Goal: Transaction & Acquisition: Purchase product/service

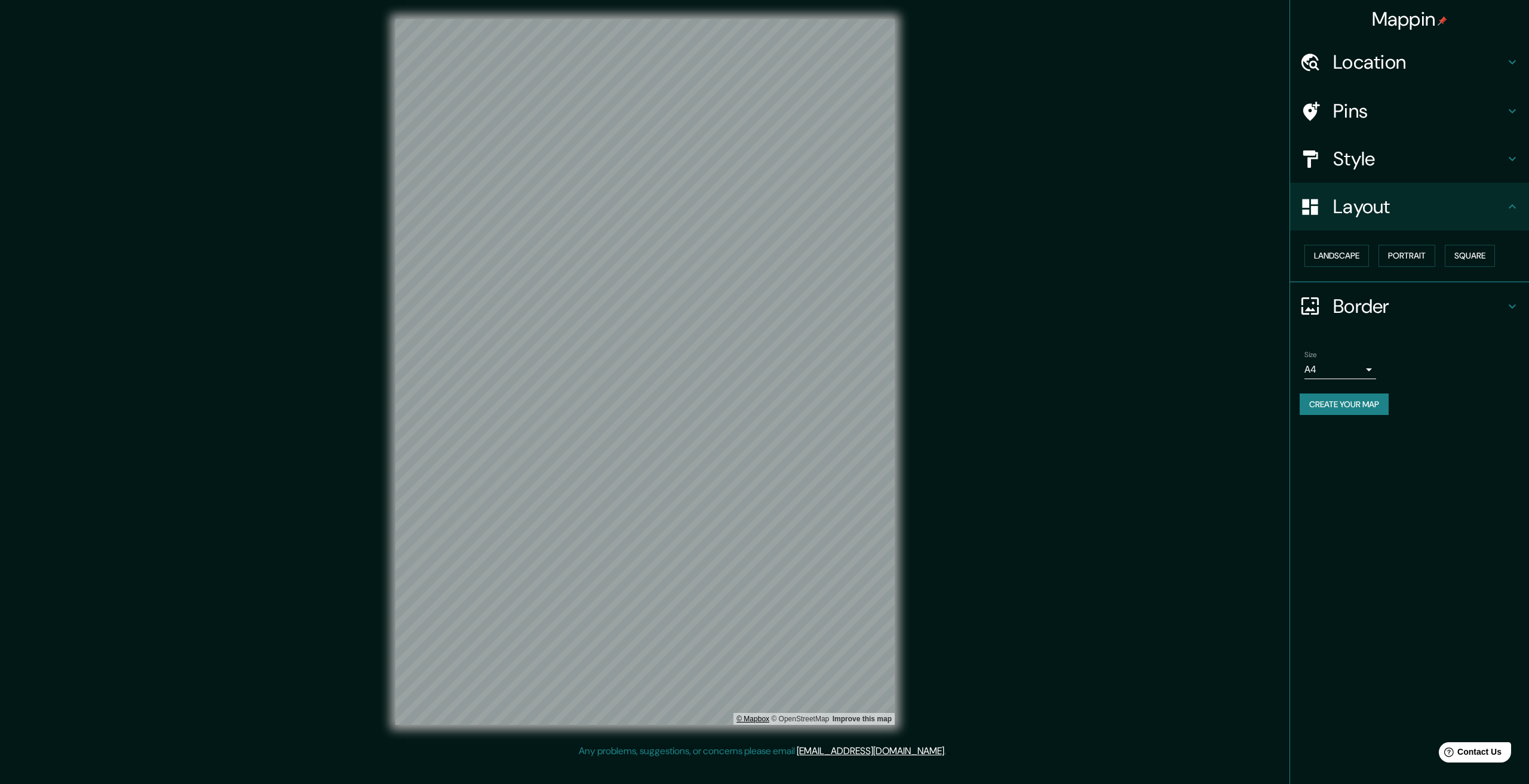
click at [759, 718] on link "© Mapbox" at bounding box center [753, 718] width 33 height 9
click at [807, 721] on link "© OpenStreetMap" at bounding box center [799, 718] width 58 height 9
click at [1361, 245] on button "Landscape" at bounding box center [1336, 256] width 64 height 22
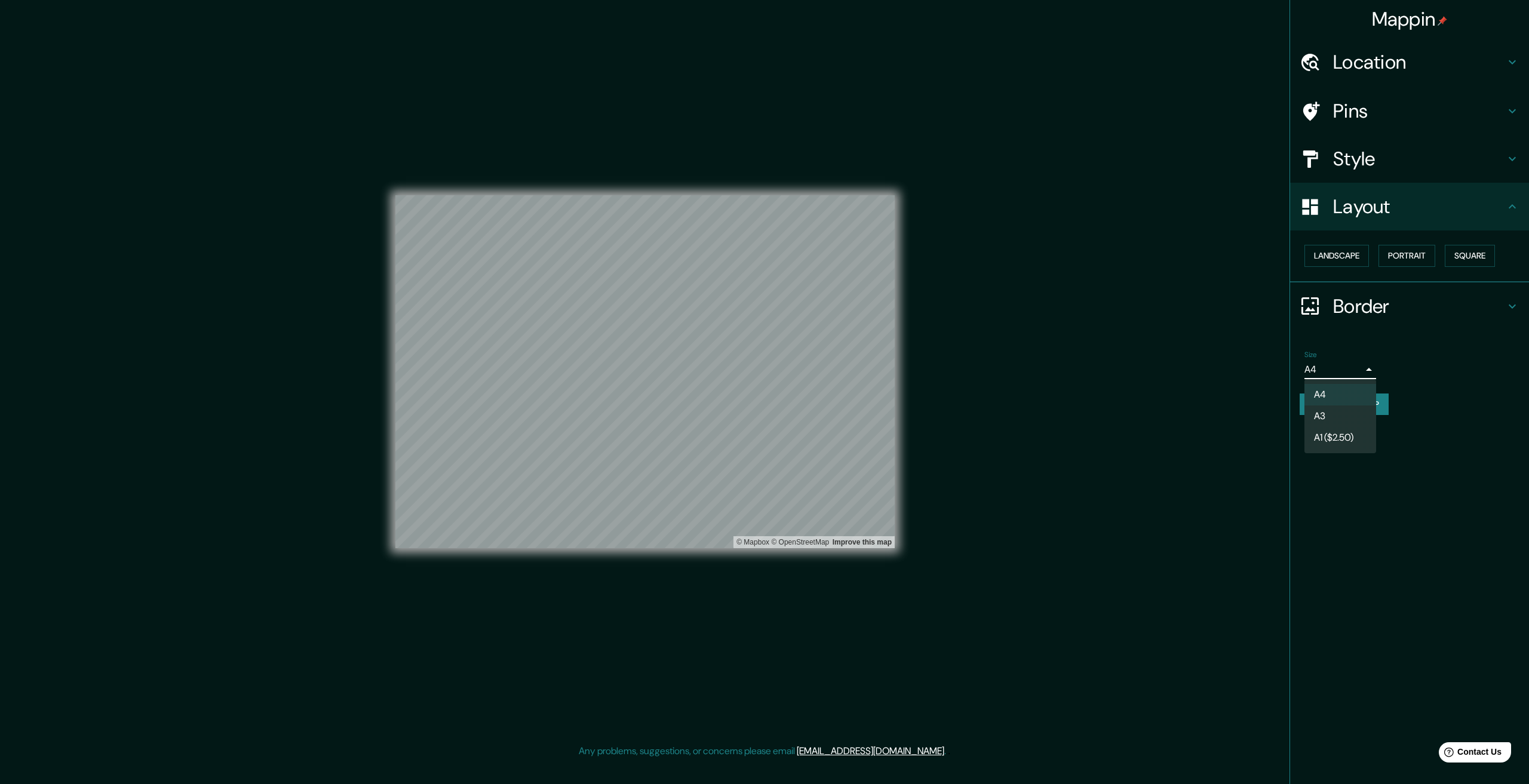
click at [1312, 365] on body "Mappin Location Pins Style Layout Landscape Portrait Square Border Choose a bor…" at bounding box center [764, 392] width 1529 height 784
click at [1339, 423] on li "A3" at bounding box center [1340, 415] width 71 height 21
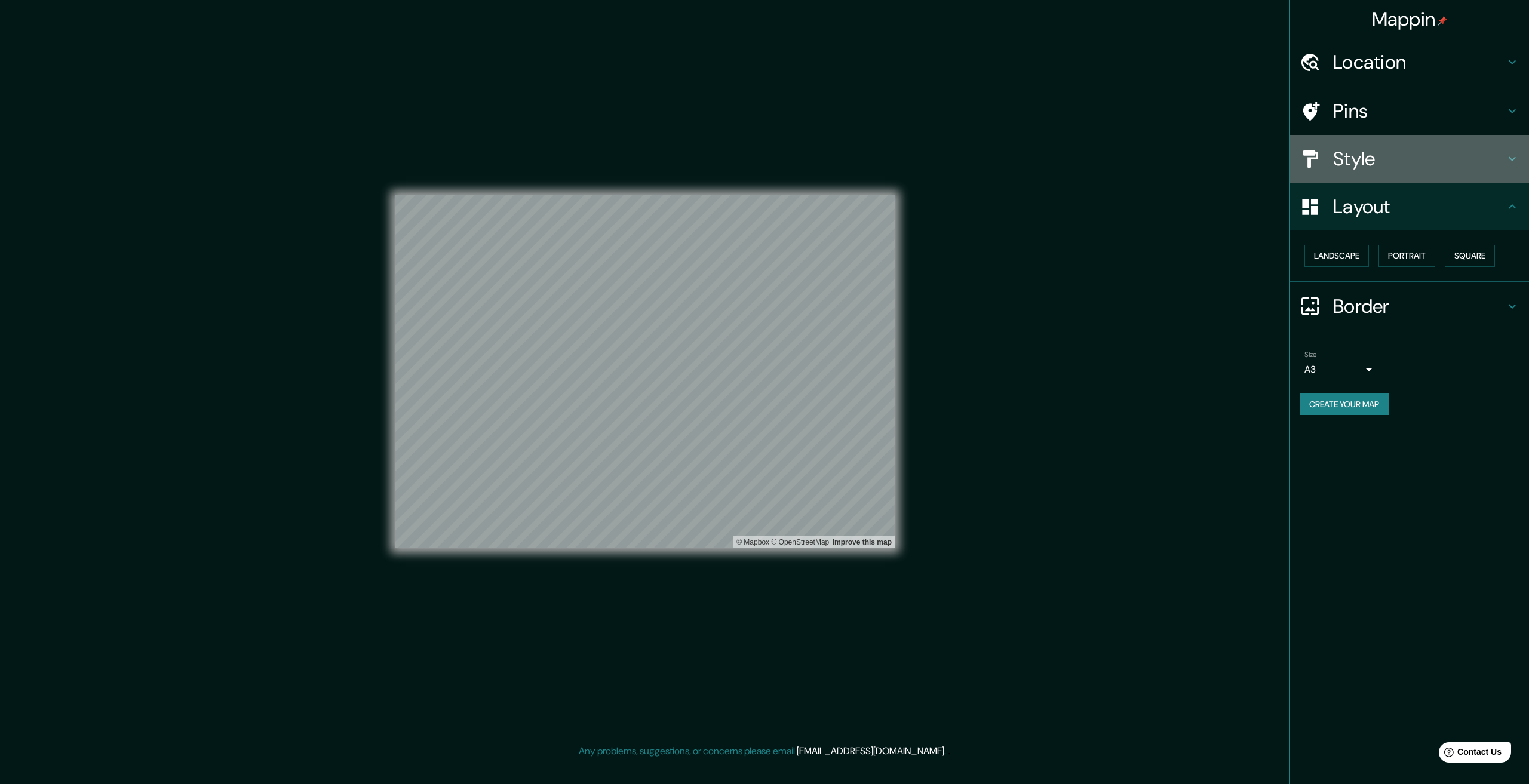
click at [1381, 168] on h4 "Style" at bounding box center [1419, 159] width 172 height 24
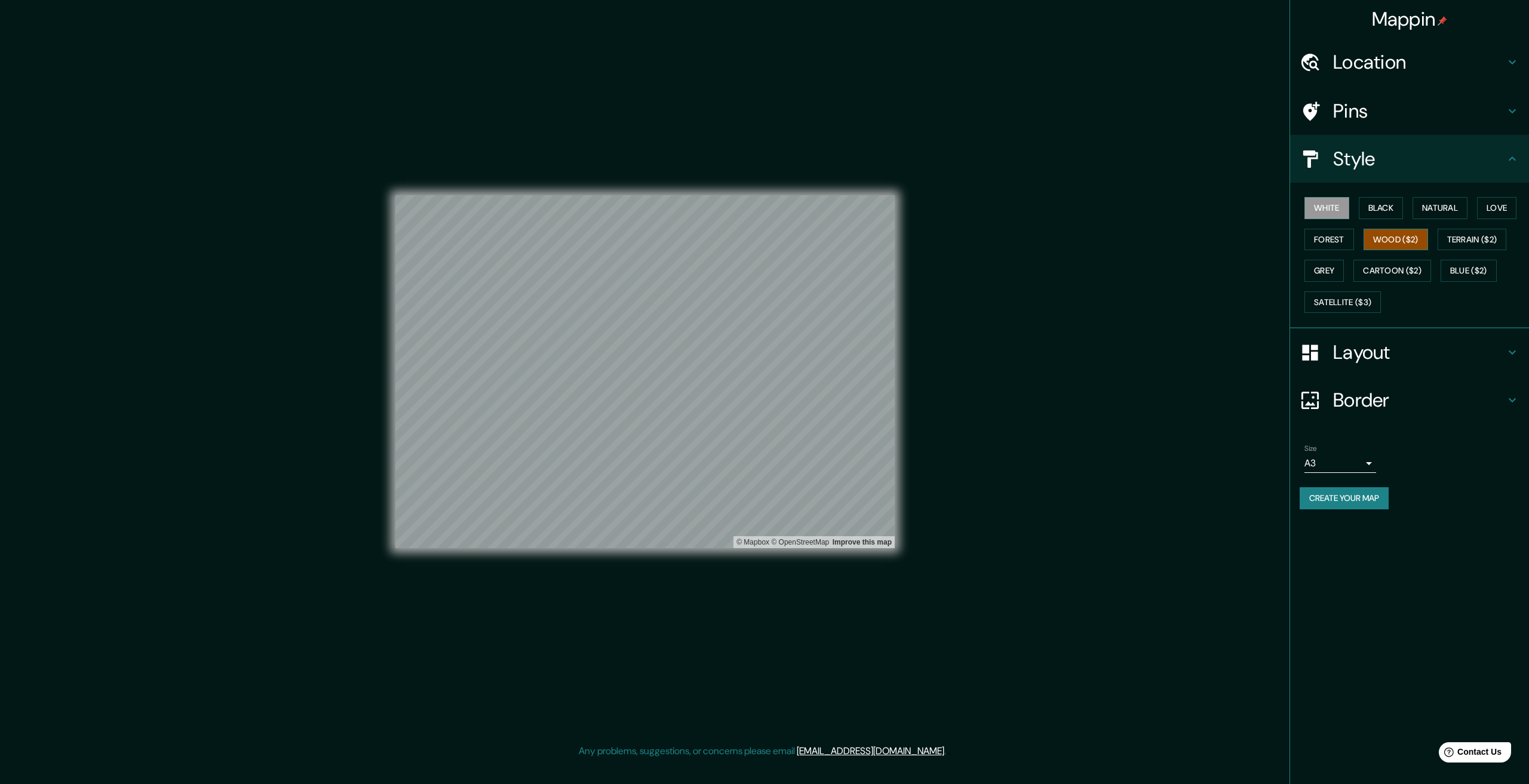
click at [1405, 240] on button "Wood ($2)" at bounding box center [1395, 239] width 64 height 22
click at [1386, 216] on button "Black" at bounding box center [1381, 208] width 44 height 22
click at [1398, 271] on button "Cartoon ($2)" at bounding box center [1393, 271] width 78 height 22
click at [1334, 266] on button "Grey" at bounding box center [1324, 271] width 40 height 22
click at [1330, 216] on button "White" at bounding box center [1327, 208] width 44 height 22
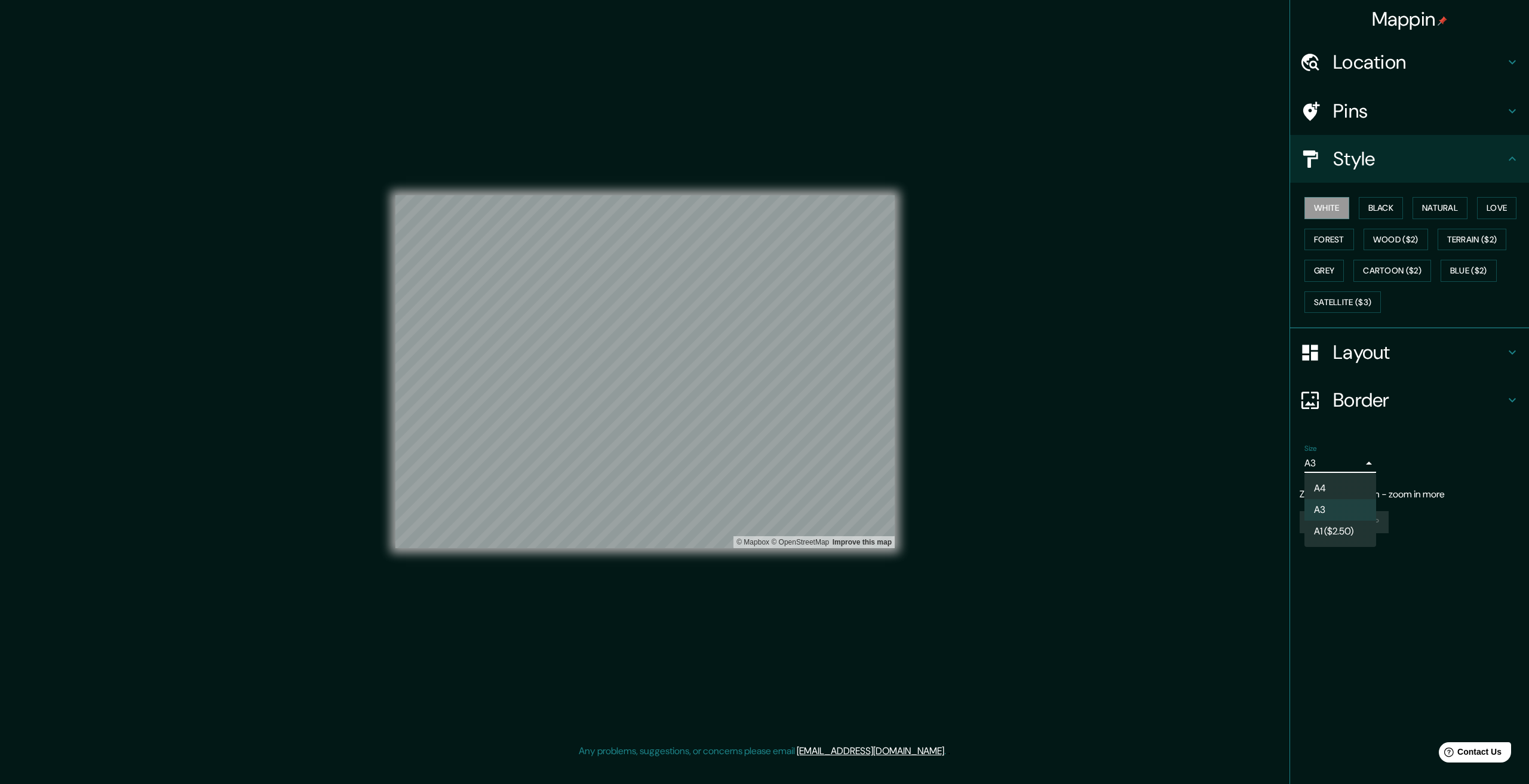
click at [1322, 465] on body "Mappin Location Pins Style White Black Natural Love Forest Wood ($2) Terrain ($…" at bounding box center [764, 392] width 1529 height 784
click at [1324, 492] on li "A4" at bounding box center [1340, 488] width 71 height 21
click at [1322, 466] on body "Mappin Location Pins Style White Black Natural Love Forest Wood ($2) Terrain ($…" at bounding box center [764, 392] width 1529 height 784
click at [1326, 512] on li "A3" at bounding box center [1340, 510] width 71 height 21
click at [896, 327] on div "© Mapbox © OpenStreetMap Improve this map" at bounding box center [645, 372] width 538 height 744
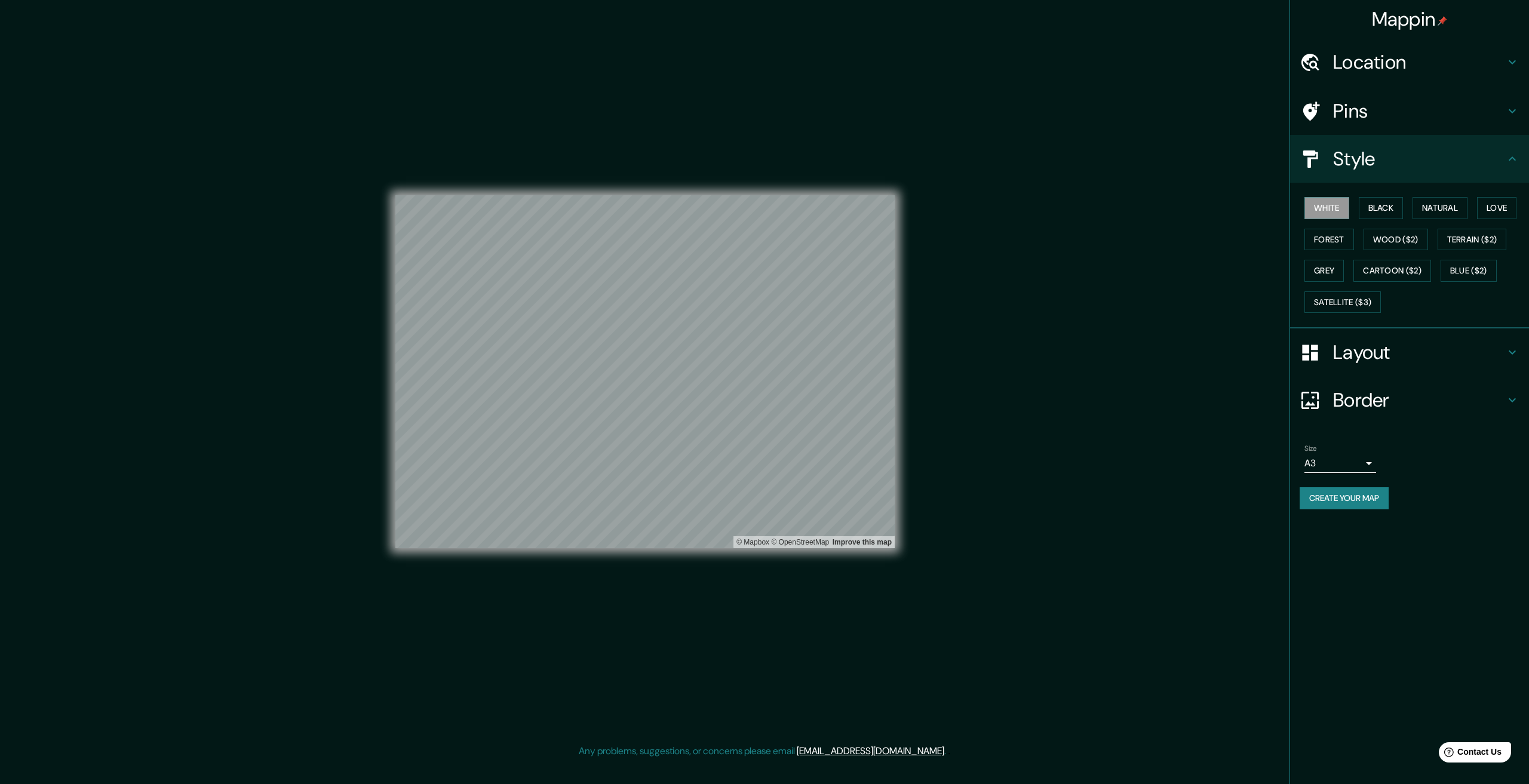
click at [896, 327] on div "© Mapbox © OpenStreetMap Improve this map" at bounding box center [645, 372] width 538 height 744
click at [1332, 346] on div at bounding box center [1316, 353] width 33 height 21
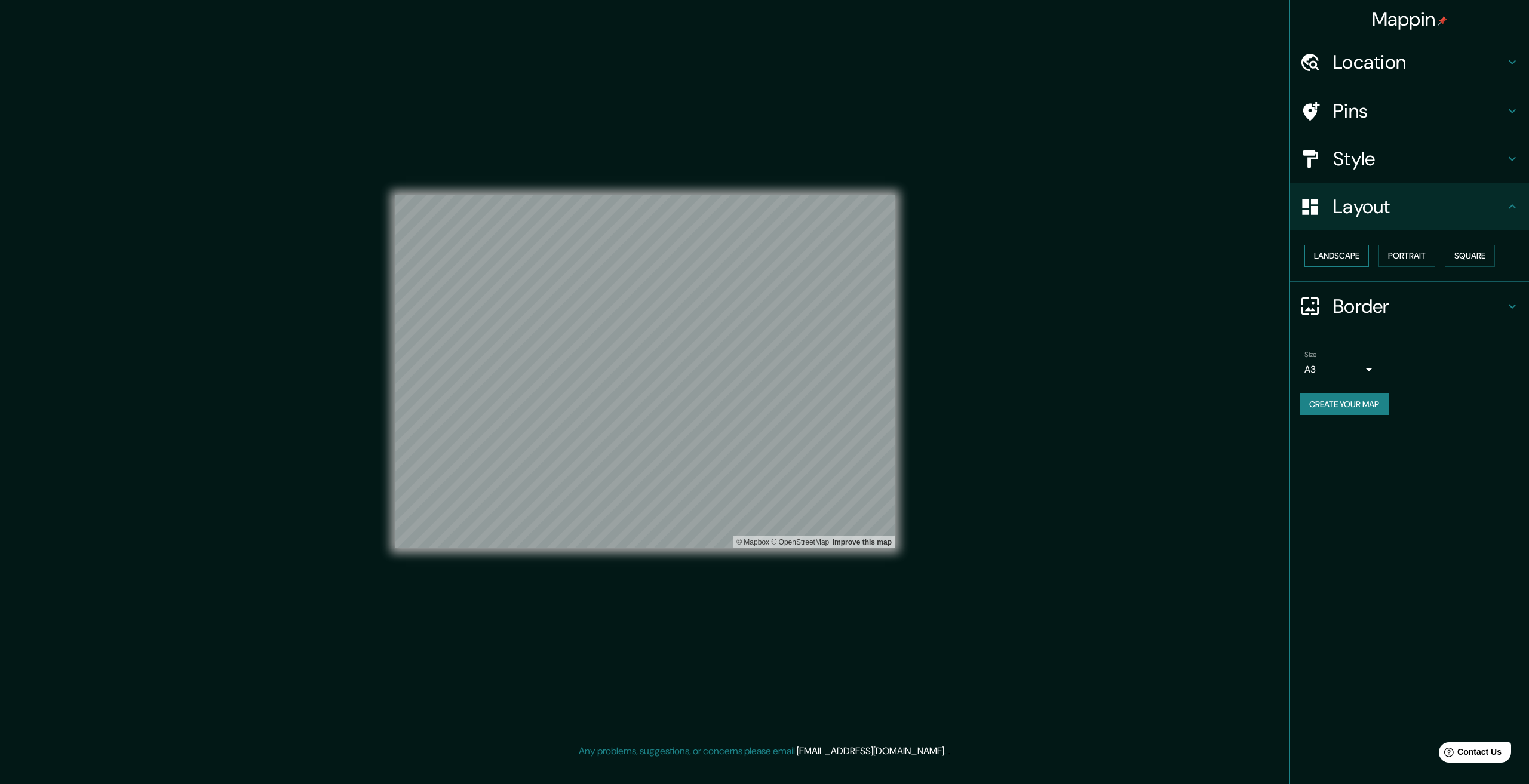
click at [1336, 255] on button "Landscape" at bounding box center [1336, 256] width 64 height 22
click at [1400, 254] on button "Portrait" at bounding box center [1407, 256] width 57 height 22
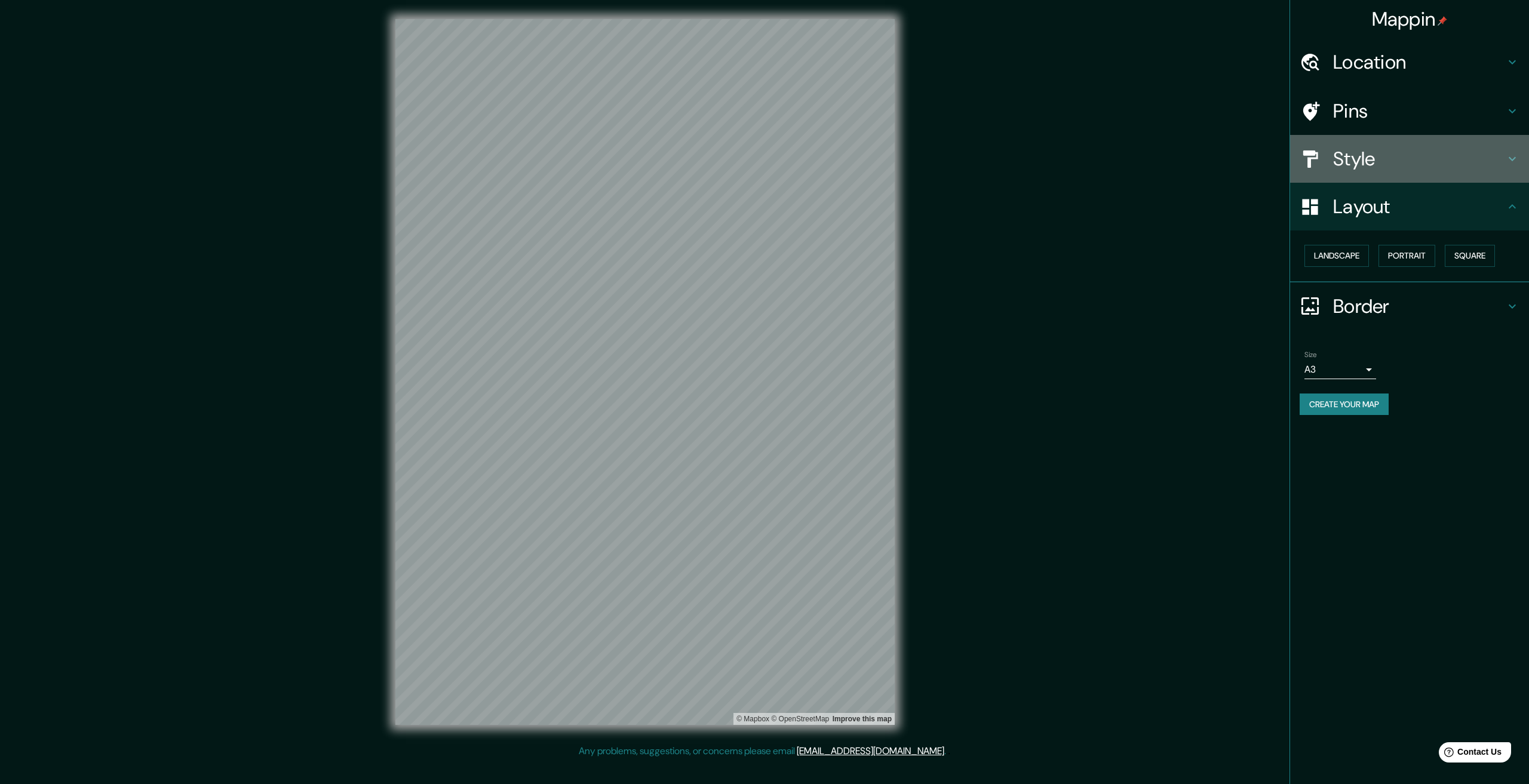
click at [1351, 168] on h4 "Style" at bounding box center [1419, 159] width 172 height 24
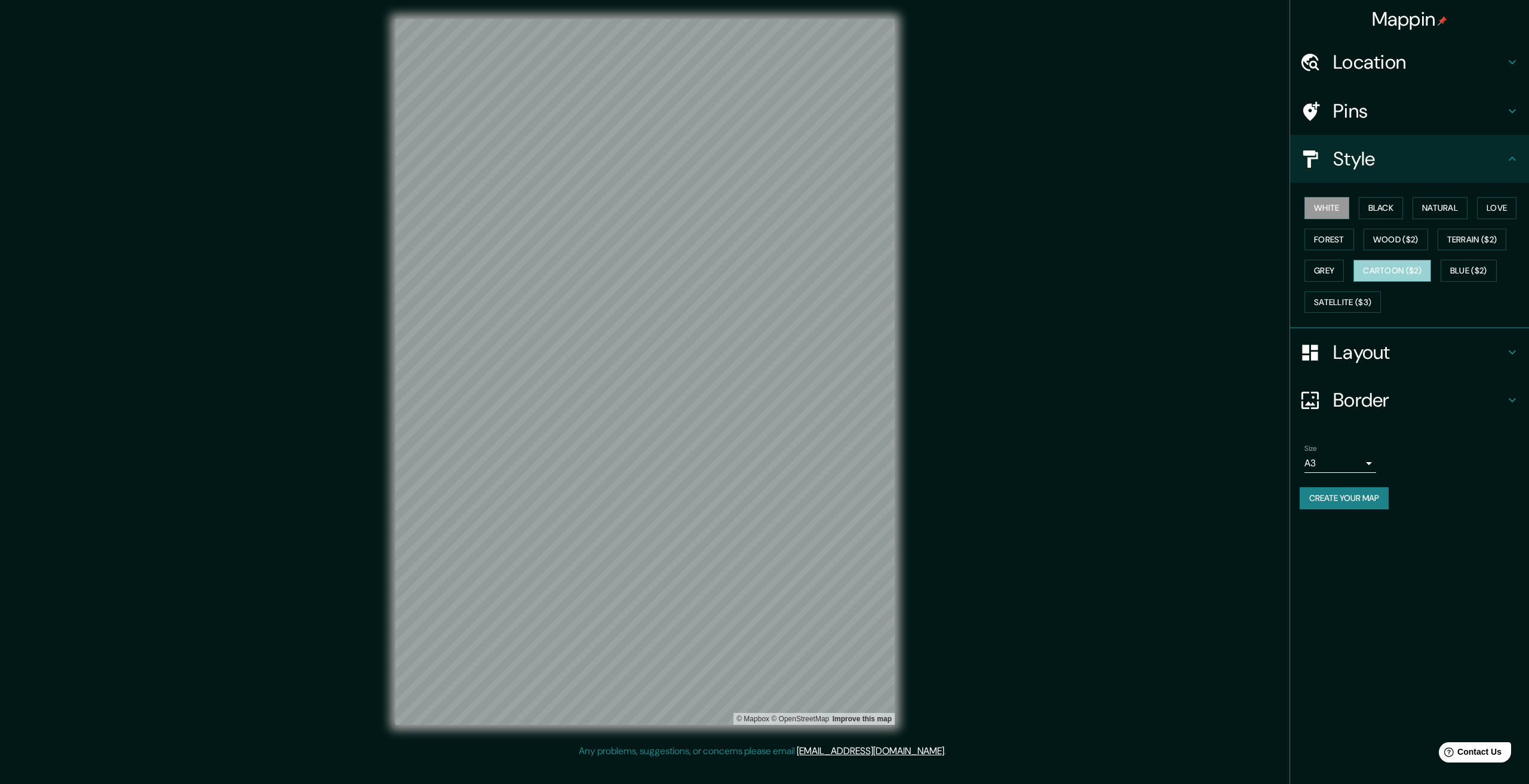
click at [1414, 267] on button "Cartoon ($2)" at bounding box center [1393, 271] width 78 height 22
click at [1345, 212] on button "White" at bounding box center [1327, 208] width 44 height 22
click at [1366, 401] on h4 "Border" at bounding box center [1419, 400] width 172 height 24
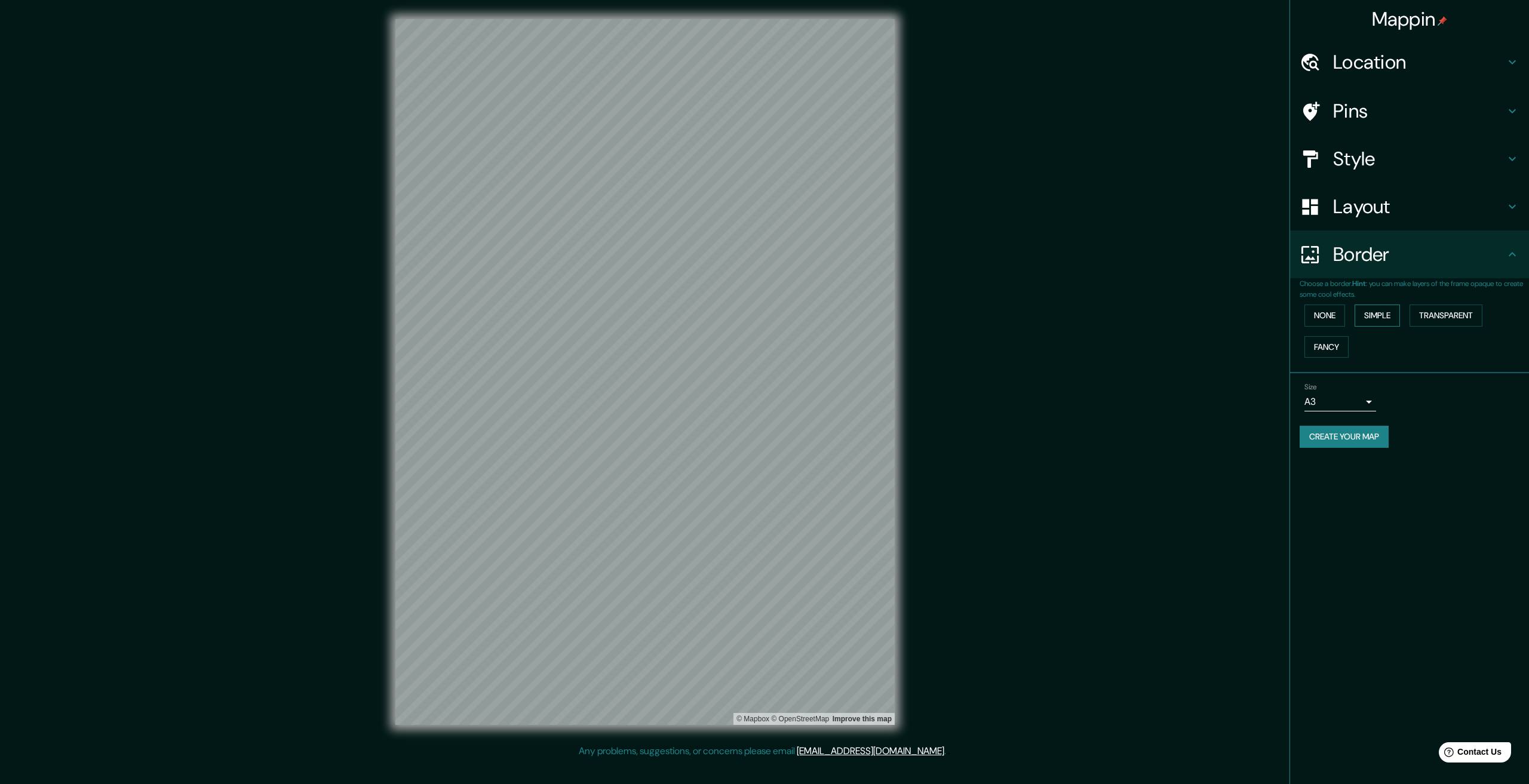
click at [1385, 312] on button "Simple" at bounding box center [1377, 316] width 45 height 22
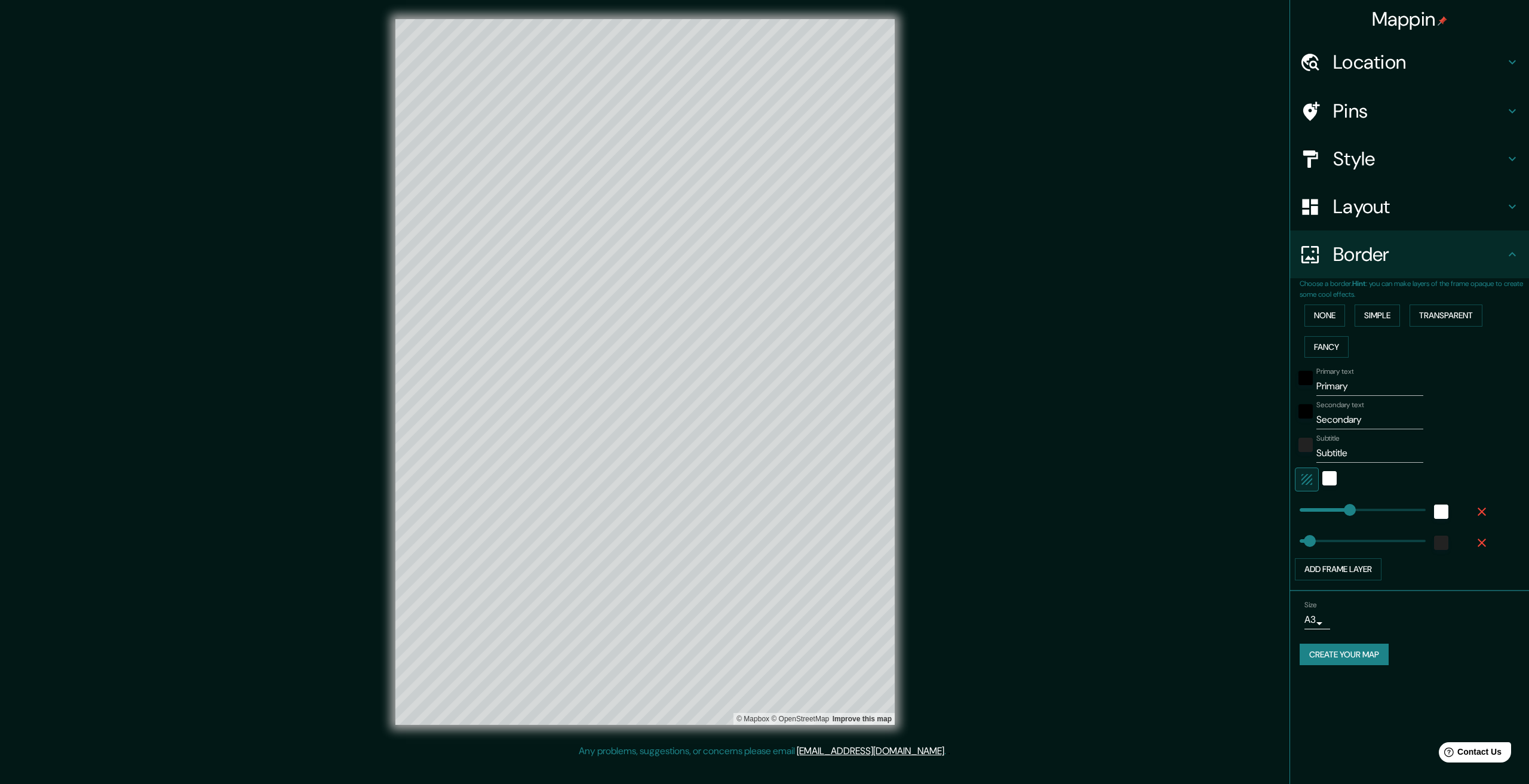
click at [1477, 511] on icon "button" at bounding box center [1481, 511] width 14 height 14
click at [1481, 514] on icon "button" at bounding box center [1481, 511] width 14 height 14
click at [1352, 392] on input "Primary" at bounding box center [1370, 386] width 107 height 19
type input "Sa coma"
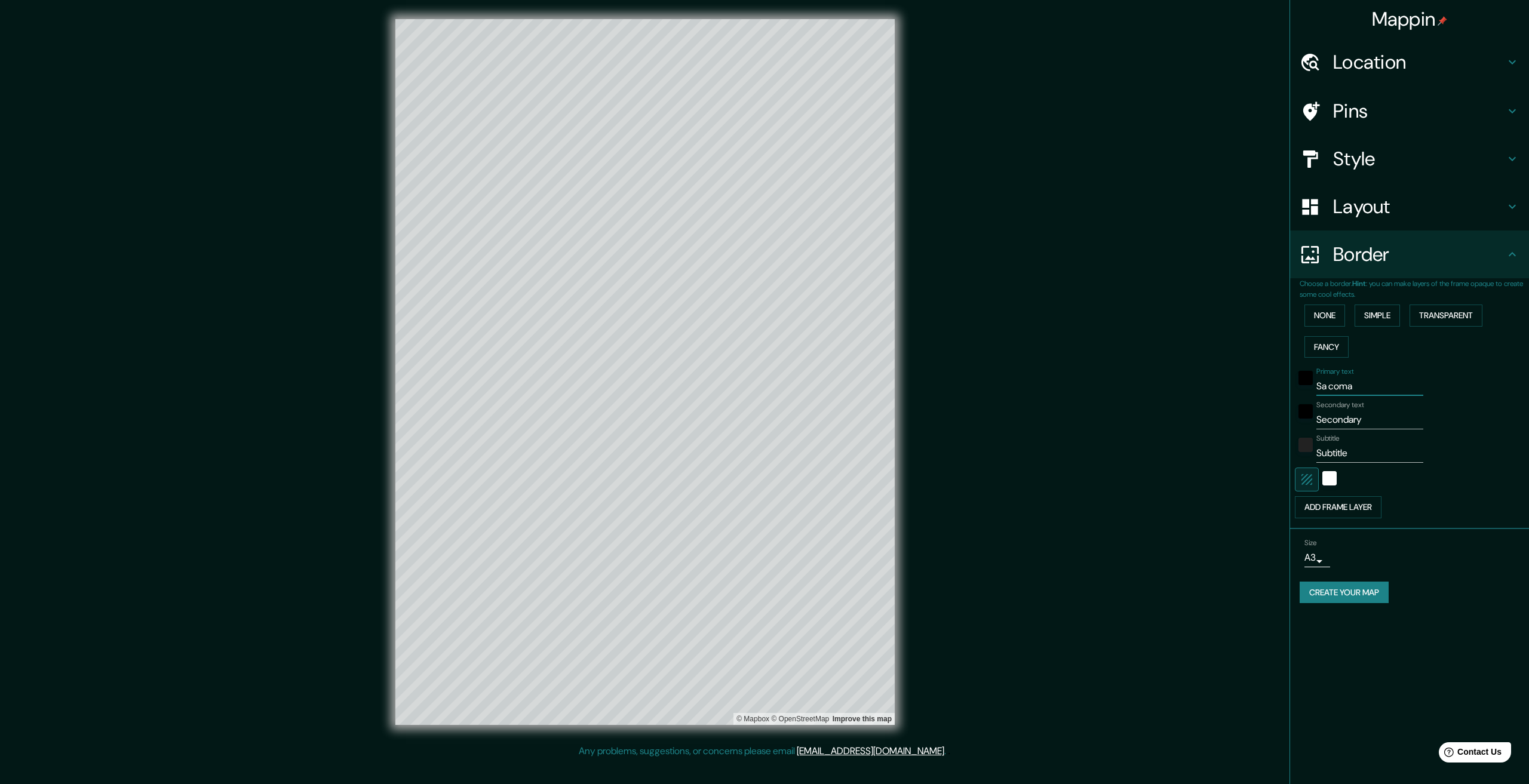
click at [1341, 417] on input "Secondary" at bounding box center [1370, 419] width 107 height 19
type input "Mallorca"
click at [1357, 446] on input "Subtitle" at bounding box center [1370, 453] width 107 height 19
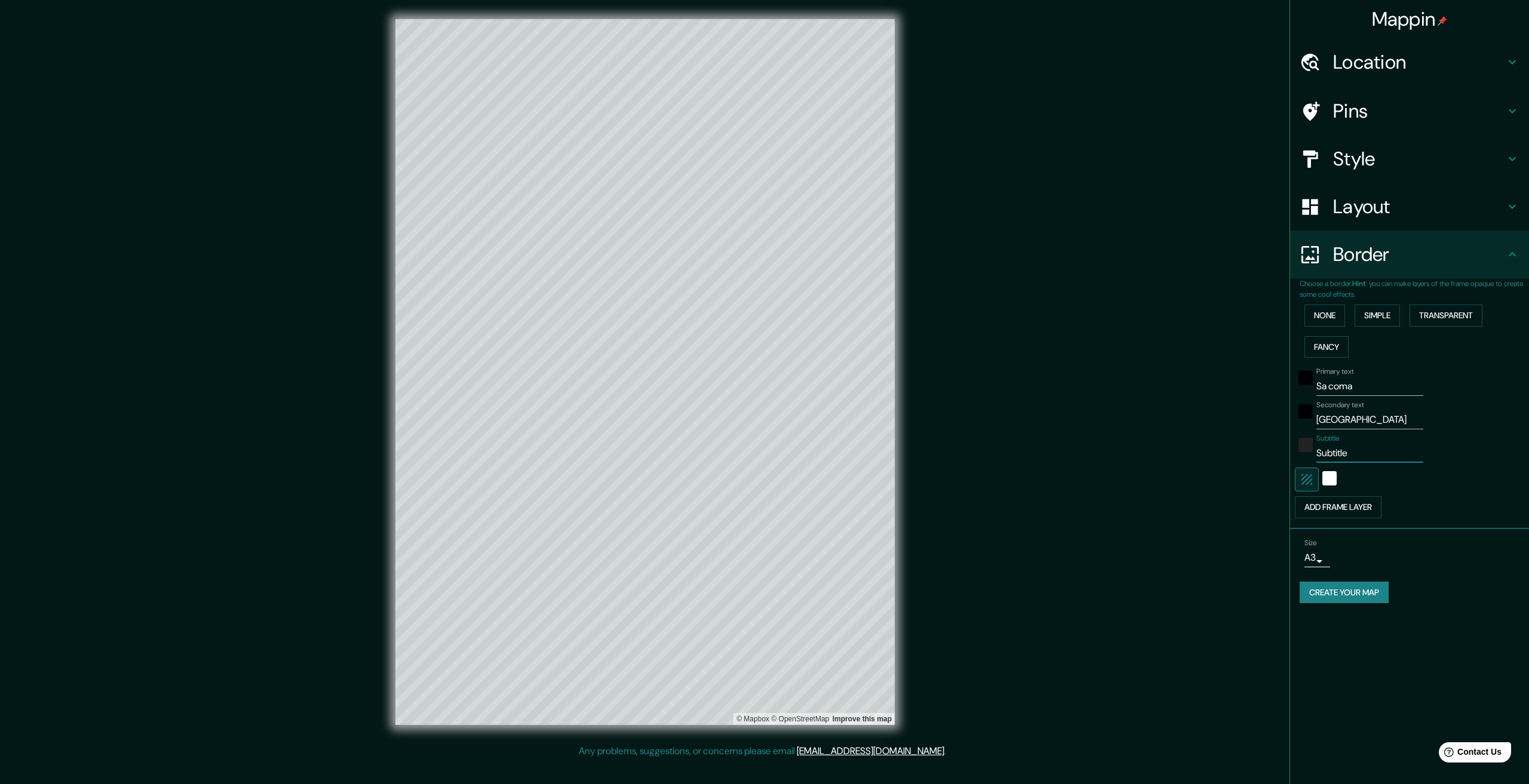
paste input "39°34′37.74″N 03°22′19.38″E"
click at [1358, 454] on input "39°34′37.74″N 03°22′19.38″E" at bounding box center [1370, 453] width 107 height 19
type input "39°34′37.74″N - 03°22′19.38″E"
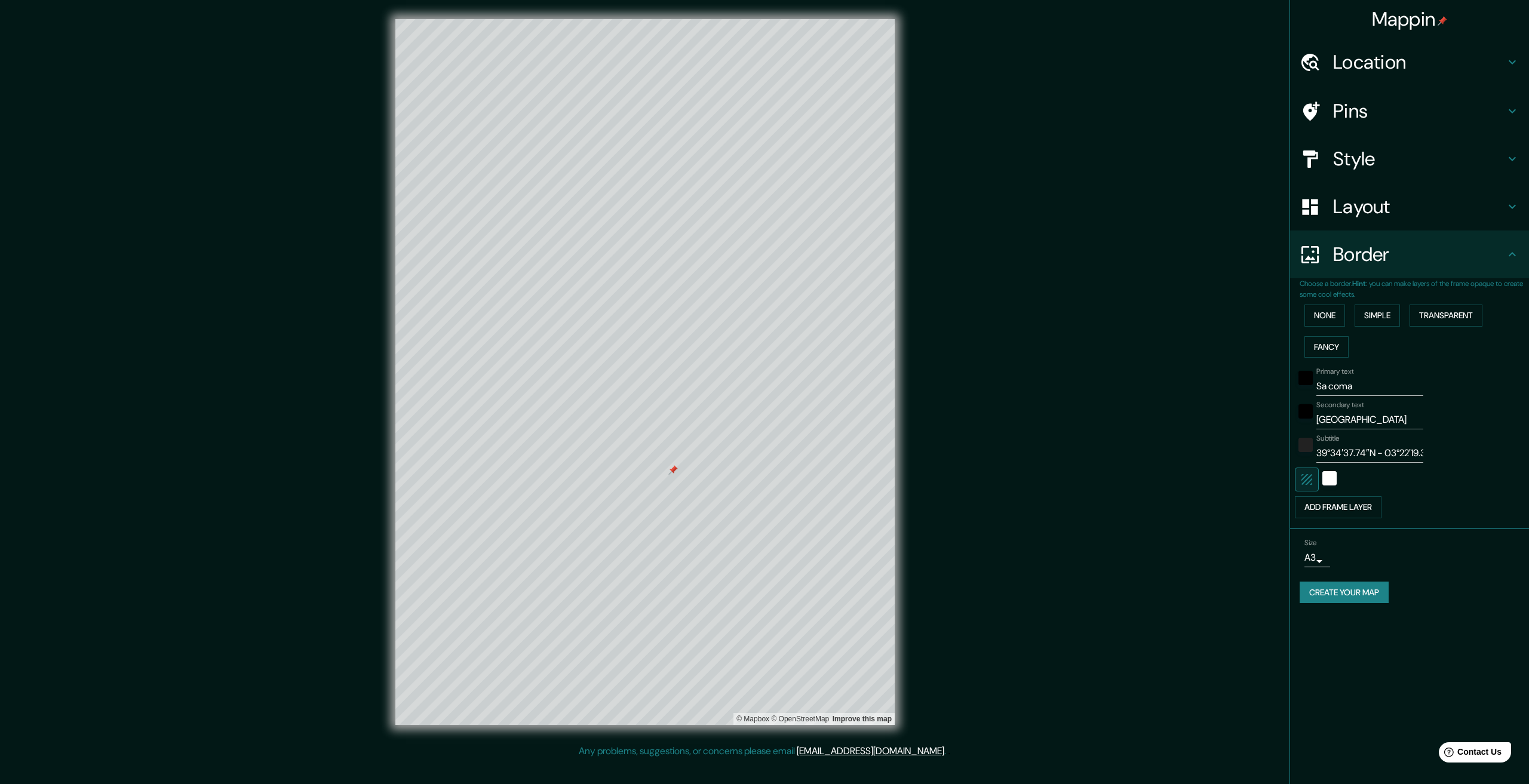
click at [670, 474] on div at bounding box center [673, 470] width 10 height 10
click at [1366, 210] on h4 "Layout" at bounding box center [1419, 207] width 172 height 24
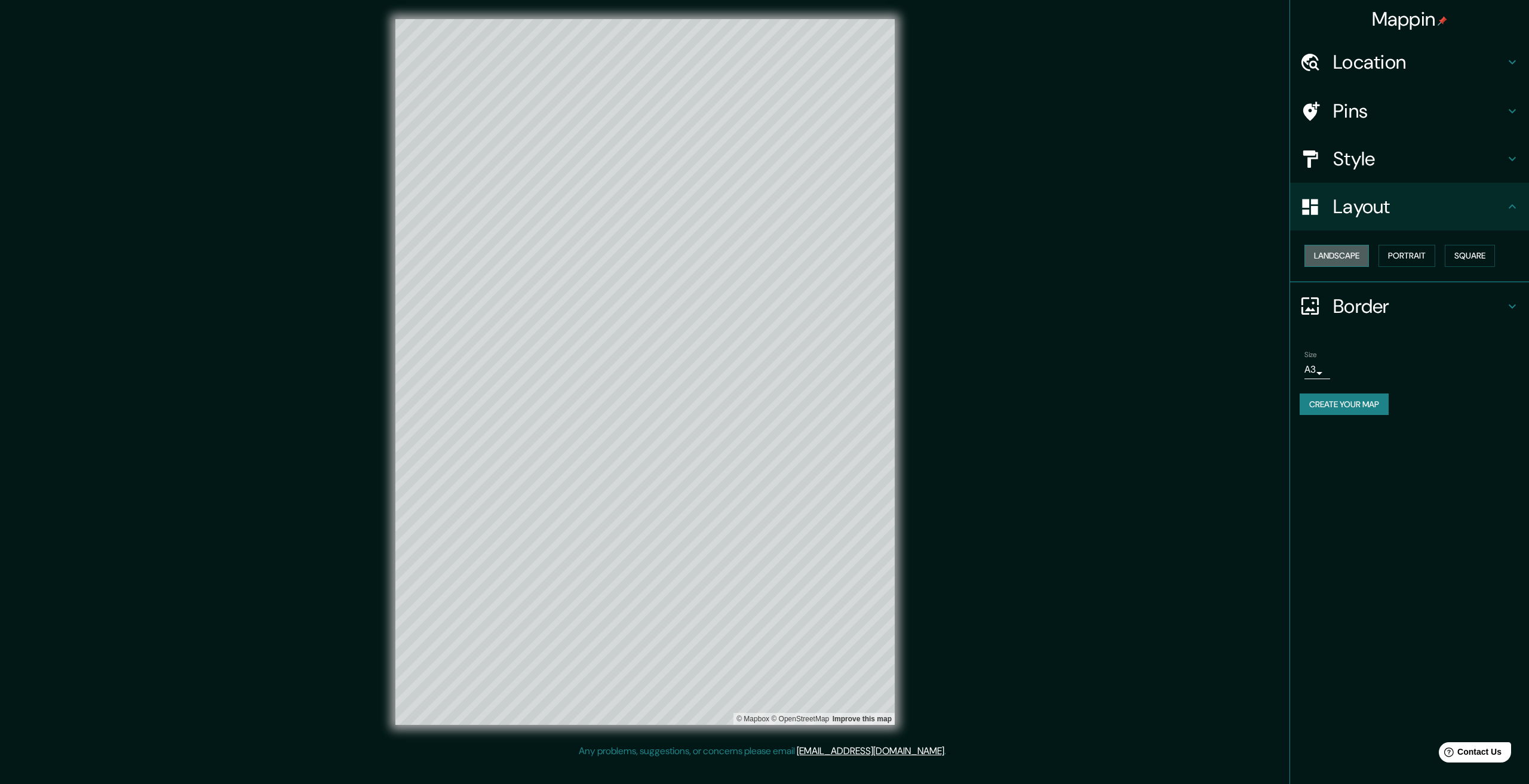
click at [1355, 251] on button "Landscape" at bounding box center [1336, 256] width 64 height 22
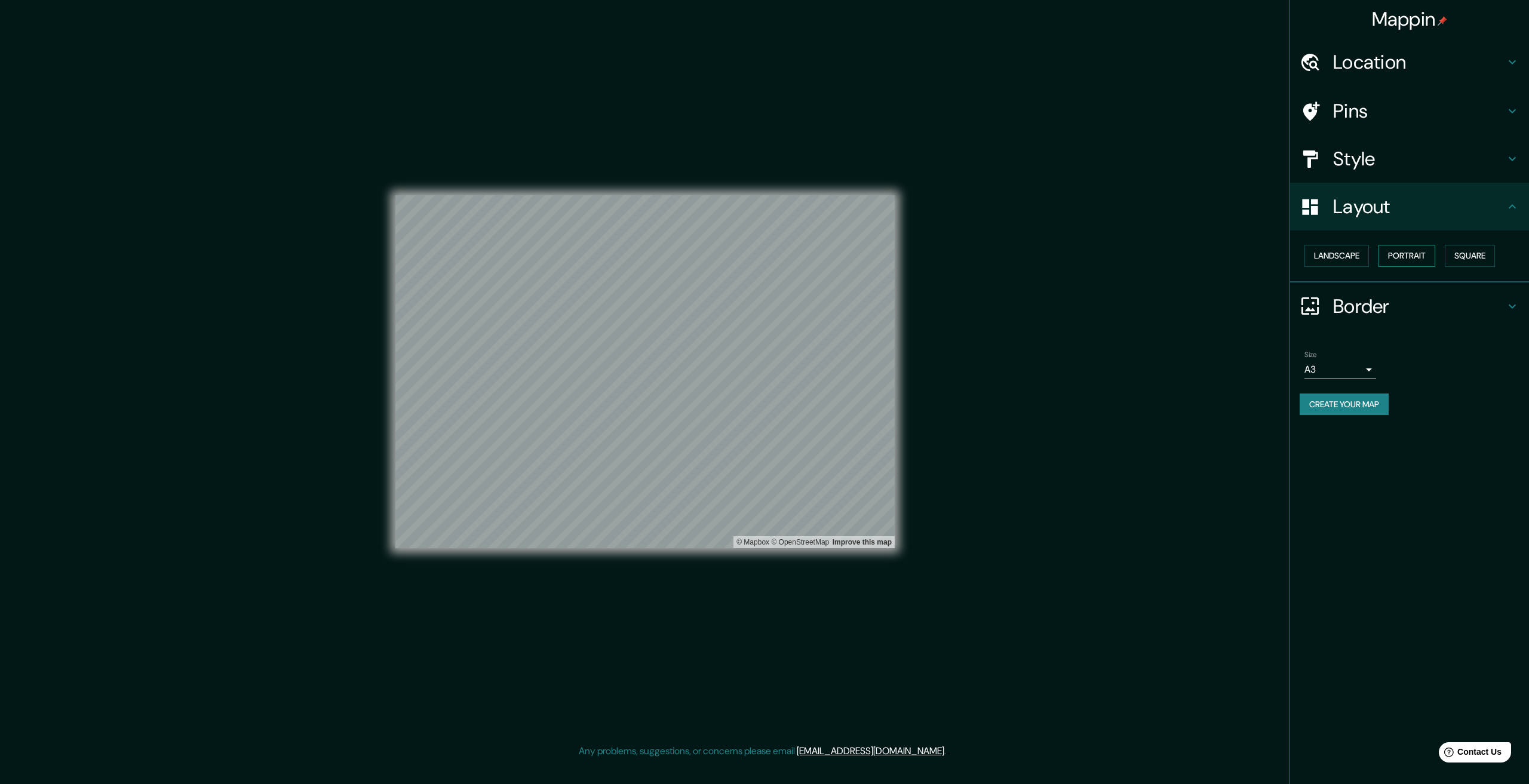
click at [1412, 260] on button "Portrait" at bounding box center [1407, 256] width 57 height 22
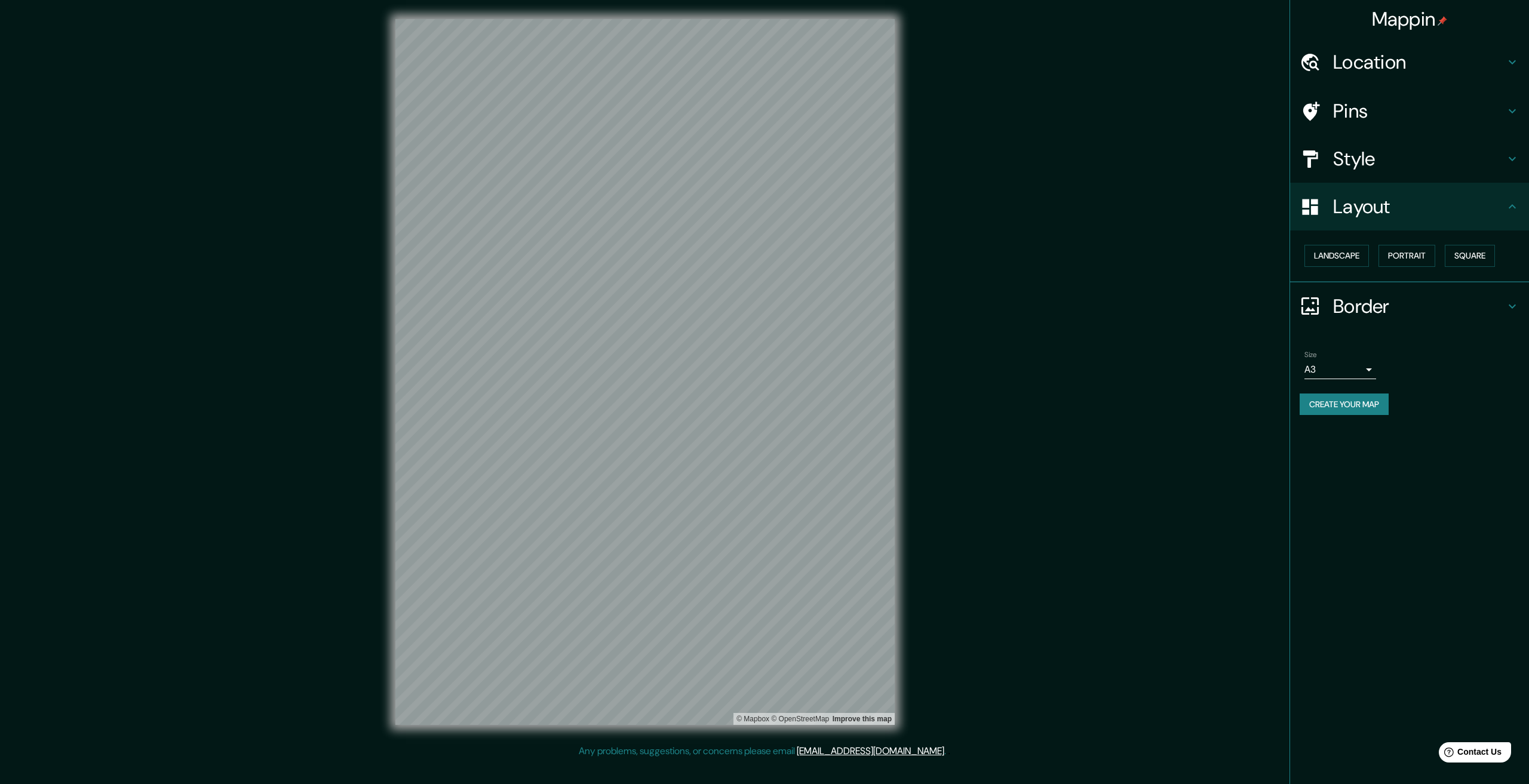
click at [1358, 319] on div "Border" at bounding box center [1409, 306] width 239 height 48
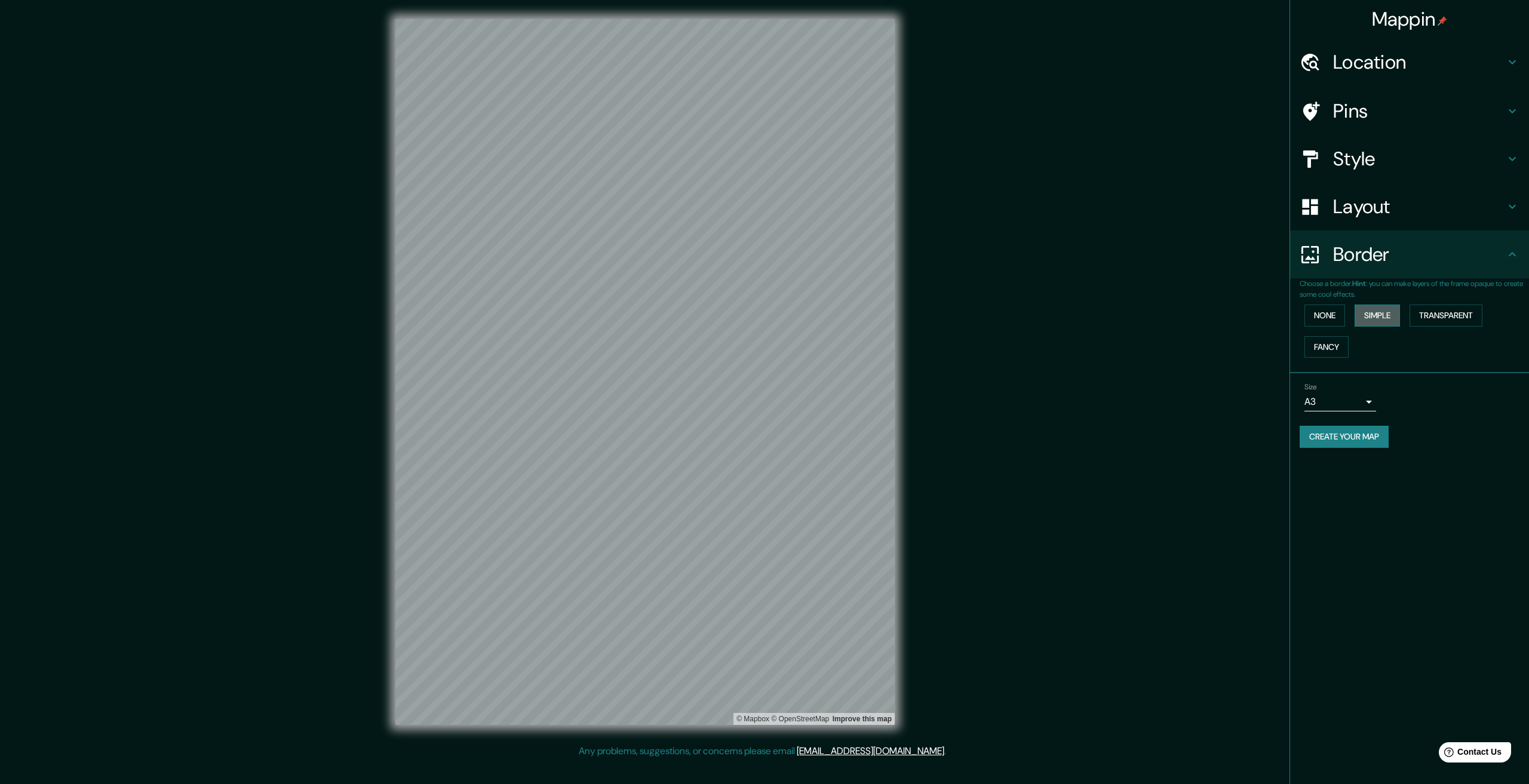
click at [1374, 312] on button "Simple" at bounding box center [1377, 316] width 45 height 22
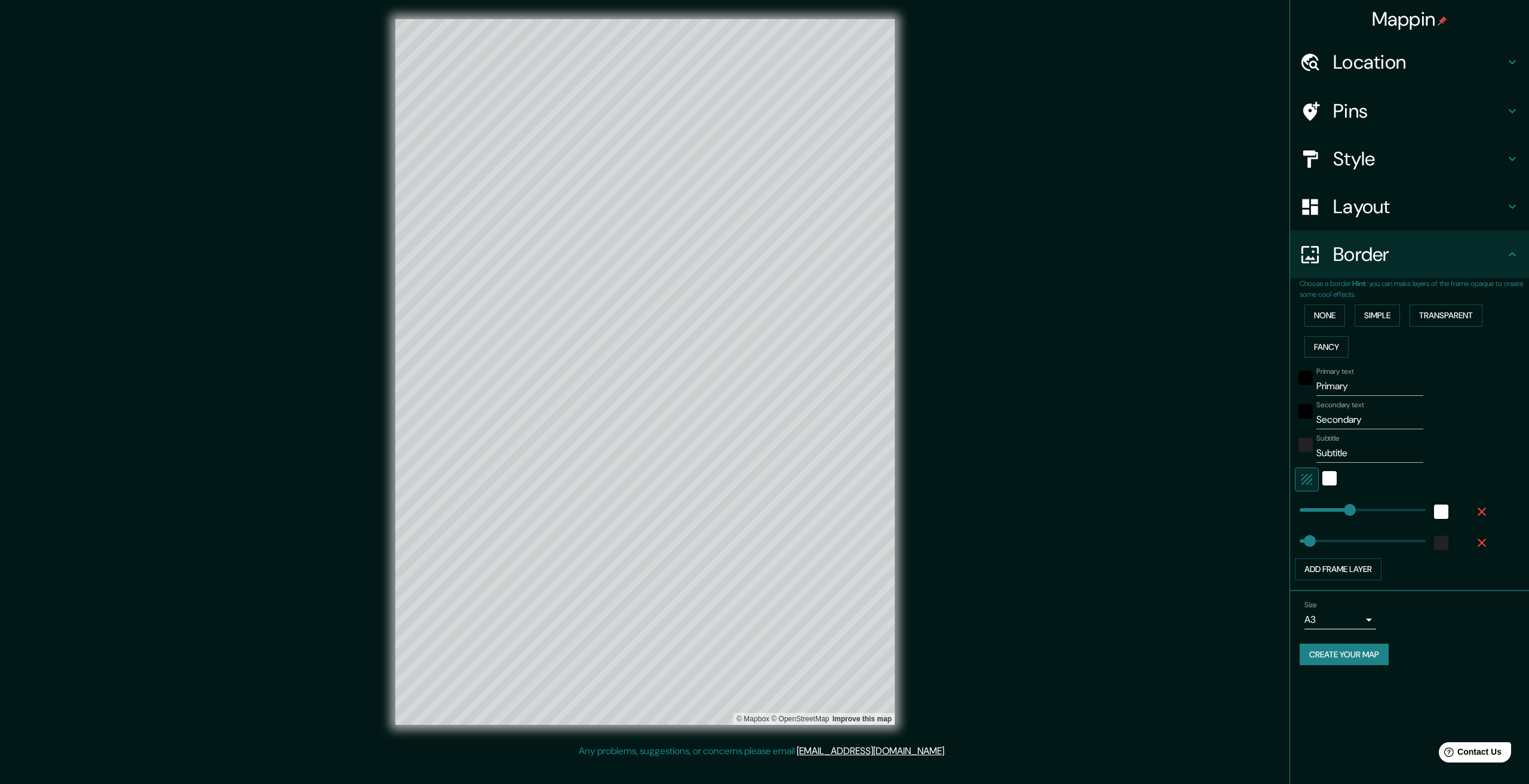
drag, startPoint x: 1486, startPoint y: 514, endPoint x: 1487, endPoint y: 530, distance: 16.0
click at [1487, 514] on icon "button" at bounding box center [1481, 511] width 14 height 14
click at [1475, 511] on icon "button" at bounding box center [1481, 511] width 14 height 14
click at [1369, 455] on input "Subtitle" at bounding box center [1370, 453] width 107 height 19
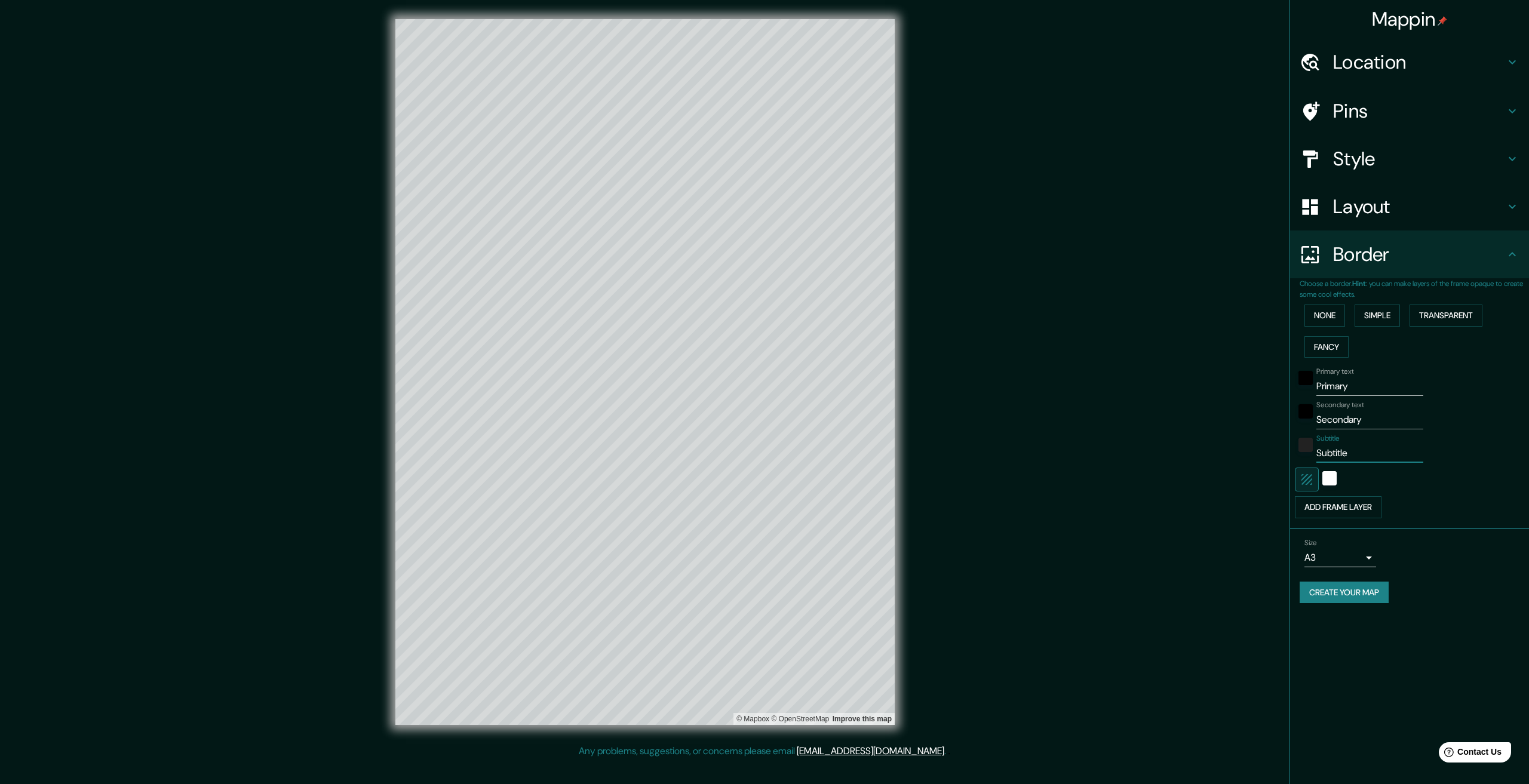
paste input "39°34′37.74″N 03°22′19.38″E"
click at [1356, 453] on input "39°34′37.74″N 03°22′19.38″E" at bounding box center [1370, 453] width 107 height 19
type input "39°34′37.74″N - 03°22′19.38″E"
click at [1361, 412] on input "Secondary" at bounding box center [1370, 419] width 107 height 19
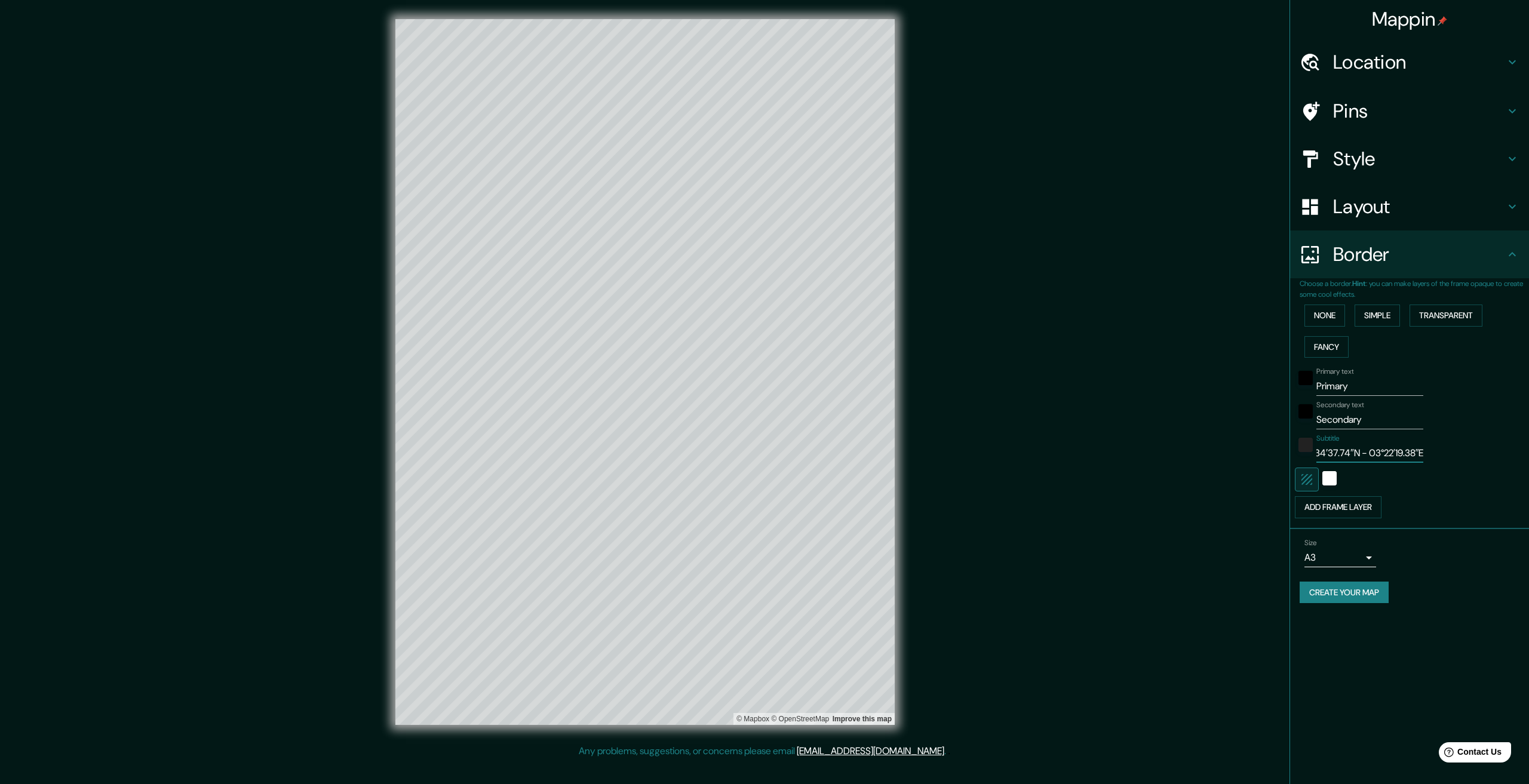
scroll to position [0, 0]
click at [1361, 412] on input "Secondary" at bounding box center [1370, 419] width 107 height 19
type input "Mallorca"
click at [1355, 381] on input "Primary" at bounding box center [1370, 386] width 107 height 19
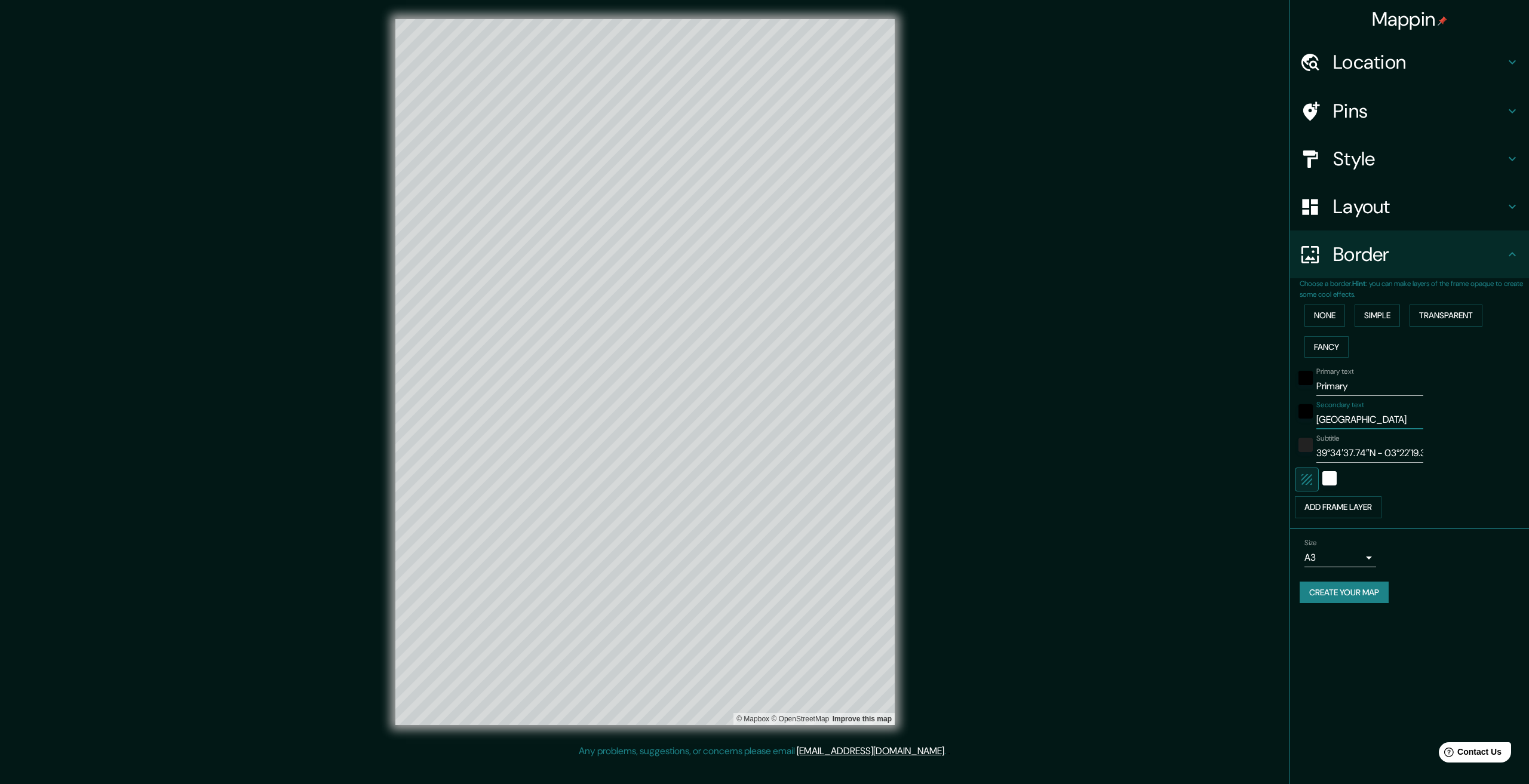
click at [1355, 381] on input "Primary" at bounding box center [1370, 386] width 107 height 19
type input "Sa coma"
click at [1355, 594] on button "Create your map" at bounding box center [1344, 593] width 89 height 22
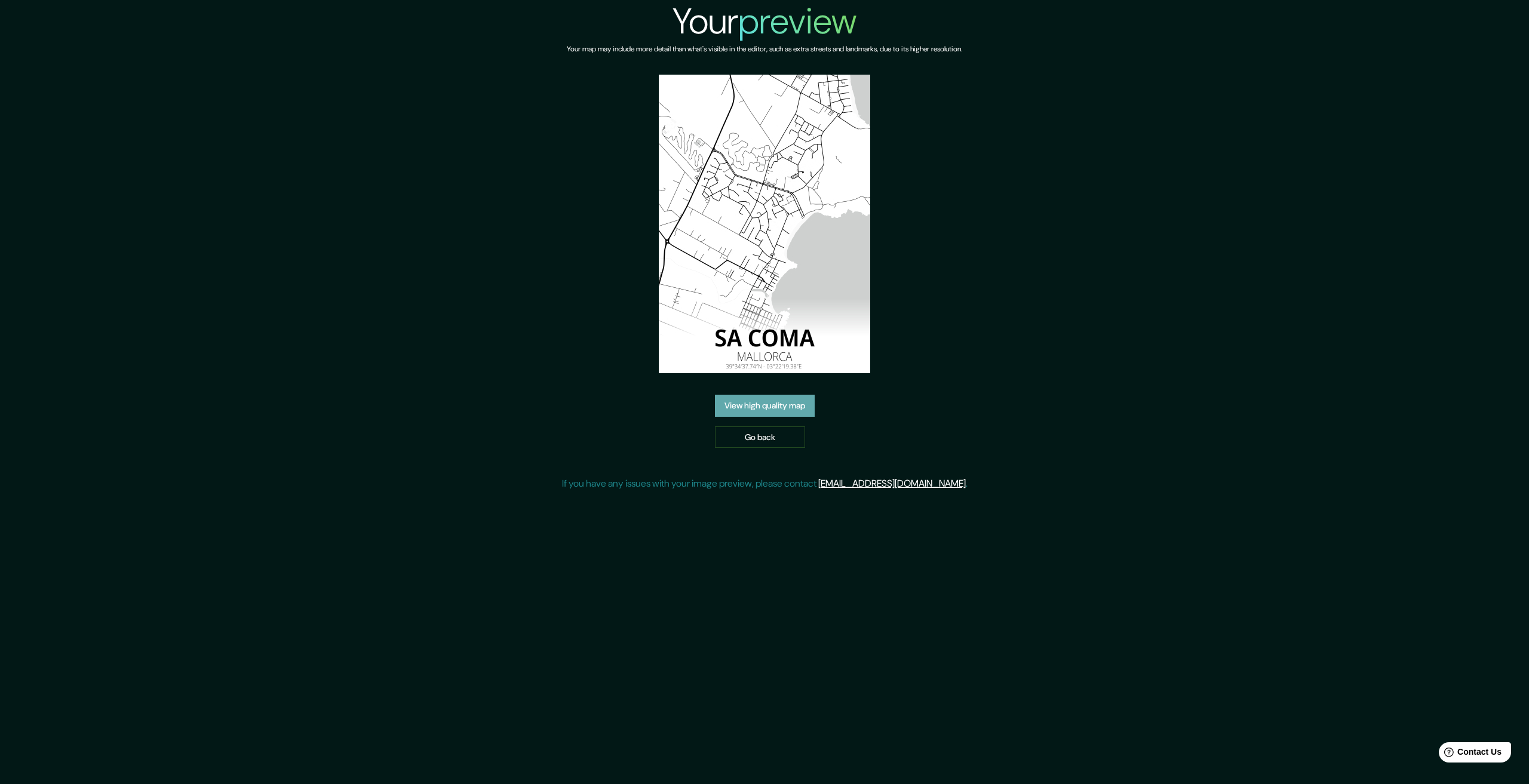
click at [797, 407] on link "View high quality map" at bounding box center [764, 406] width 100 height 22
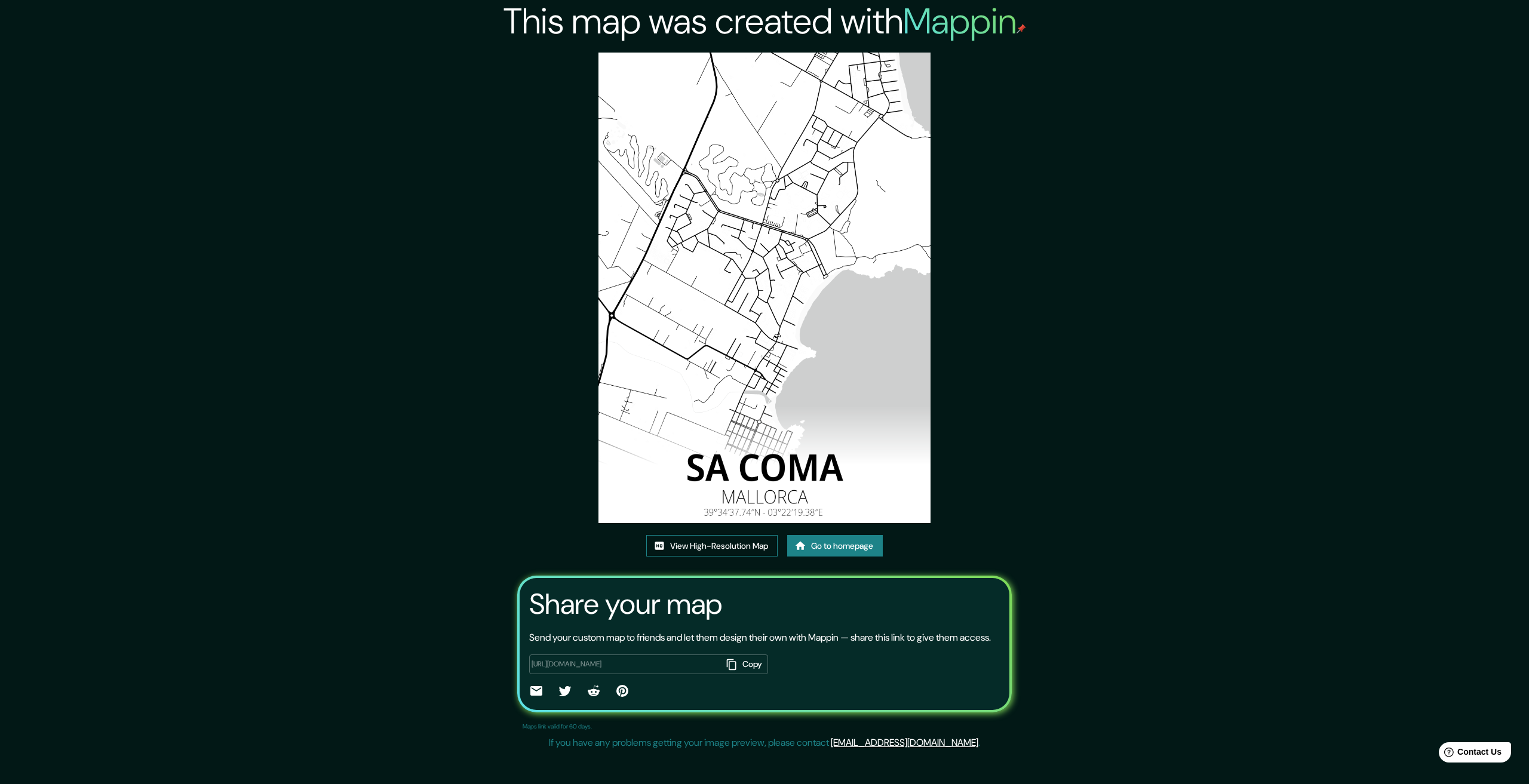
click at [737, 545] on link "View High-Resolution Map" at bounding box center [712, 546] width 132 height 22
click at [684, 550] on link "View High-Resolution Map" at bounding box center [712, 546] width 132 height 22
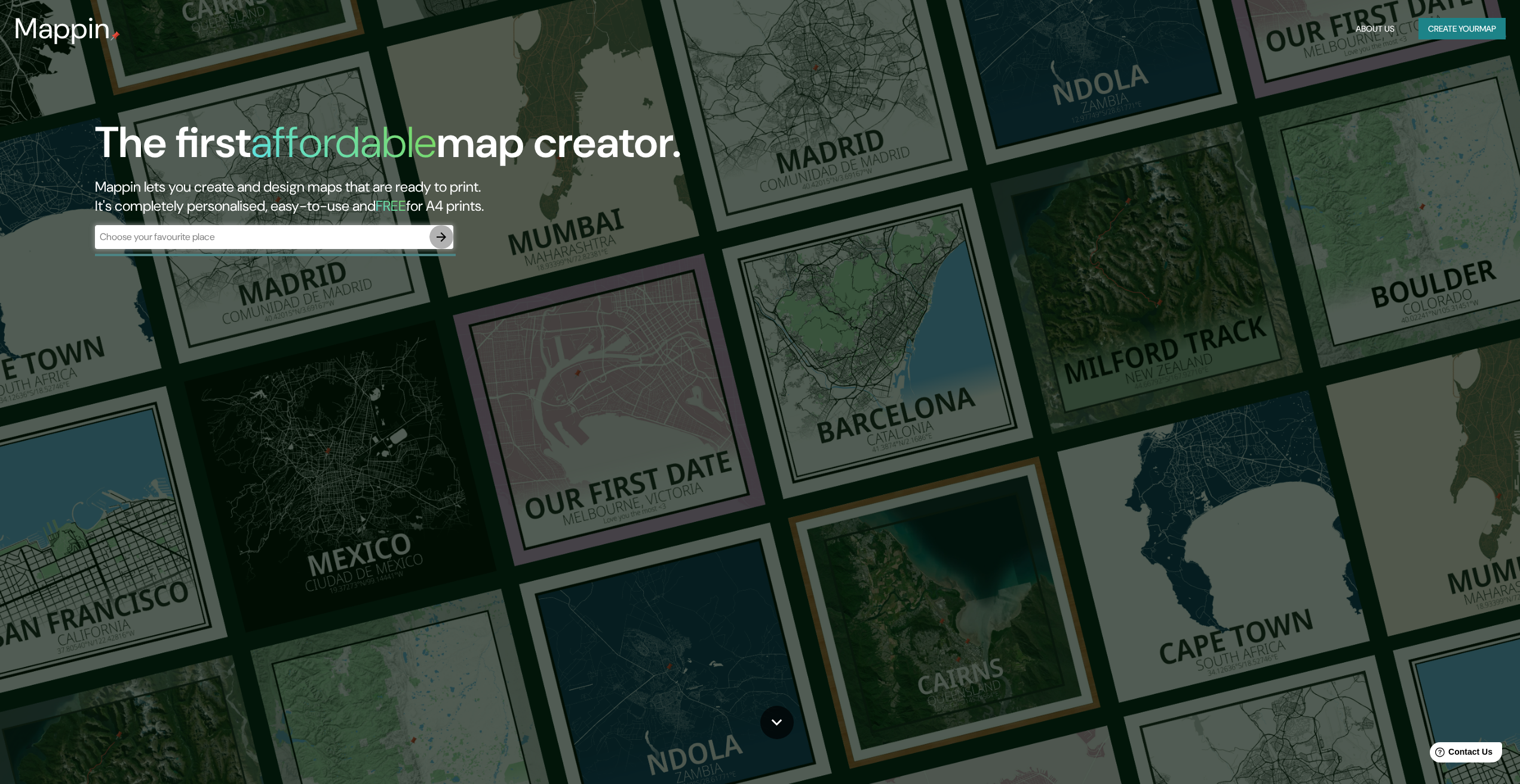
click at [439, 230] on icon "button" at bounding box center [442, 237] width 14 height 14
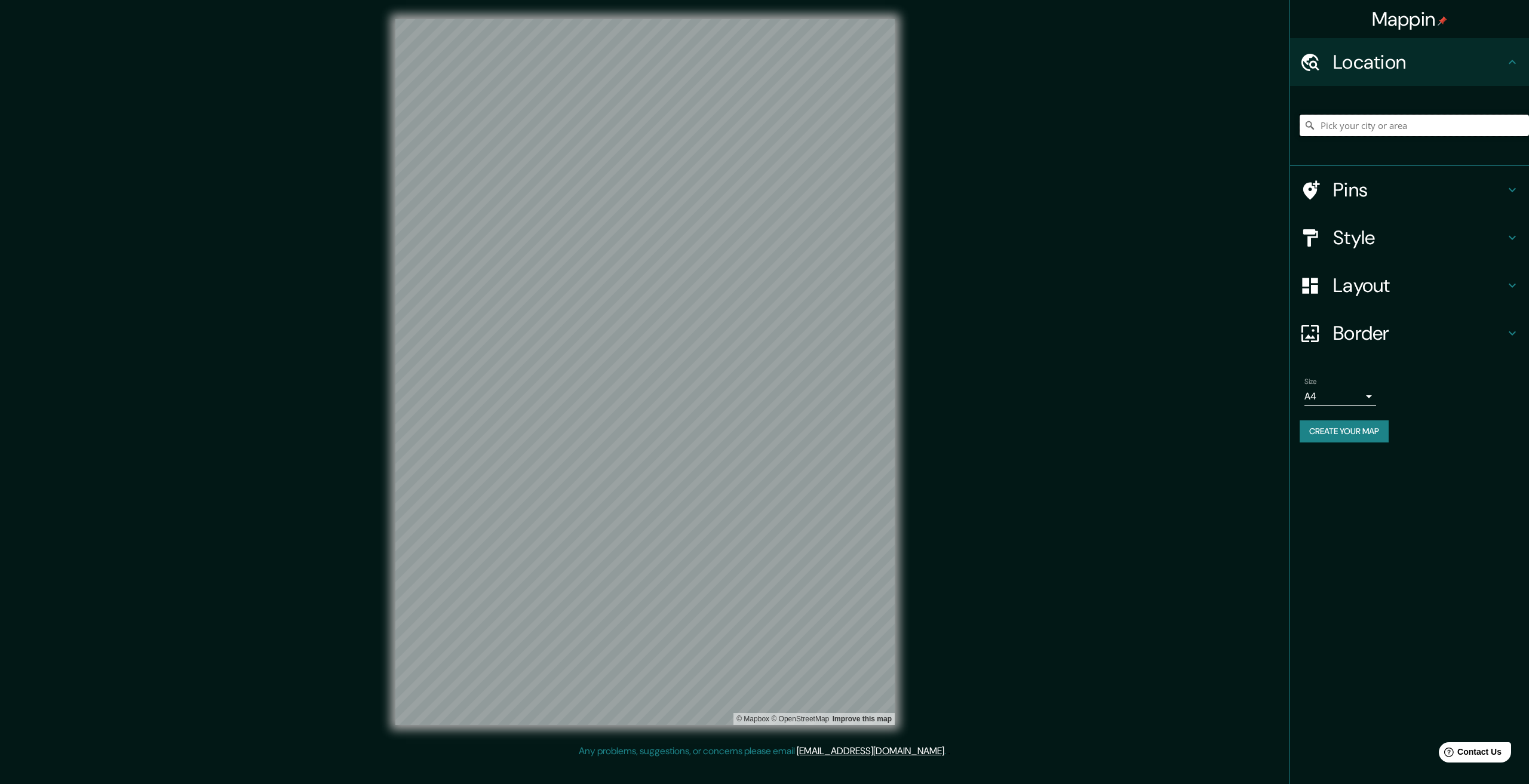
click at [1404, 124] on input "Pick your city or area" at bounding box center [1414, 125] width 229 height 21
click at [1347, 175] on div "Pins" at bounding box center [1409, 189] width 239 height 48
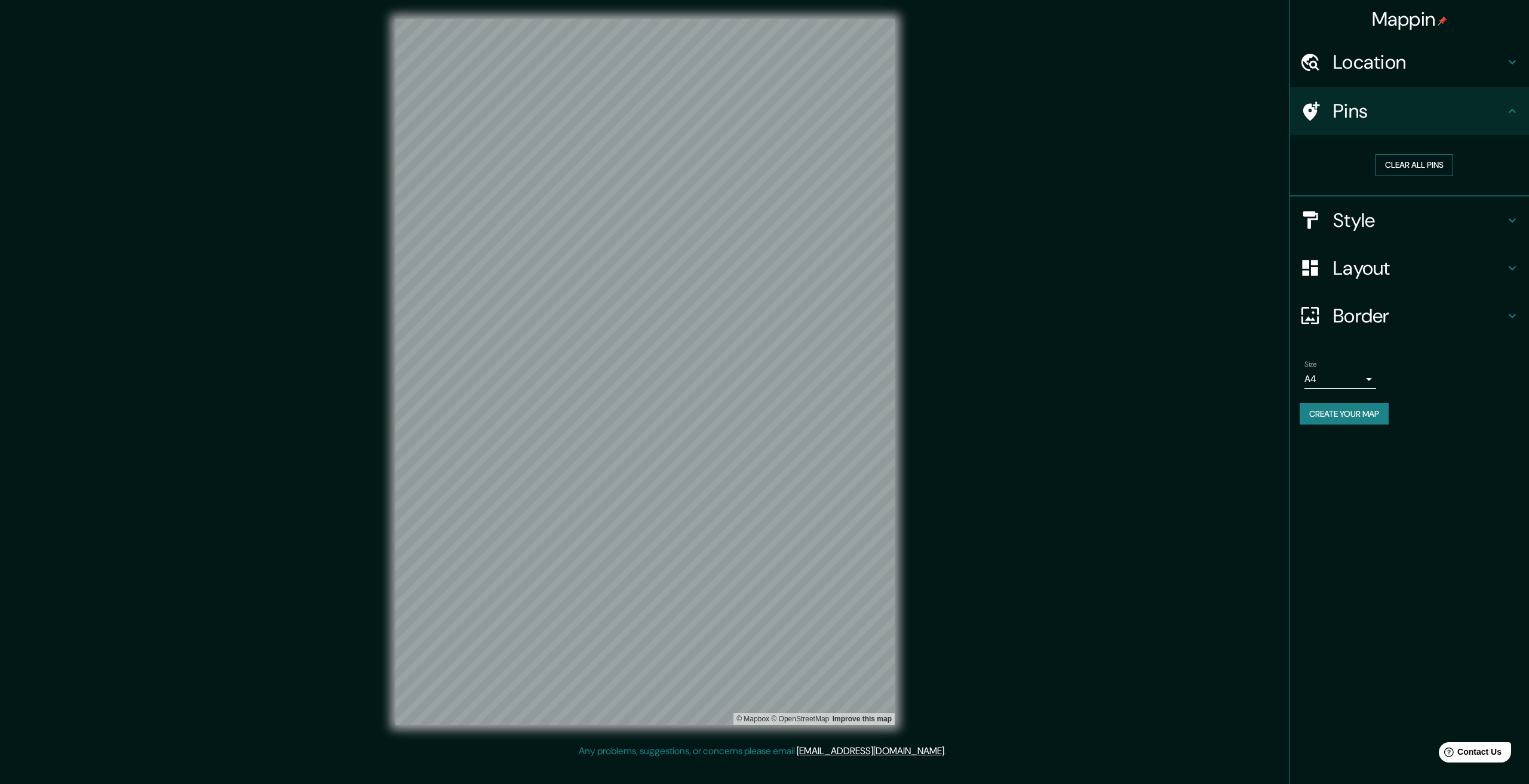
click at [1413, 159] on button "Clear all pins" at bounding box center [1414, 165] width 78 height 22
click at [1366, 219] on h4 "Style" at bounding box center [1419, 220] width 172 height 24
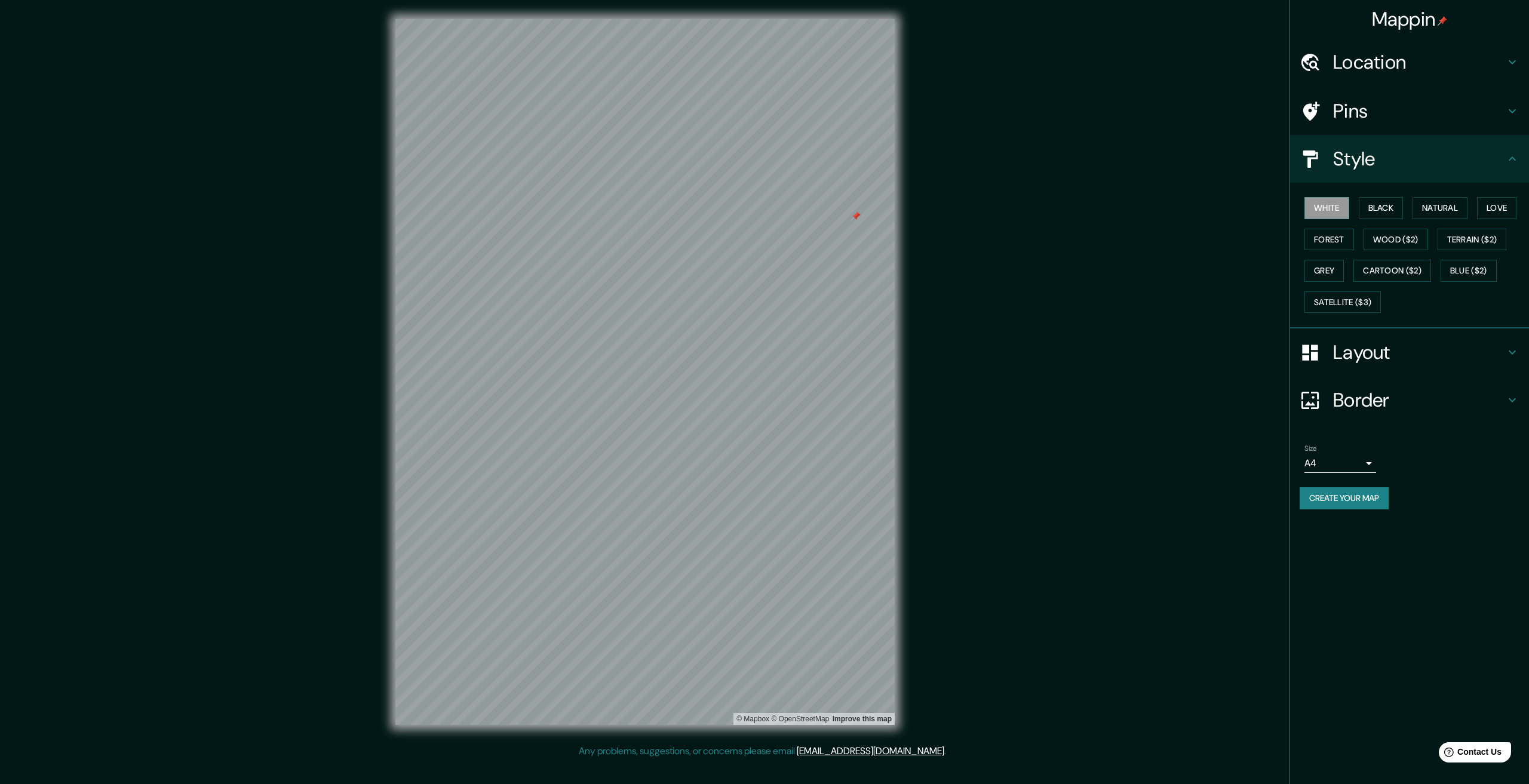
click at [1381, 116] on h4 "Pins" at bounding box center [1419, 111] width 172 height 24
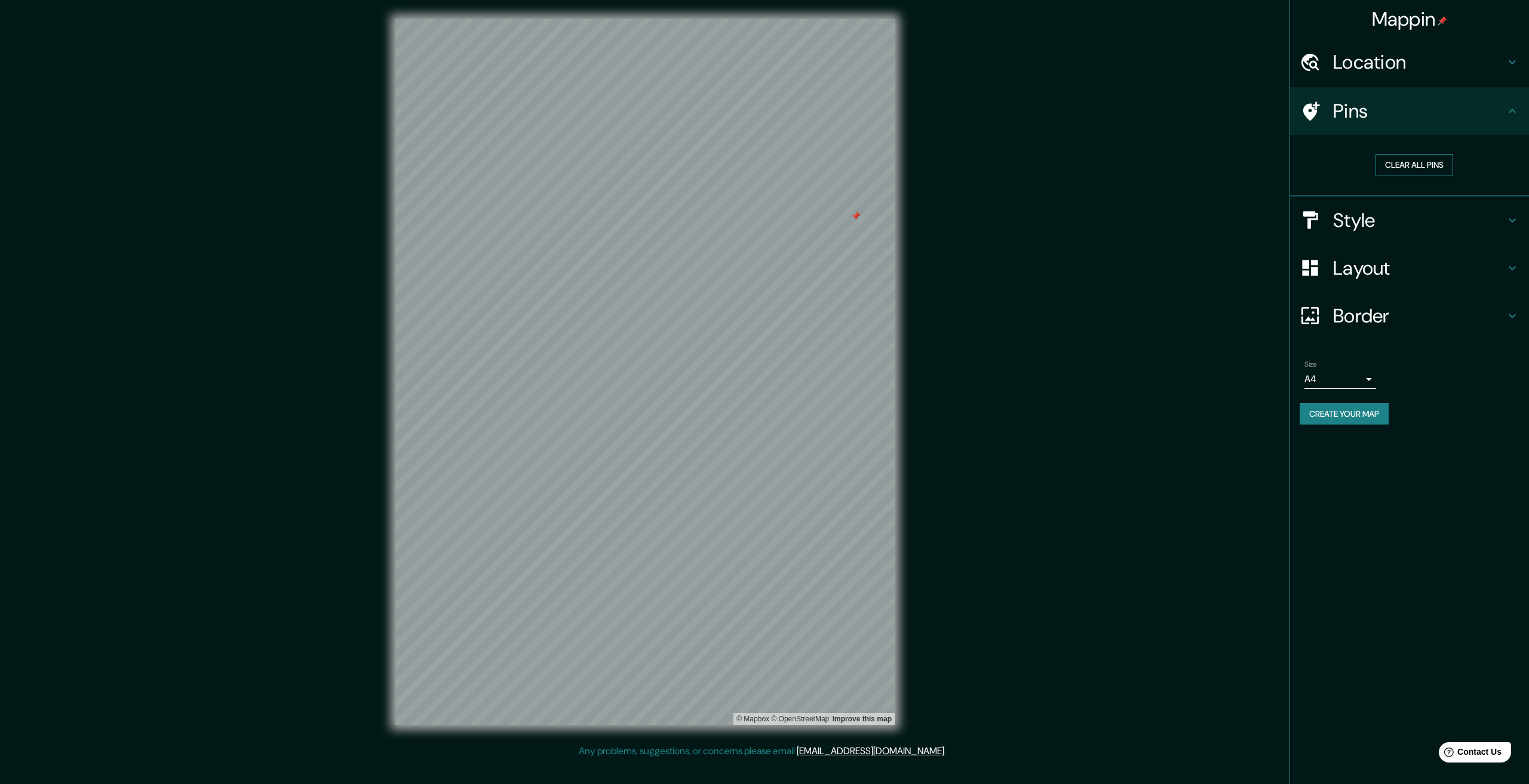
click at [1412, 157] on button "Clear all pins" at bounding box center [1414, 165] width 78 height 22
click at [1355, 209] on h4 "Style" at bounding box center [1419, 220] width 172 height 24
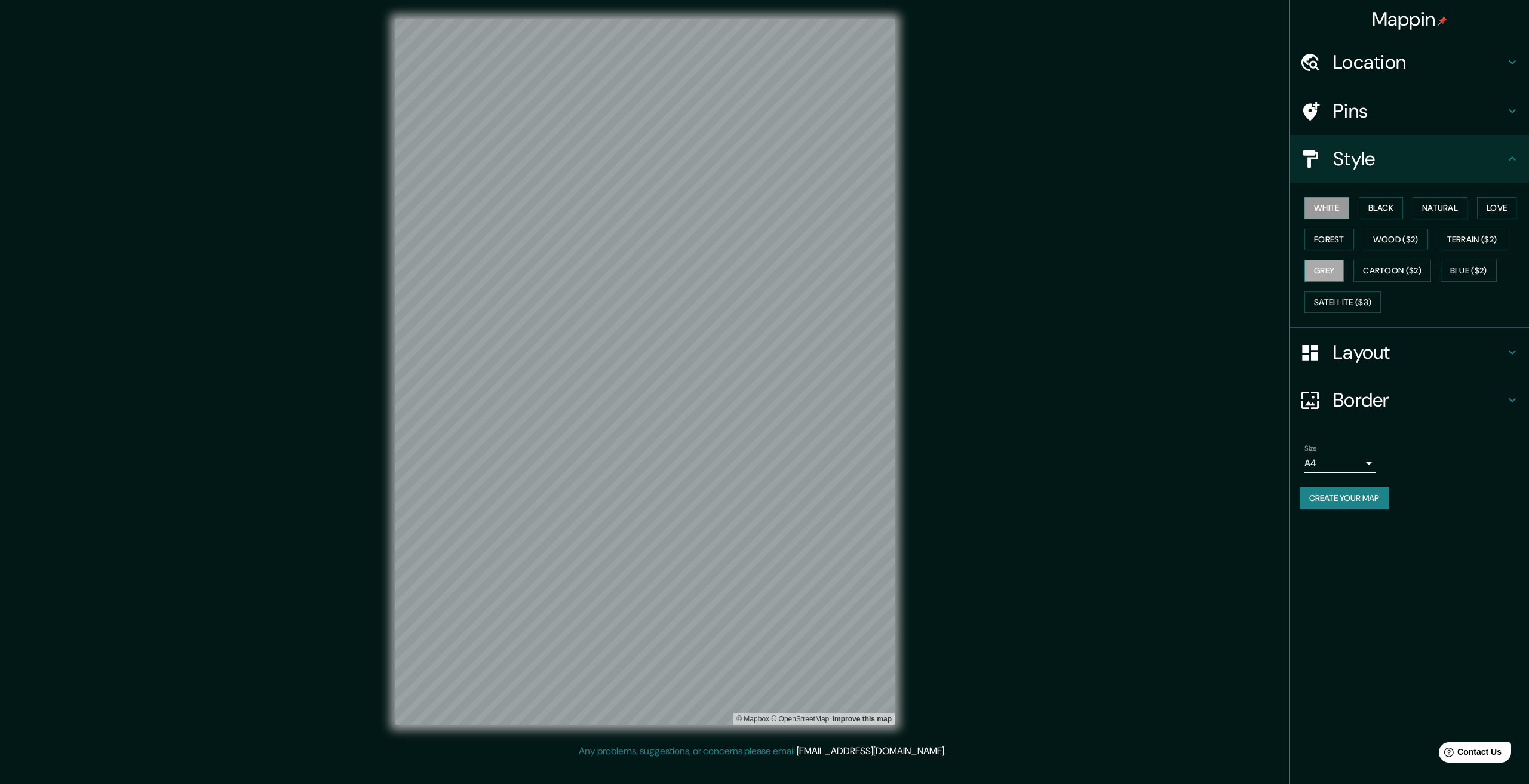
click at [1324, 274] on button "Grey" at bounding box center [1324, 271] width 40 height 22
click at [1333, 235] on button "Forest" at bounding box center [1329, 239] width 50 height 22
click at [1334, 220] on div "White Black Natural Love Forest Wood ($2) Terrain ($2) Grey Cartoon ($2) Blue (…" at bounding box center [1414, 255] width 229 height 125
click at [1333, 260] on button "Grey" at bounding box center [1324, 271] width 40 height 22
click at [1412, 270] on button "Cartoon ($2)" at bounding box center [1393, 271] width 78 height 22
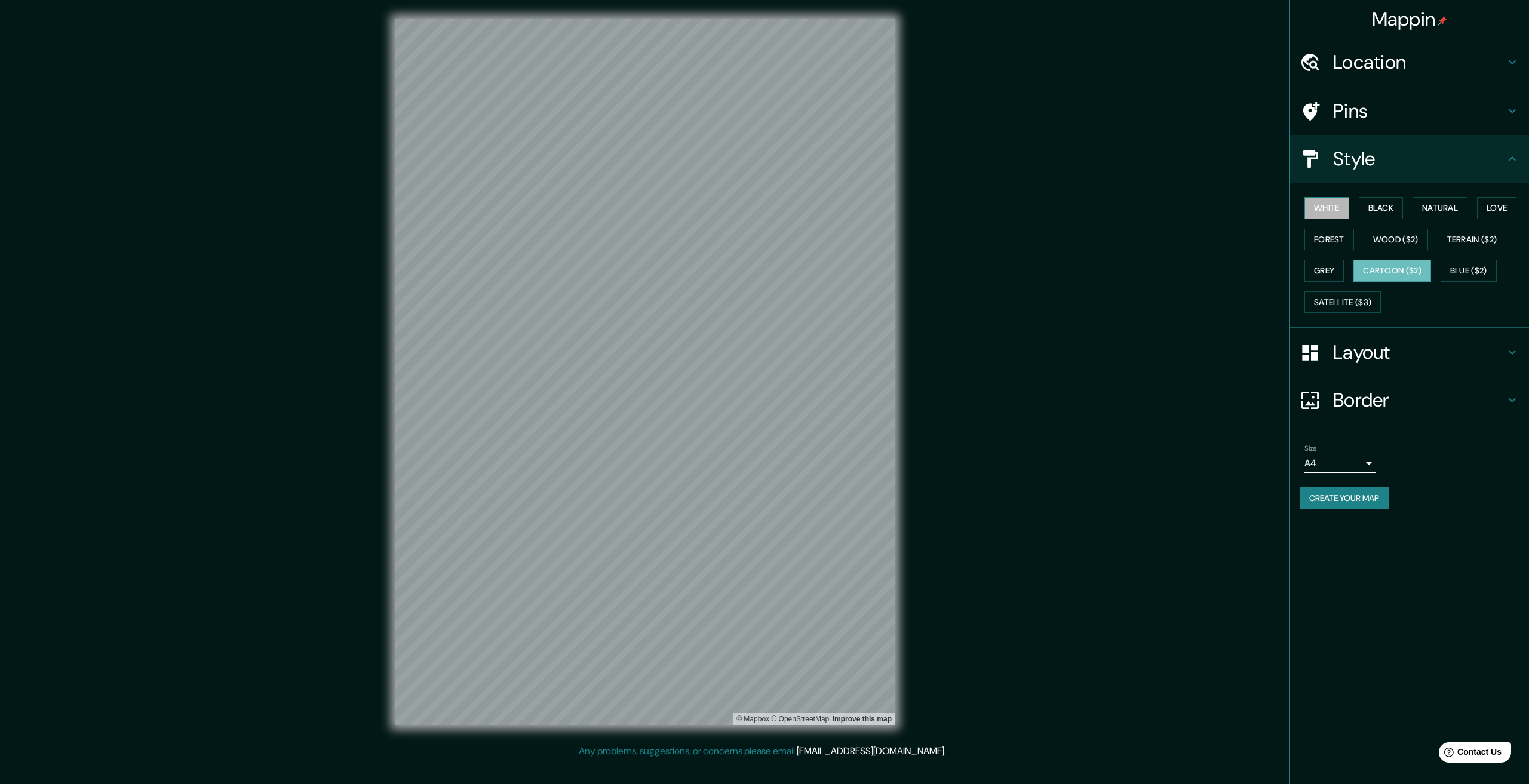
click at [1317, 199] on button "White" at bounding box center [1327, 208] width 44 height 22
click at [1364, 453] on div "Size A4 single" at bounding box center [1340, 458] width 71 height 29
click at [1361, 463] on body "Mappin Location Pins Style White Black Natural Love Forest Wood ($2) Terrain ($…" at bounding box center [764, 392] width 1529 height 784
click at [1340, 518] on li "A3" at bounding box center [1340, 510] width 71 height 21
type input "a4"
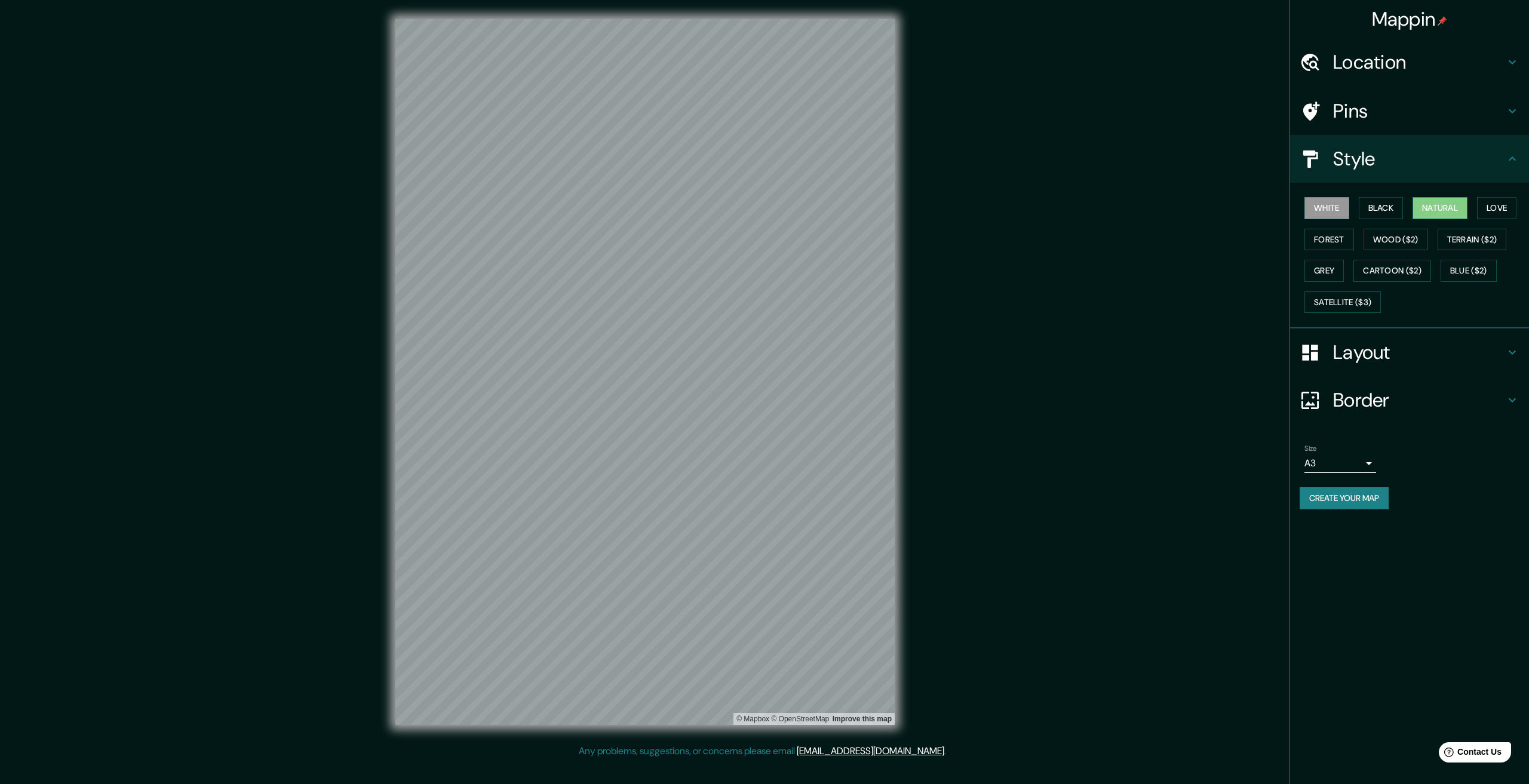
click at [1443, 208] on button "Natural" at bounding box center [1439, 208] width 55 height 22
click at [1491, 216] on button "Love" at bounding box center [1496, 208] width 40 height 22
click at [1332, 258] on div "White Black Natural Love Forest Wood ($2) Terrain ($2) Grey Cartoon ($2) Blue (…" at bounding box center [1414, 255] width 229 height 125
click at [1333, 261] on button "Grey" at bounding box center [1324, 271] width 40 height 22
click at [1321, 241] on button "Forest" at bounding box center [1329, 239] width 50 height 22
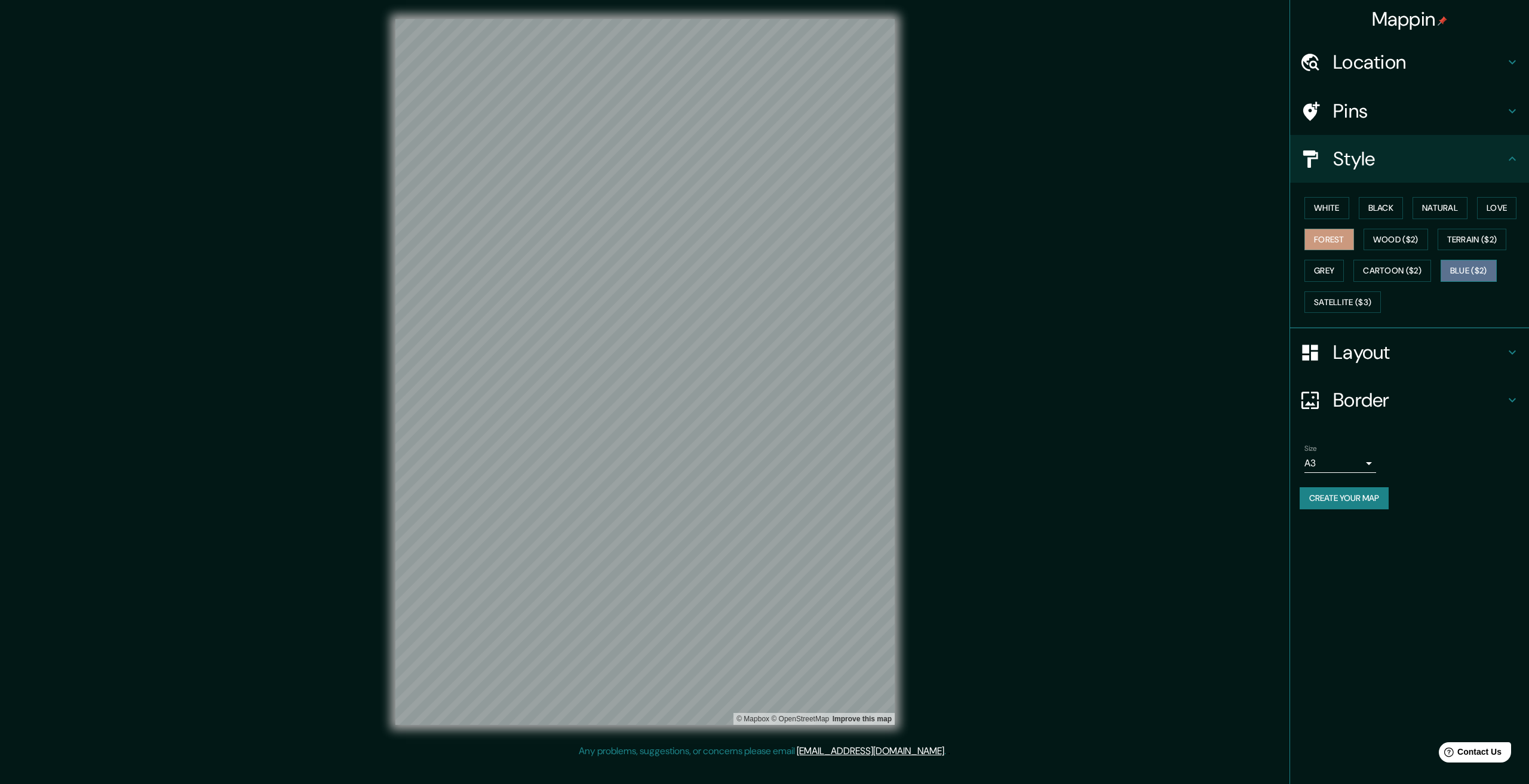
click at [1476, 273] on button "Blue ($2)" at bounding box center [1469, 271] width 56 height 22
click at [1489, 227] on div "White Black Natural Love Forest Wood ($2) Terrain ($2) Grey Cartoon ($2) Blue (…" at bounding box center [1414, 255] width 229 height 125
click at [1489, 231] on button "Terrain ($2)" at bounding box center [1472, 239] width 69 height 22
click at [1503, 216] on button "Love" at bounding box center [1496, 208] width 40 height 22
click at [1458, 209] on button "Natural" at bounding box center [1439, 208] width 55 height 22
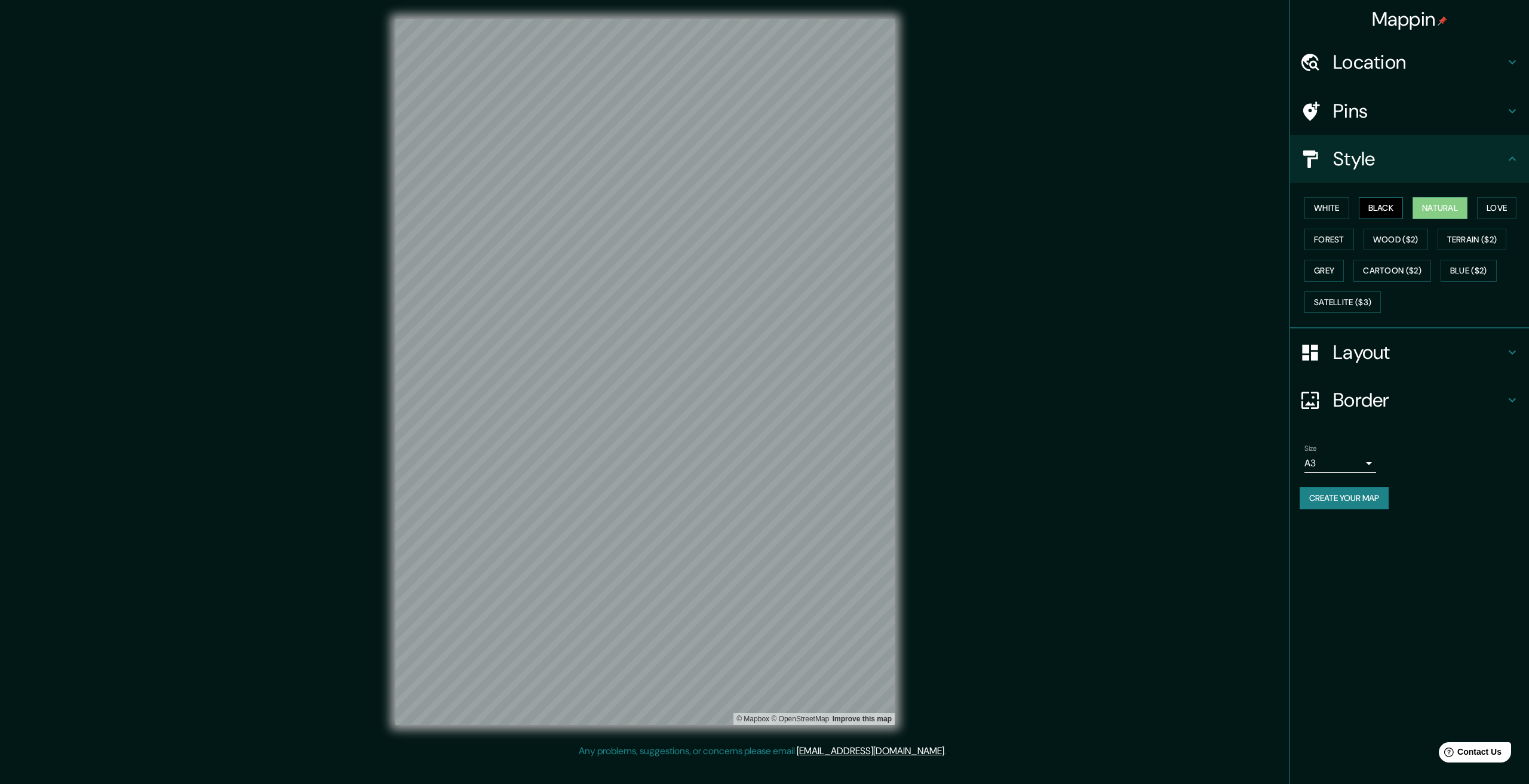
click at [1361, 200] on button "Black" at bounding box center [1381, 208] width 44 height 22
click at [1329, 204] on button "White" at bounding box center [1327, 208] width 44 height 22
click at [1336, 270] on button "Grey" at bounding box center [1324, 271] width 40 height 22
click at [1334, 209] on button "White" at bounding box center [1327, 208] width 44 height 22
click at [1360, 395] on h4 "Border" at bounding box center [1419, 400] width 172 height 24
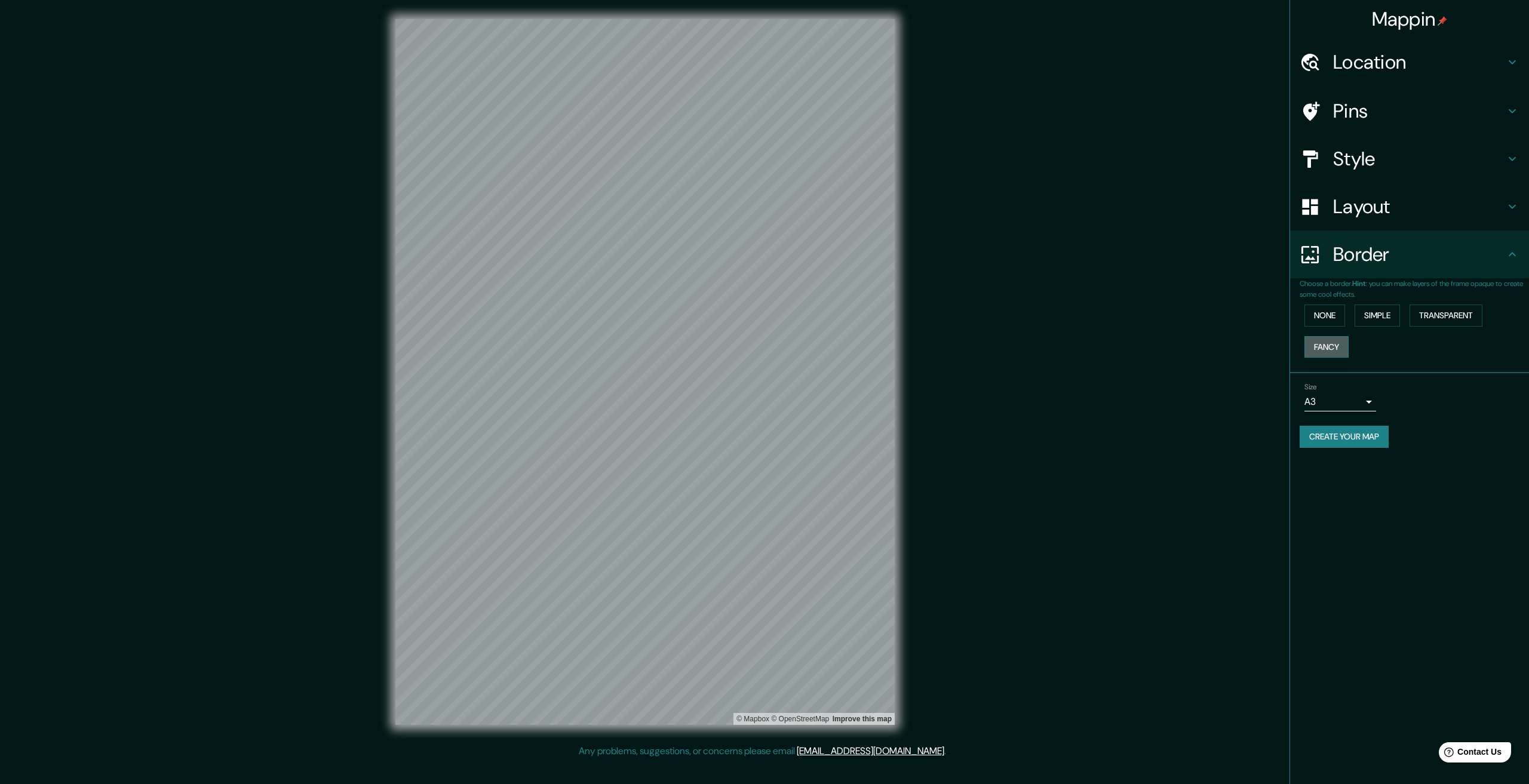
click at [1327, 347] on button "Fancy" at bounding box center [1327, 347] width 44 height 22
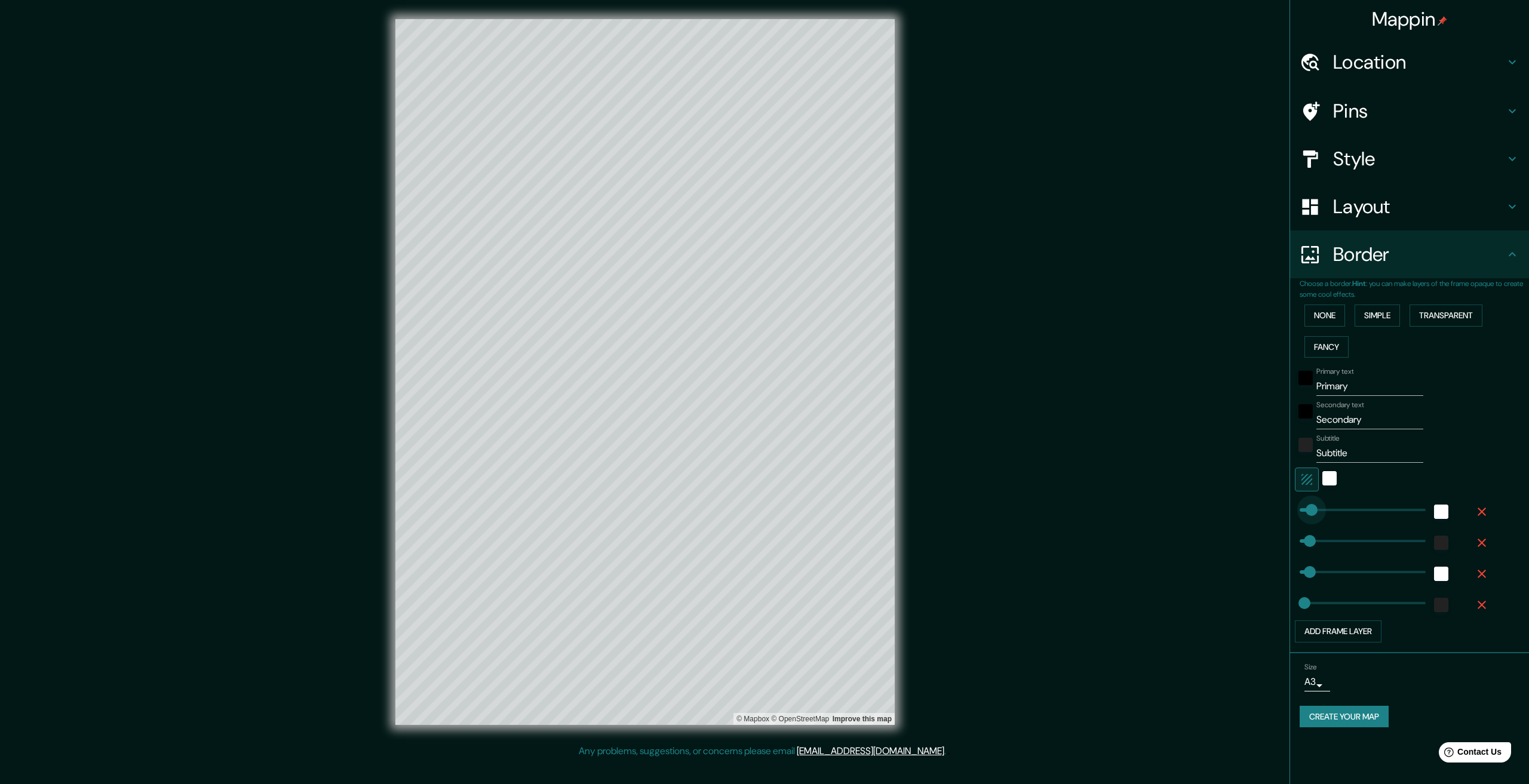
type input "0"
drag, startPoint x: 1346, startPoint y: 513, endPoint x: 1275, endPoint y: 503, distance: 71.7
type input "67"
type input "33"
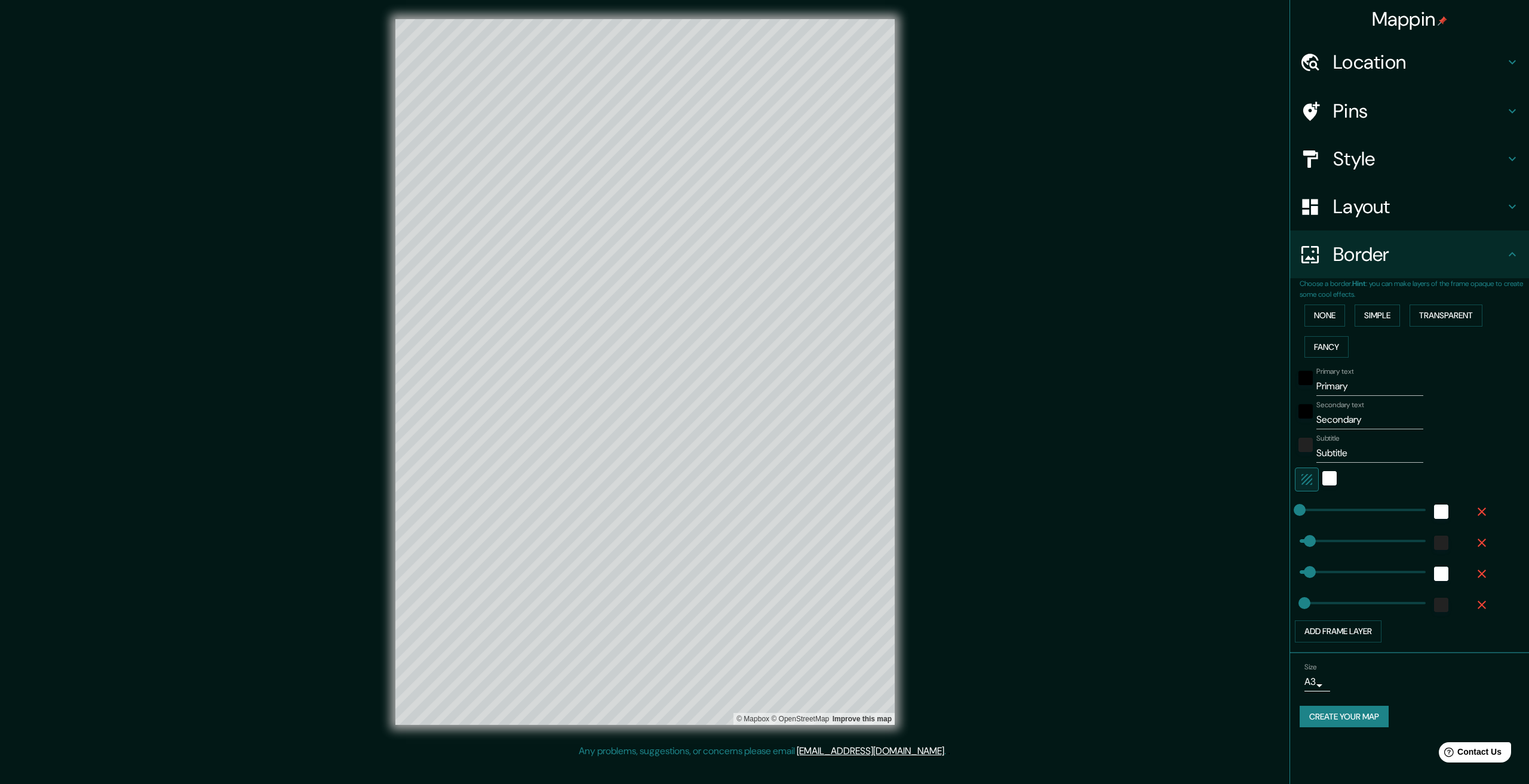
type input "67"
type input "60"
drag, startPoint x: 1299, startPoint y: 515, endPoint x: 1309, endPoint y: 514, distance: 10.0
type input "67"
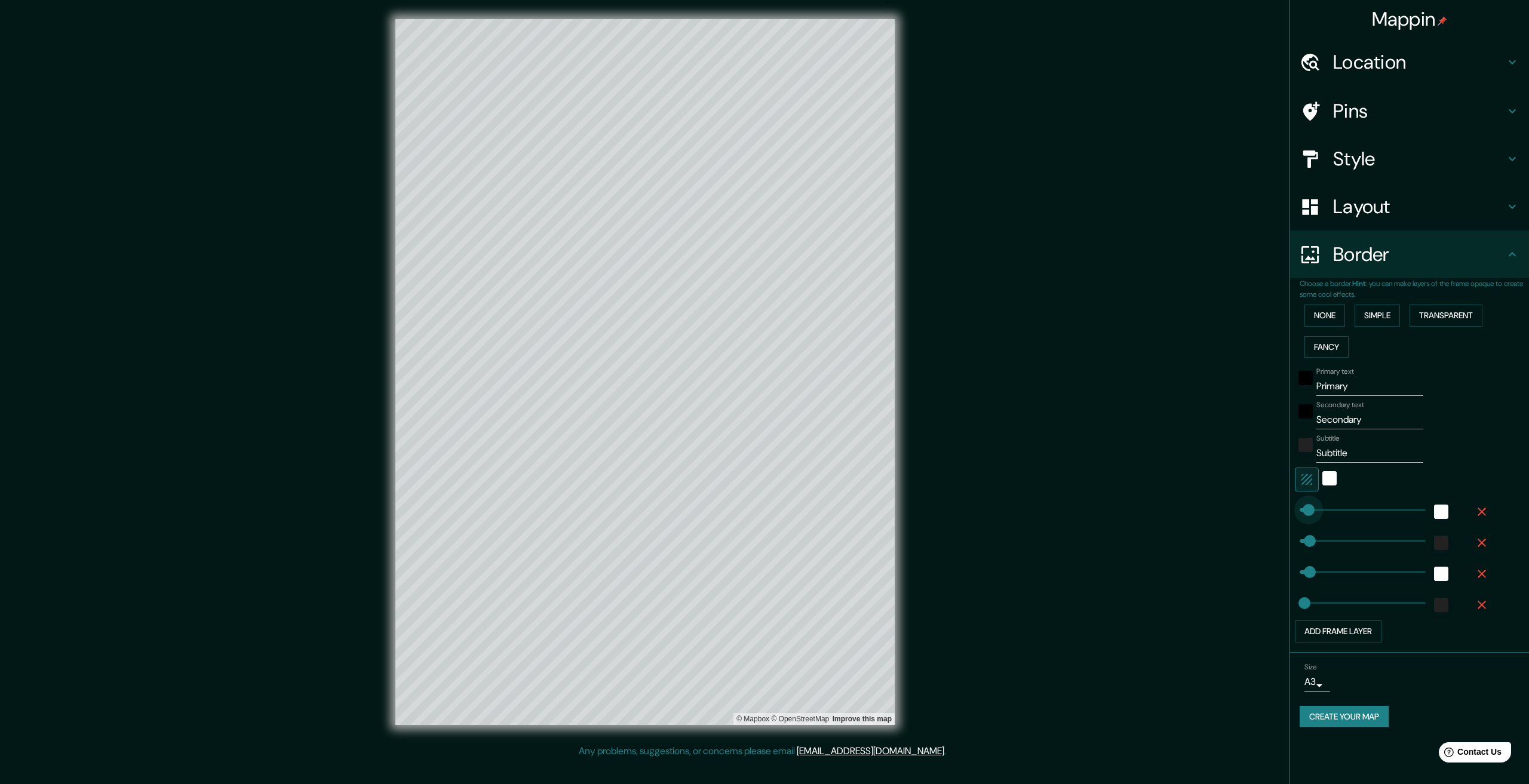
type input "33"
type input "397"
drag, startPoint x: 1309, startPoint y: 514, endPoint x: 1359, endPoint y: 513, distance: 50.0
type input "67"
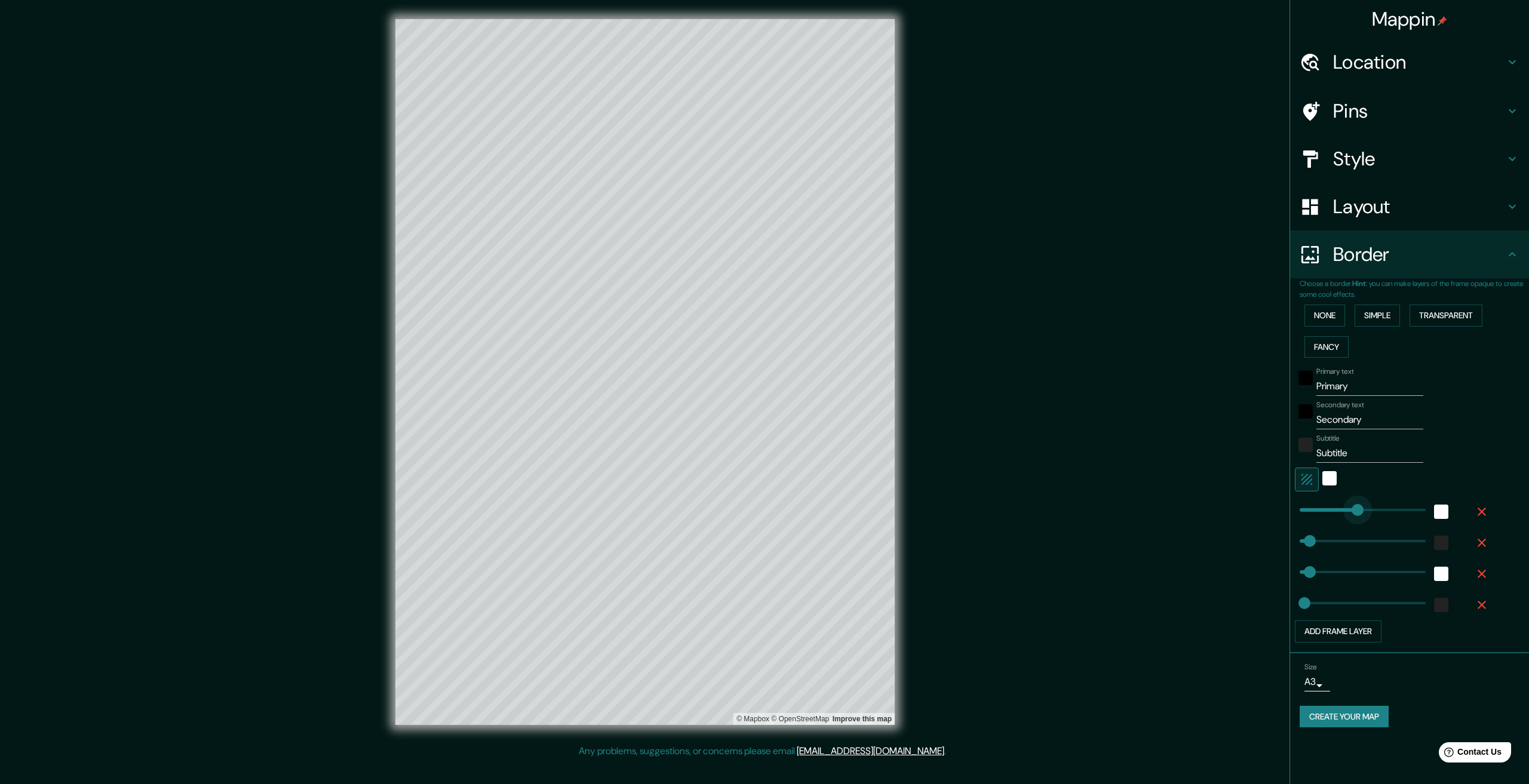
type input "33"
type input "0"
drag, startPoint x: 1359, startPoint y: 513, endPoint x: 1290, endPoint y: 499, distance: 70.4
type input "67"
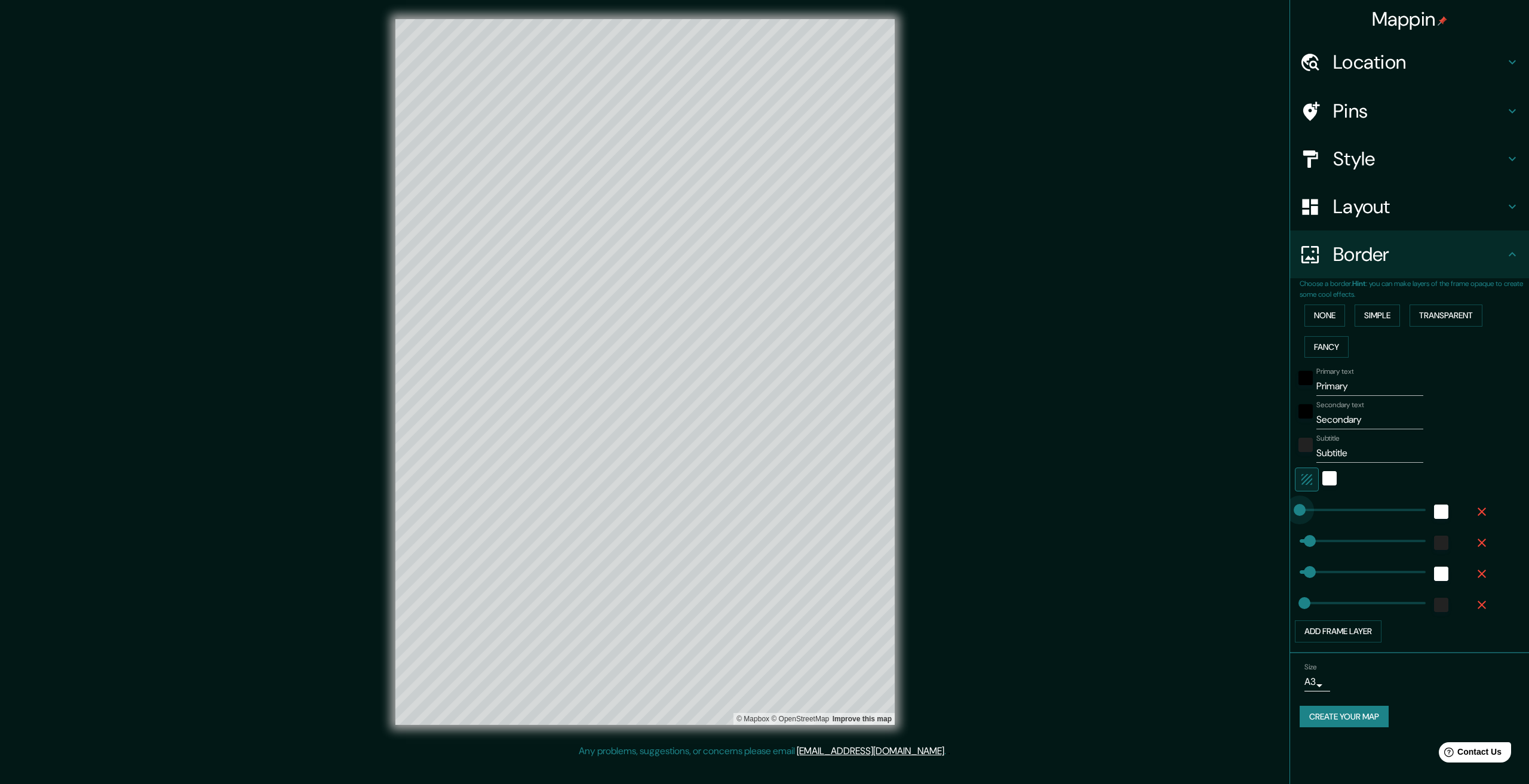
type input "33"
type input "0"
drag, startPoint x: 1307, startPoint y: 540, endPoint x: 1248, endPoint y: 528, distance: 60.2
type input "67"
type input "33"
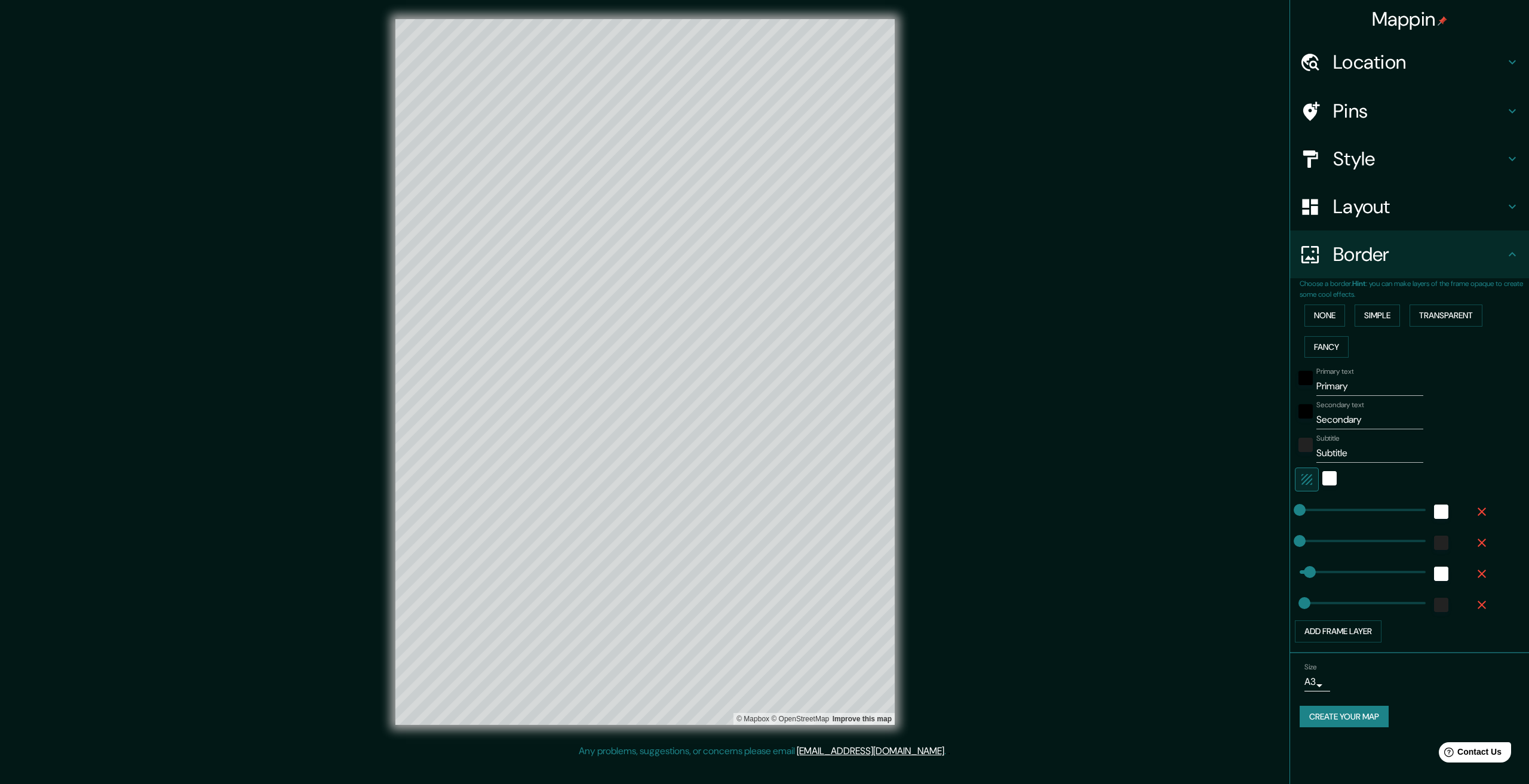
type input "0"
drag, startPoint x: 1308, startPoint y: 569, endPoint x: 1217, endPoint y: 556, distance: 91.9
type input "33"
click at [1376, 326] on button "Simple" at bounding box center [1377, 316] width 45 height 22
click at [1426, 322] on button "Transparent" at bounding box center [1446, 316] width 73 height 22
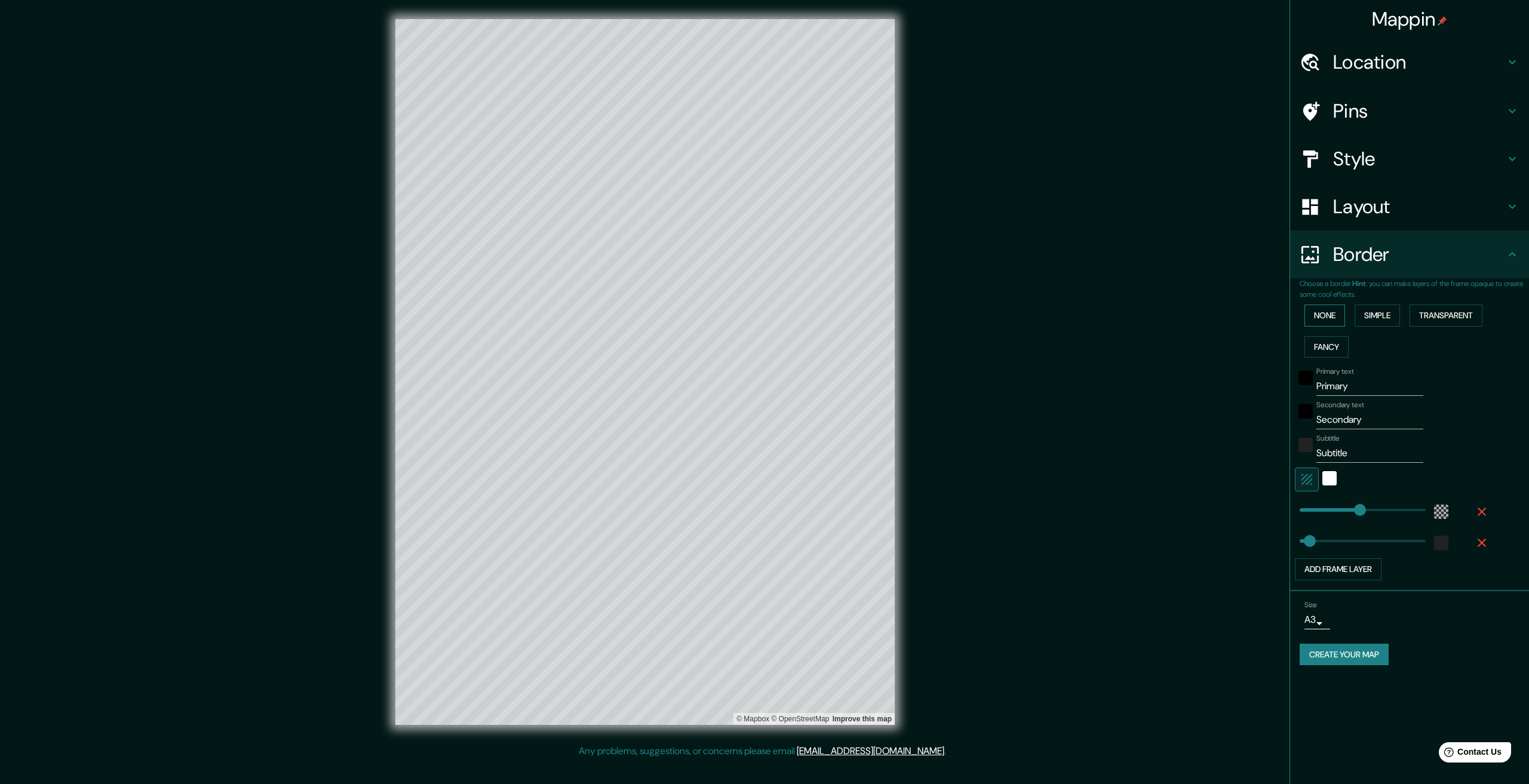
click at [1322, 306] on button "None" at bounding box center [1324, 316] width 40 height 22
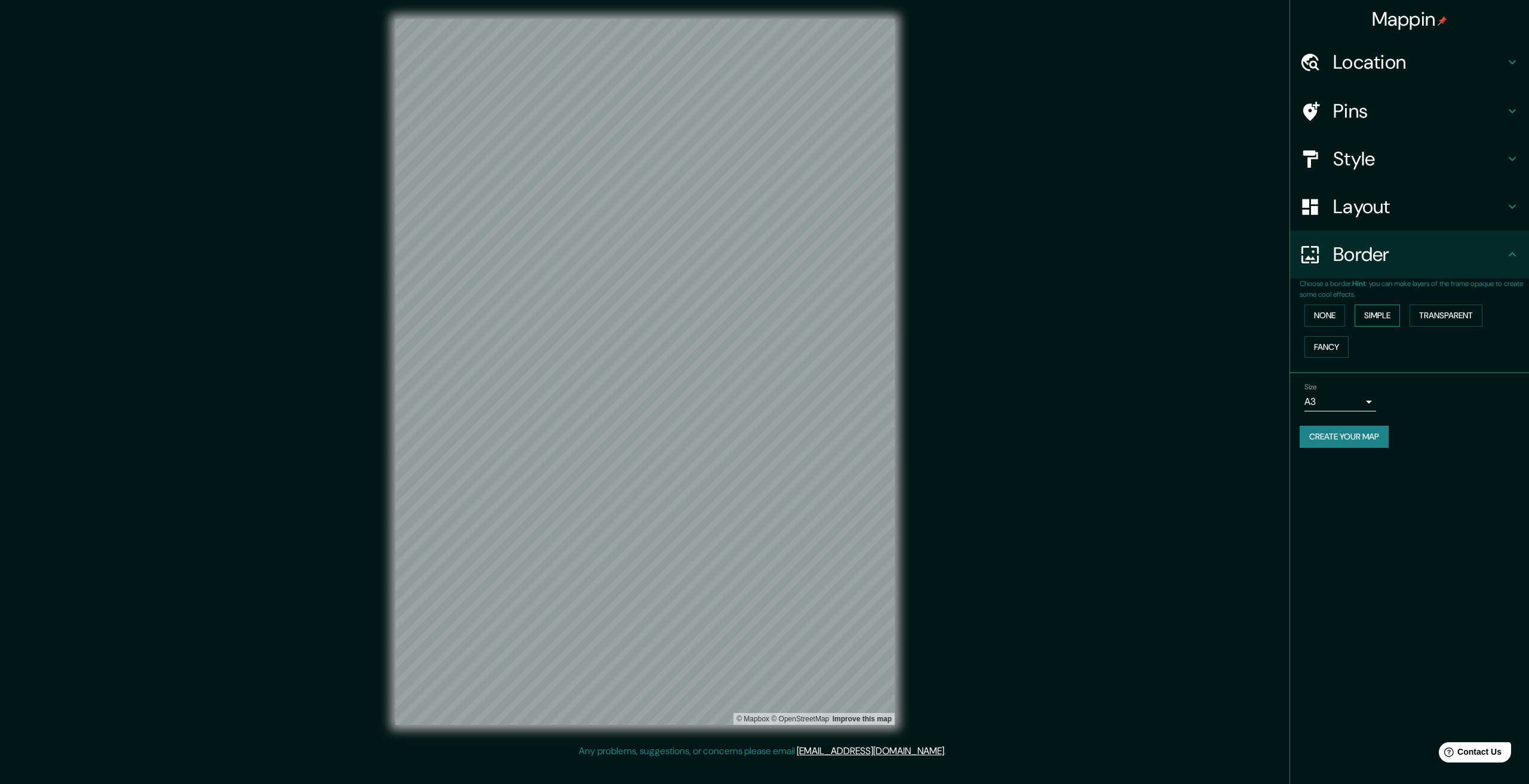
click at [1369, 309] on button "Simple" at bounding box center [1377, 316] width 45 height 22
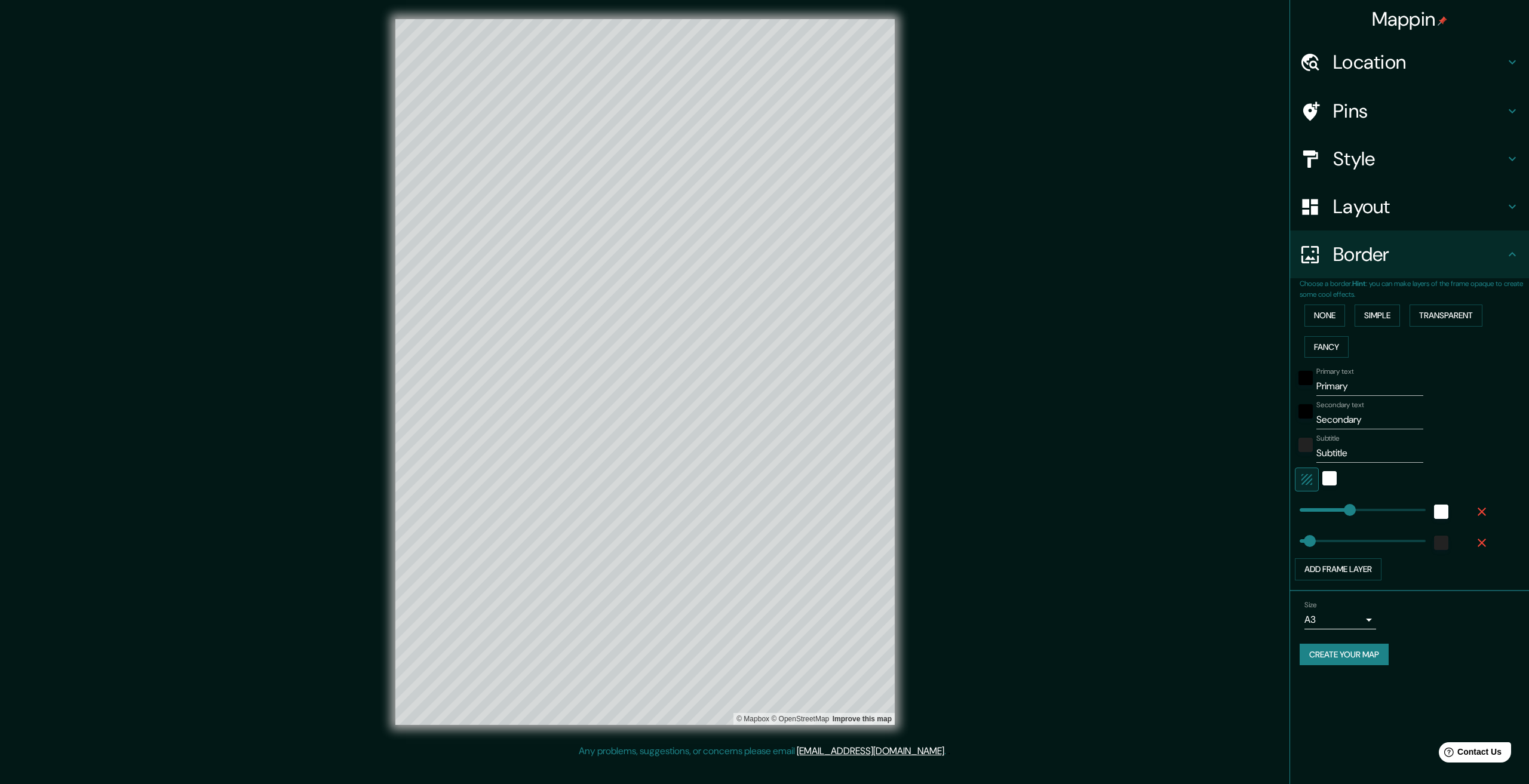
type input "334"
click at [1481, 511] on icon "button" at bounding box center [1481, 511] width 9 height 9
click at [1484, 515] on icon "button" at bounding box center [1481, 511] width 14 height 14
click at [1327, 384] on input "Primary" at bounding box center [1370, 386] width 107 height 19
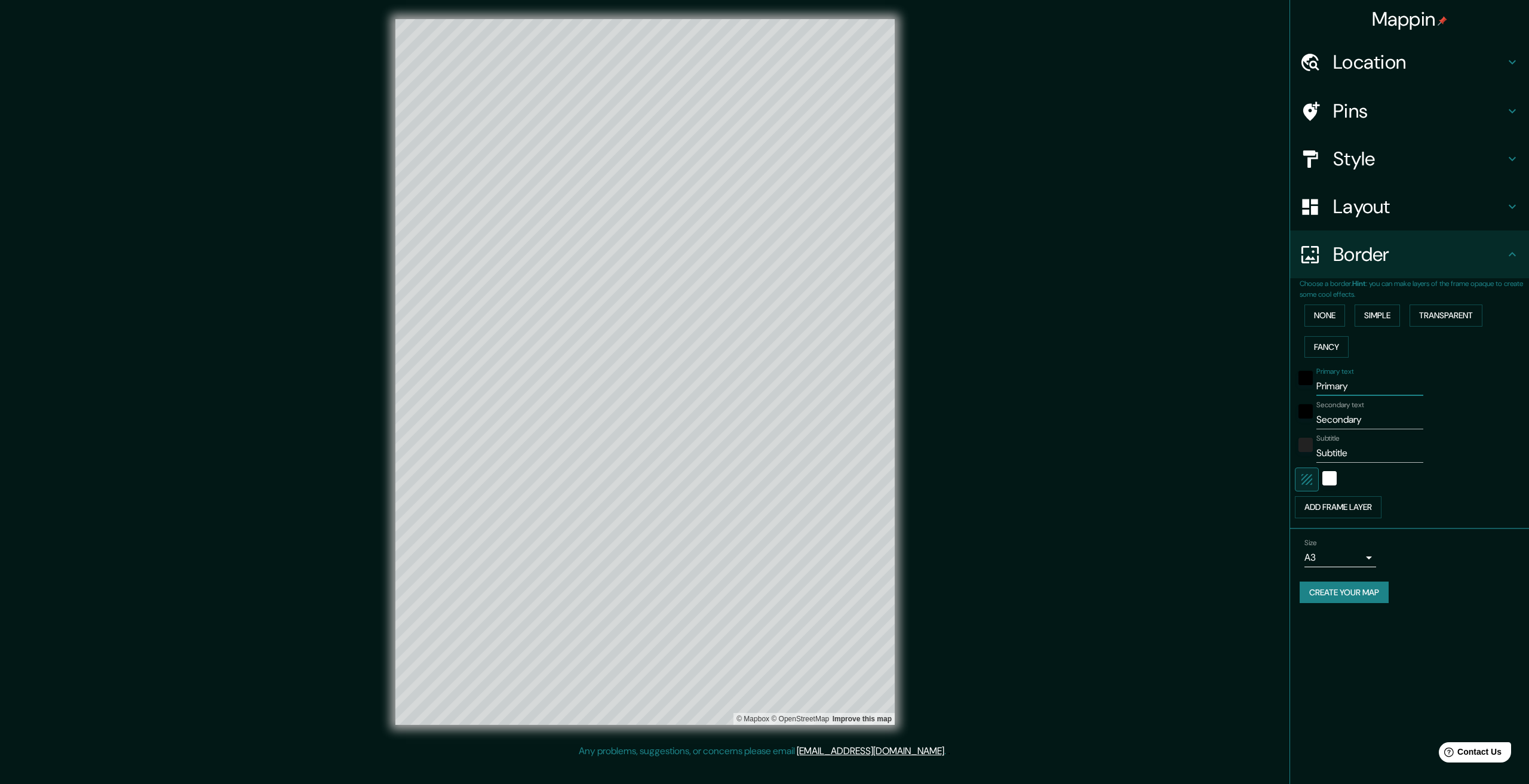
paste input "Κυκλάδες"
type input "Κυκλάδες"
click at [1481, 461] on div "Subtitle Subtitle" at bounding box center [1393, 449] width 196 height 29
click at [1339, 422] on input "Secondary" at bounding box center [1370, 419] width 107 height 19
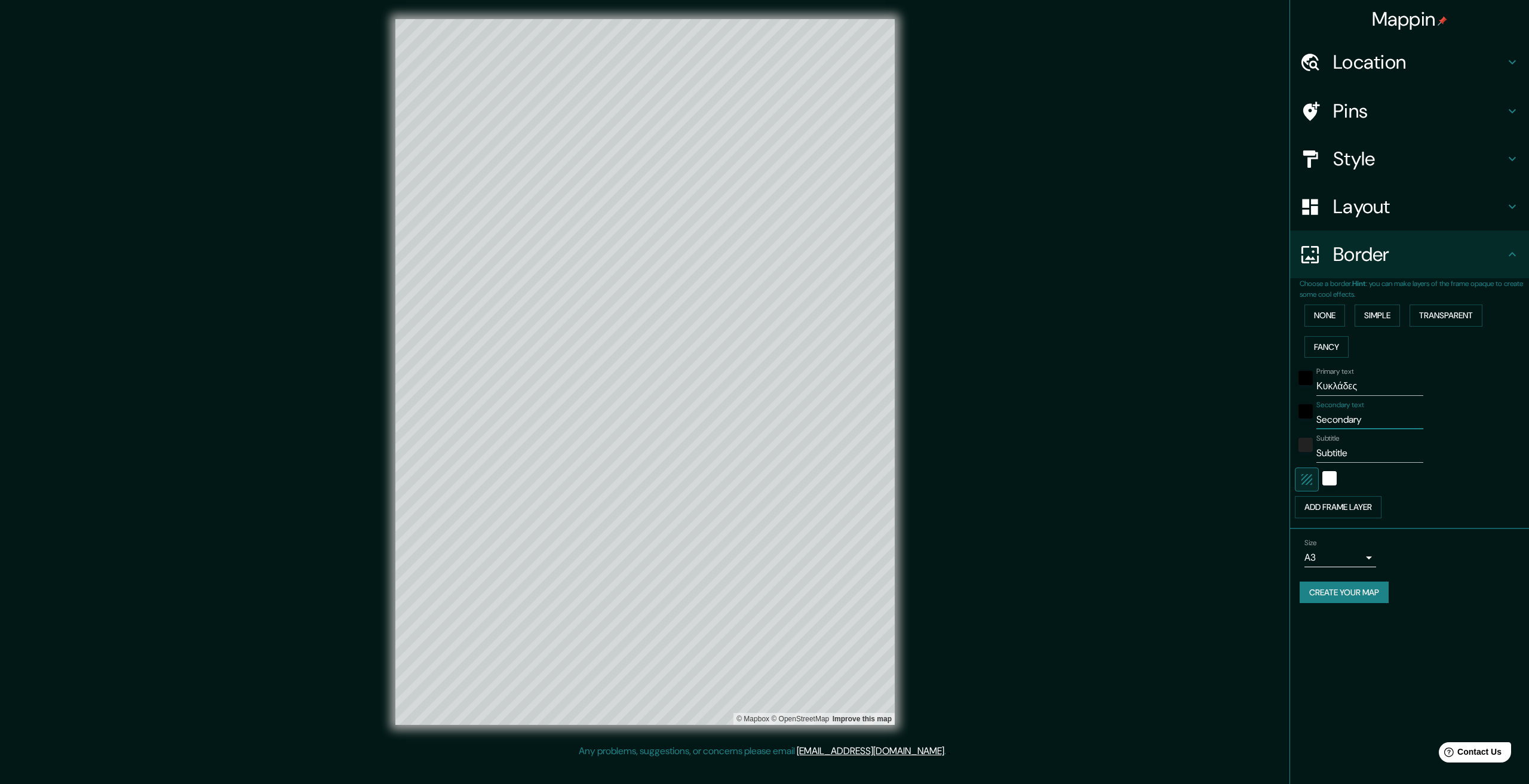
paste input "Ελληνική Δημοκρατία"
type input "Ελληνική Δημοκρατία"
click at [1339, 450] on input "Subtitle" at bounding box center [1370, 453] width 107 height 19
click at [1489, 490] on div at bounding box center [1393, 480] width 196 height 24
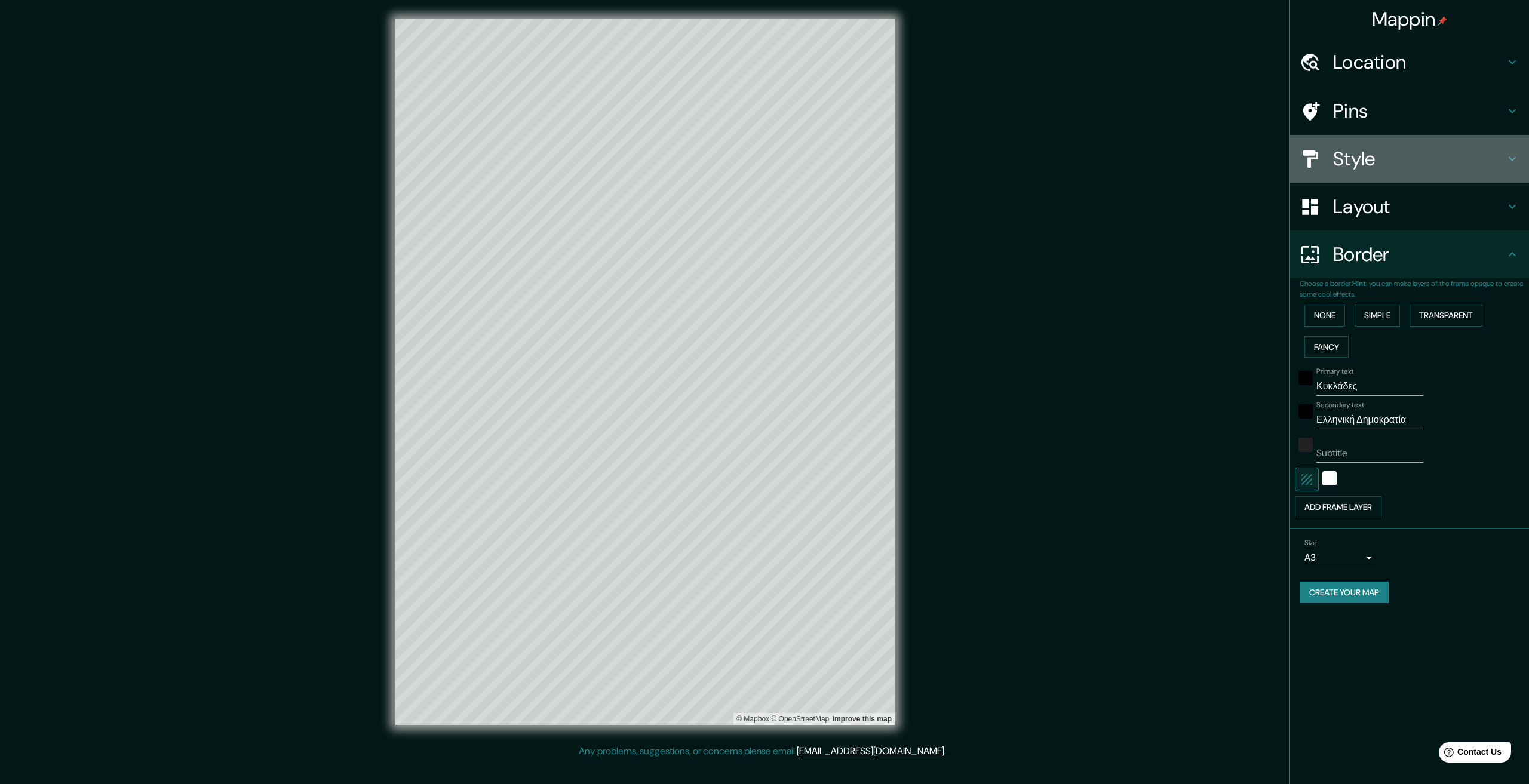
click at [1359, 147] on h4 "Style" at bounding box center [1419, 159] width 172 height 24
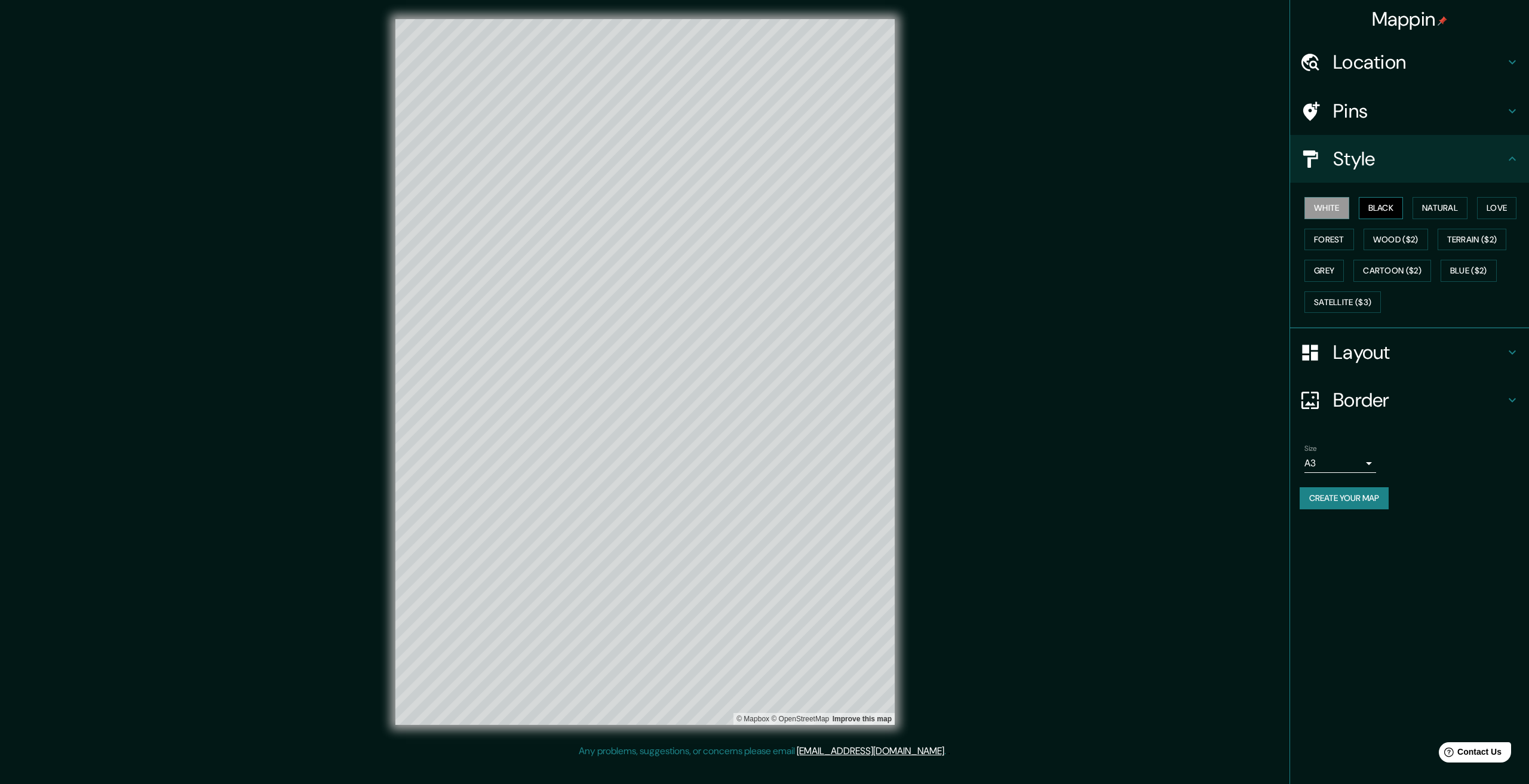
click at [1378, 205] on button "Black" at bounding box center [1381, 208] width 44 height 22
click at [1314, 202] on button "White" at bounding box center [1327, 208] width 44 height 22
click at [1361, 504] on button "Create your map" at bounding box center [1344, 499] width 89 height 22
click at [1351, 501] on button "Create your map" at bounding box center [1344, 499] width 89 height 22
click at [1367, 492] on button "Create your map" at bounding box center [1344, 499] width 89 height 22
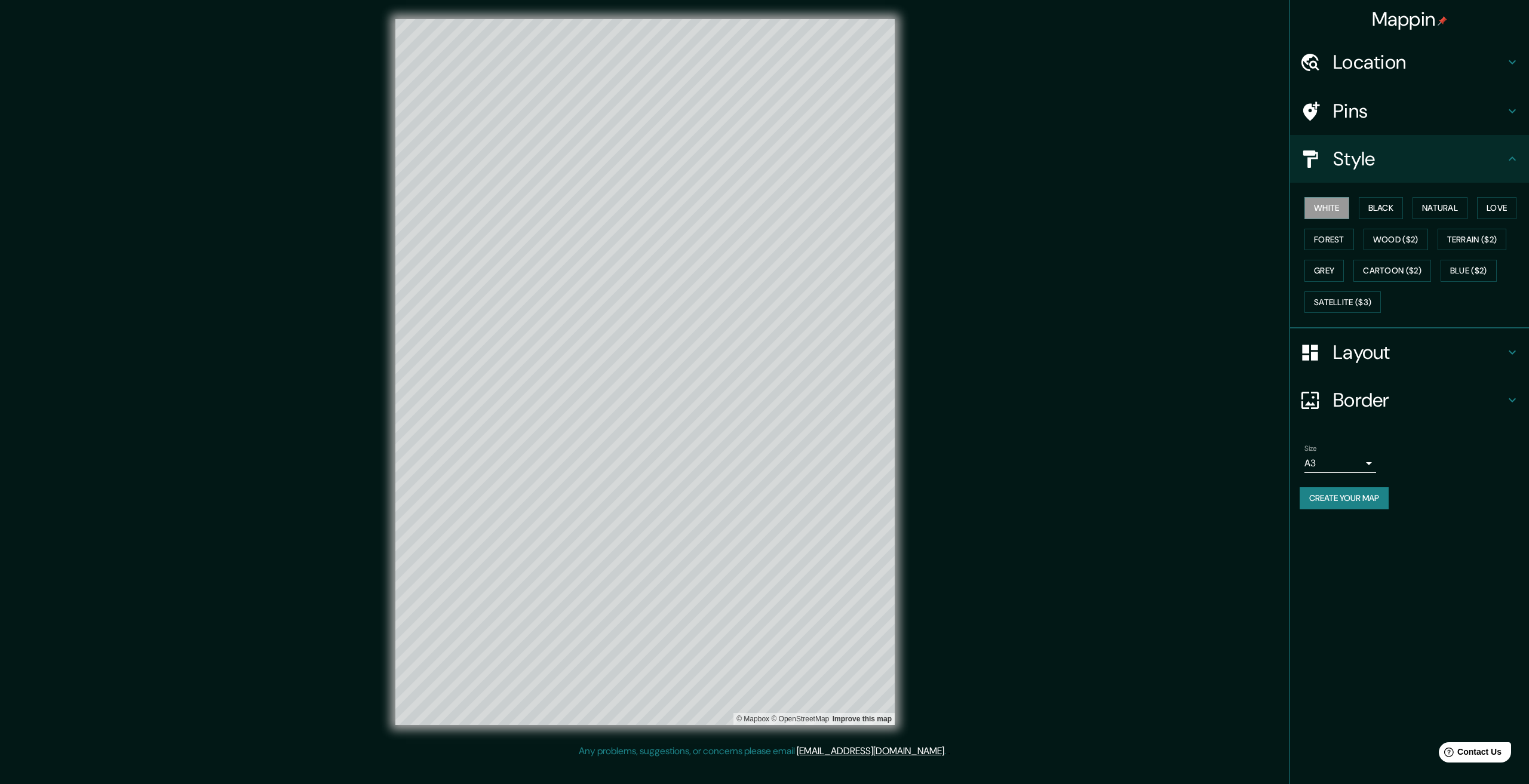
click at [1310, 496] on button "Create your map" at bounding box center [1344, 499] width 89 height 22
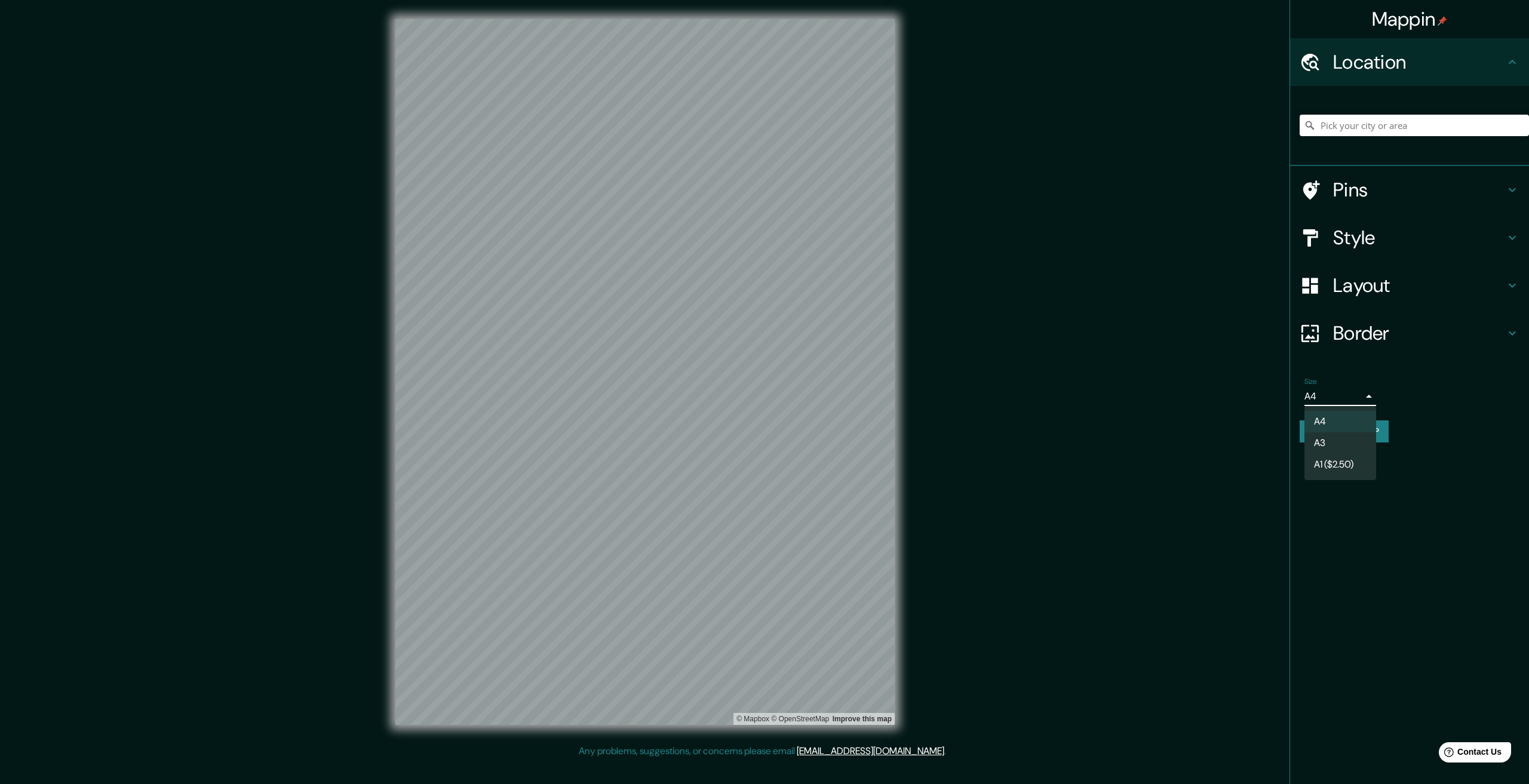
click at [1327, 402] on body "Mappin Location Pins Style Layout Border Choose a border. Hint : you can make l…" at bounding box center [764, 392] width 1529 height 784
drag, startPoint x: 1323, startPoint y: 432, endPoint x: 1321, endPoint y: 438, distance: 6.3
click at [1321, 438] on ul "A4 A3 A1 ($2.50)" at bounding box center [1340, 442] width 71 height 74
click at [1321, 438] on li "A3" at bounding box center [1340, 442] width 71 height 21
click at [1351, 429] on button "Create your map" at bounding box center [1344, 431] width 89 height 22
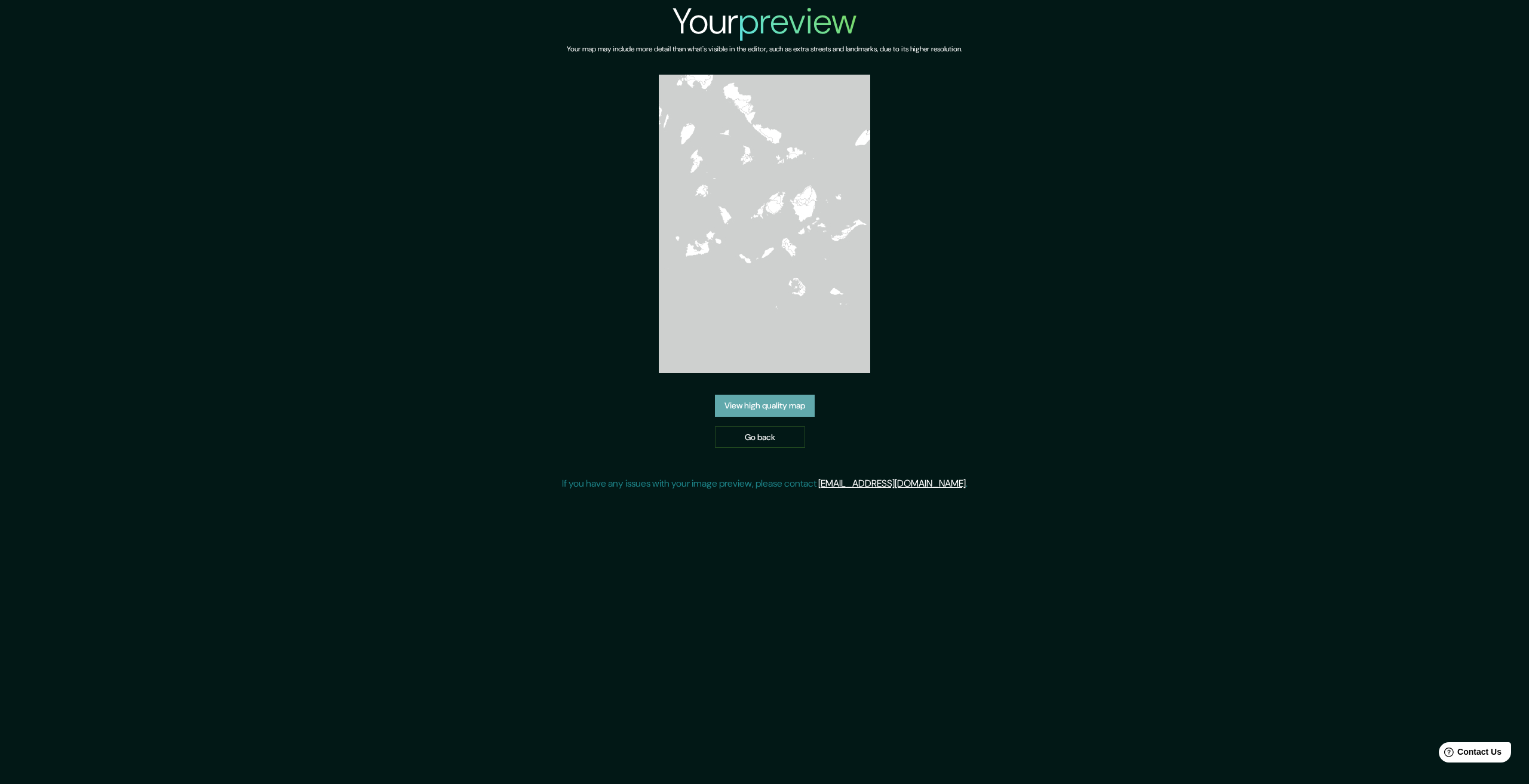
click at [811, 406] on link "View high quality map" at bounding box center [764, 406] width 100 height 22
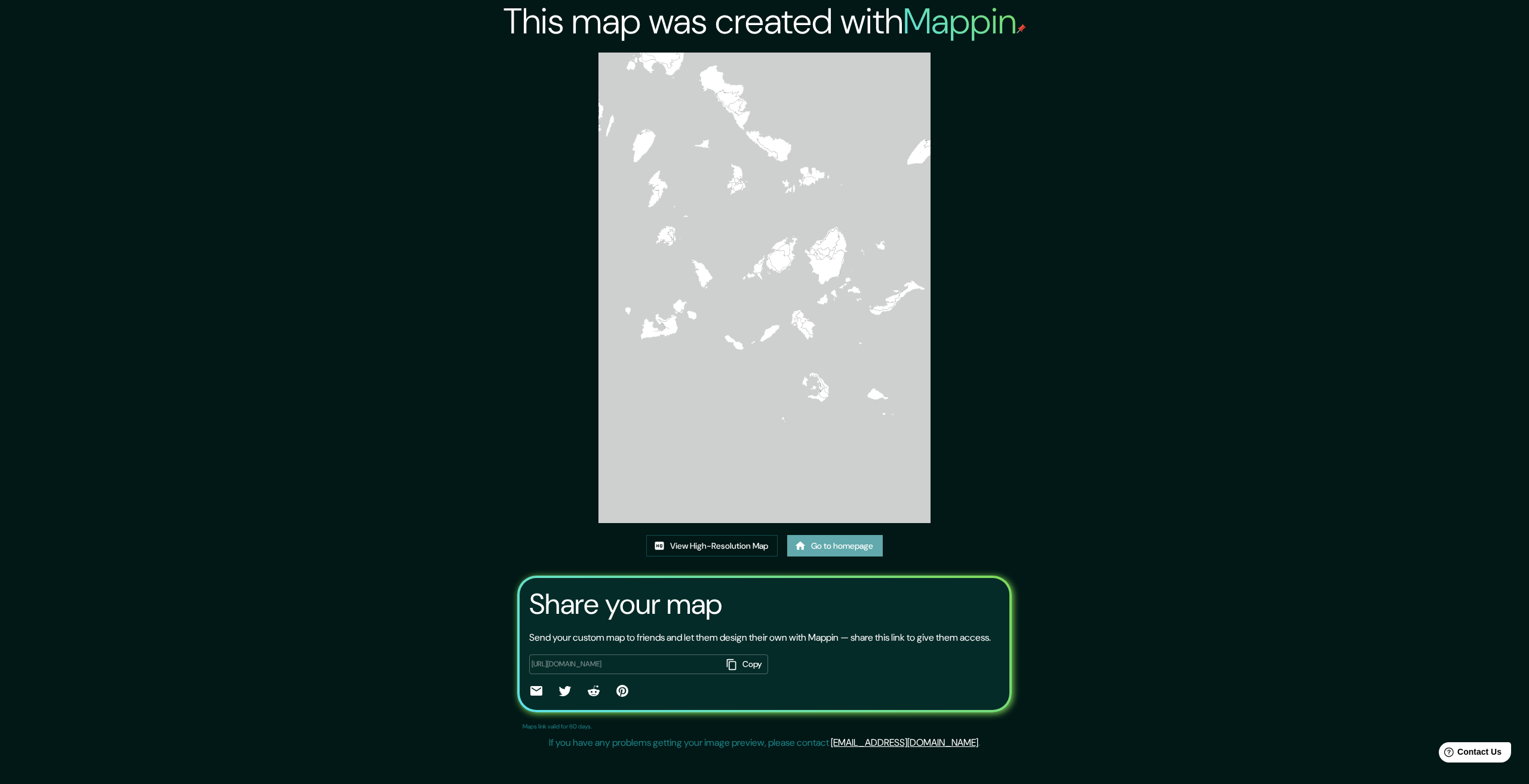
click at [865, 556] on link "Go to homepage" at bounding box center [835, 546] width 95 height 22
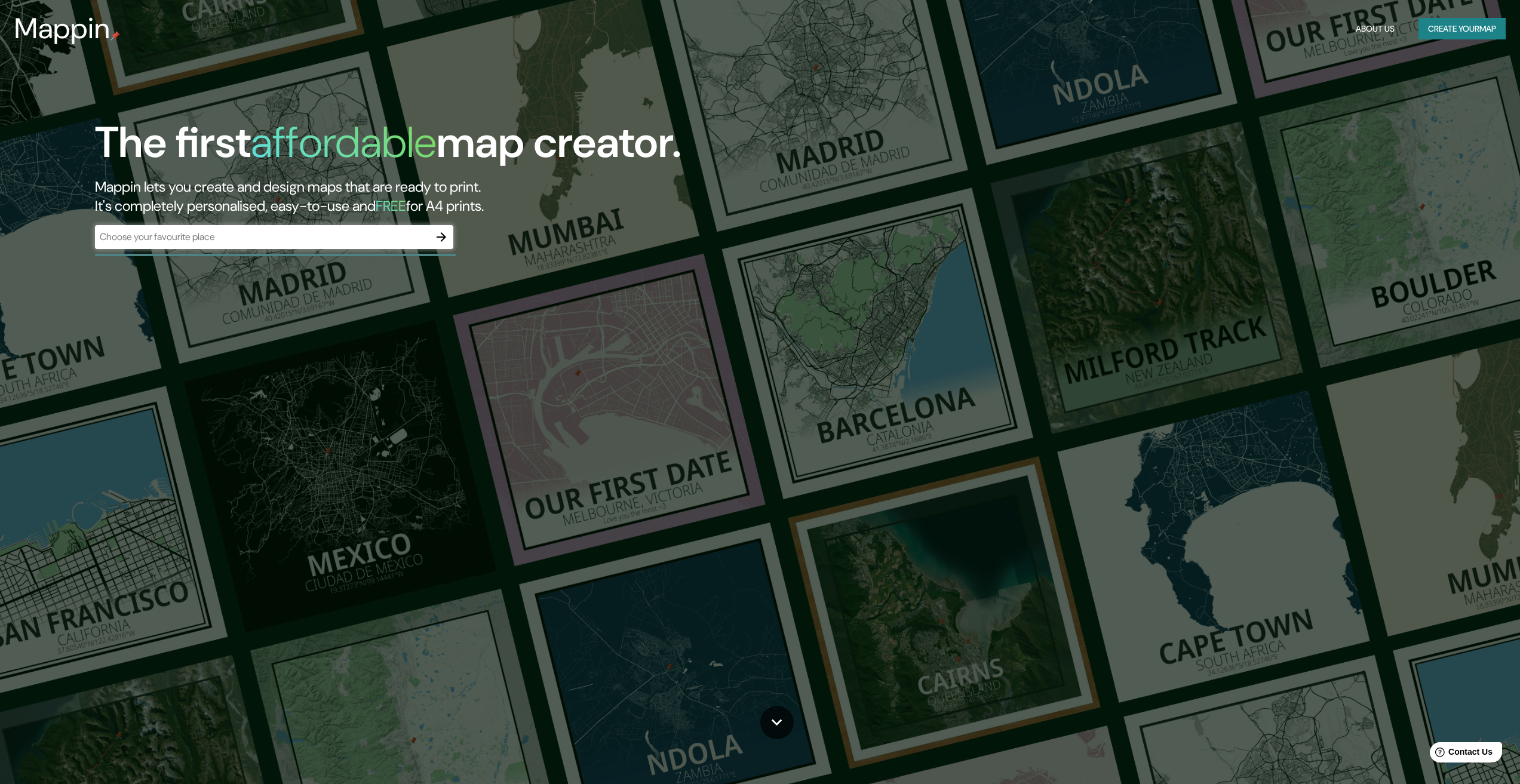
drag, startPoint x: 729, startPoint y: 548, endPoint x: 707, endPoint y: 449, distance: 101.4
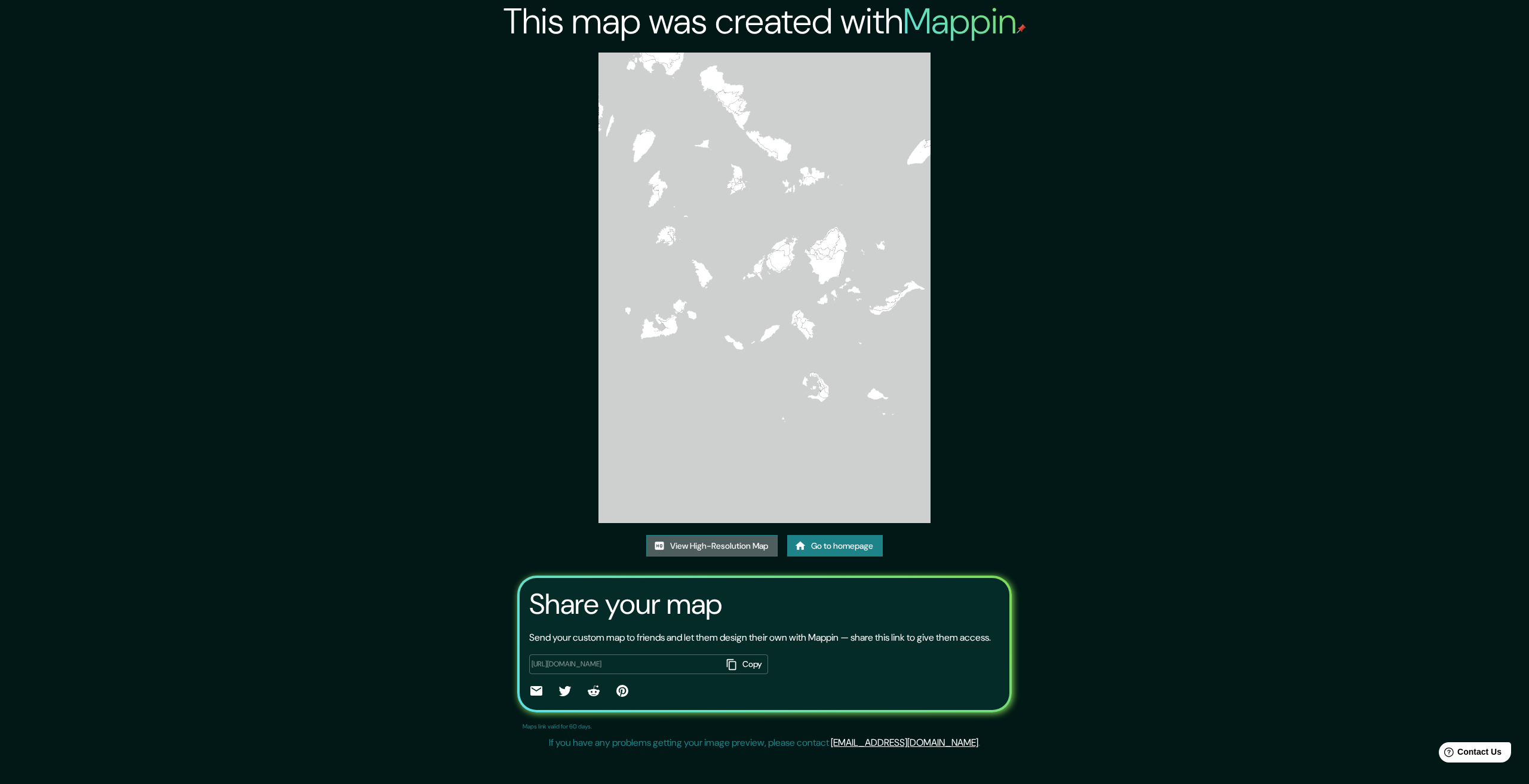
click at [745, 549] on link "View High-Resolution Map" at bounding box center [712, 546] width 132 height 22
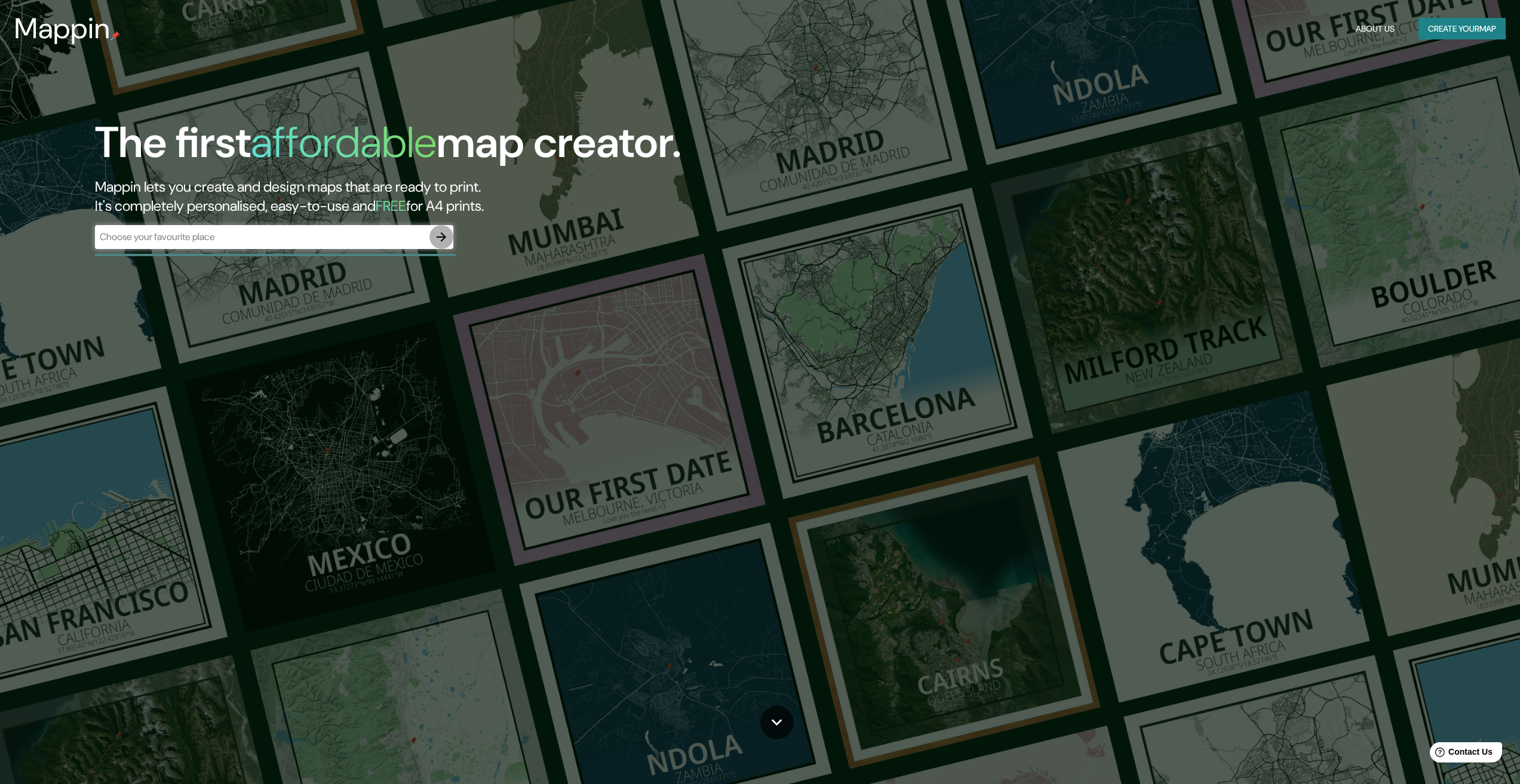
click at [443, 238] on icon "button" at bounding box center [442, 237] width 14 height 14
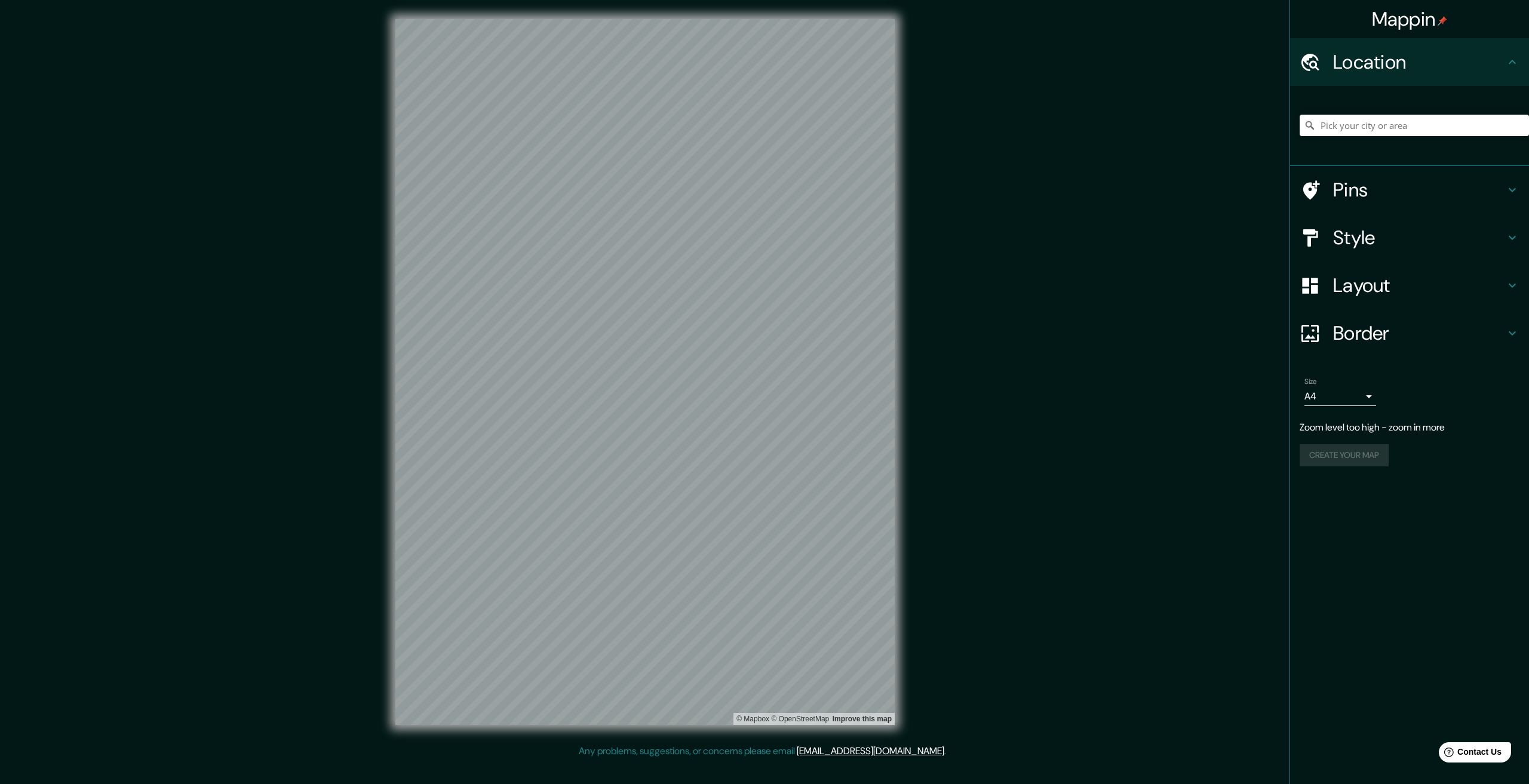
click at [1347, 394] on body "Mappin Location Pins Style Layout Border Choose a border. Hint : you can make l…" at bounding box center [764, 392] width 1529 height 784
click at [1341, 439] on li "A3" at bounding box center [1340, 442] width 71 height 21
type input "a4"
click at [718, 438] on div at bounding box center [718, 437] width 10 height 10
click at [1351, 316] on div "Border" at bounding box center [1409, 333] width 239 height 48
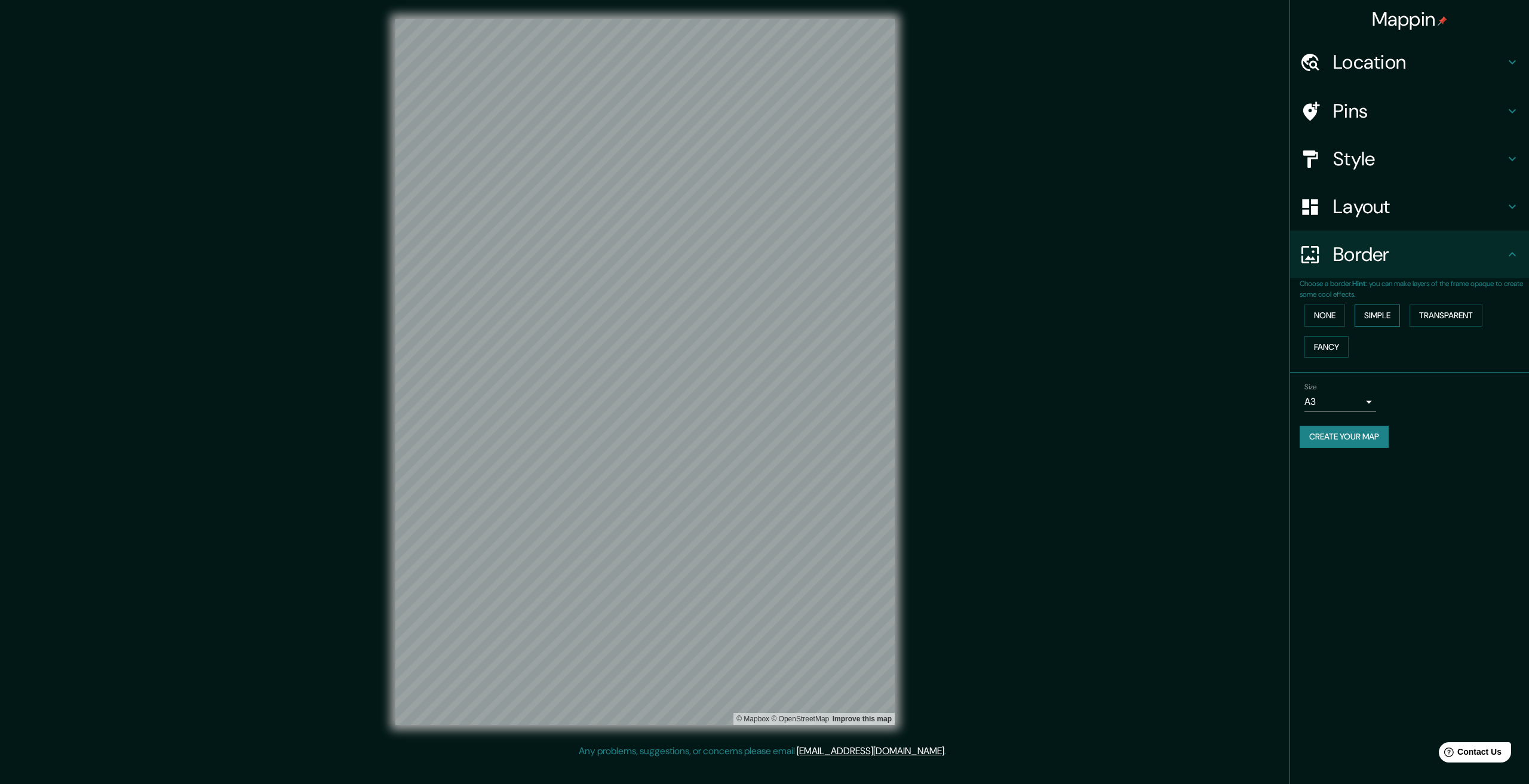
click at [1370, 308] on button "Simple" at bounding box center [1377, 316] width 45 height 22
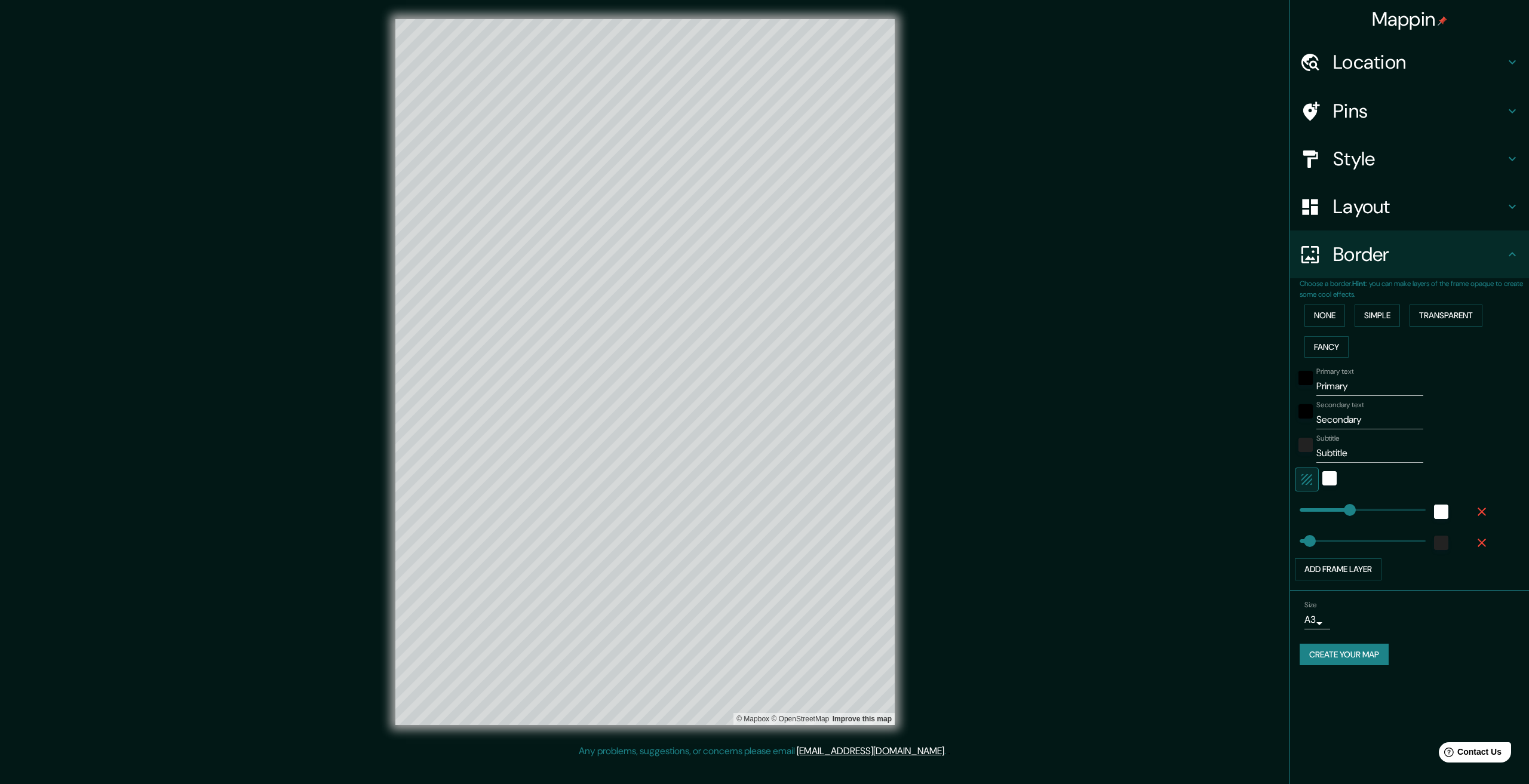
click at [1479, 508] on icon "button" at bounding box center [1481, 511] width 14 height 14
click at [1477, 514] on icon "button" at bounding box center [1481, 511] width 14 height 14
click at [1335, 420] on input "Secondary" at bounding box center [1370, 419] width 107 height 19
paste input "Ελληνική Δημοκρατία"
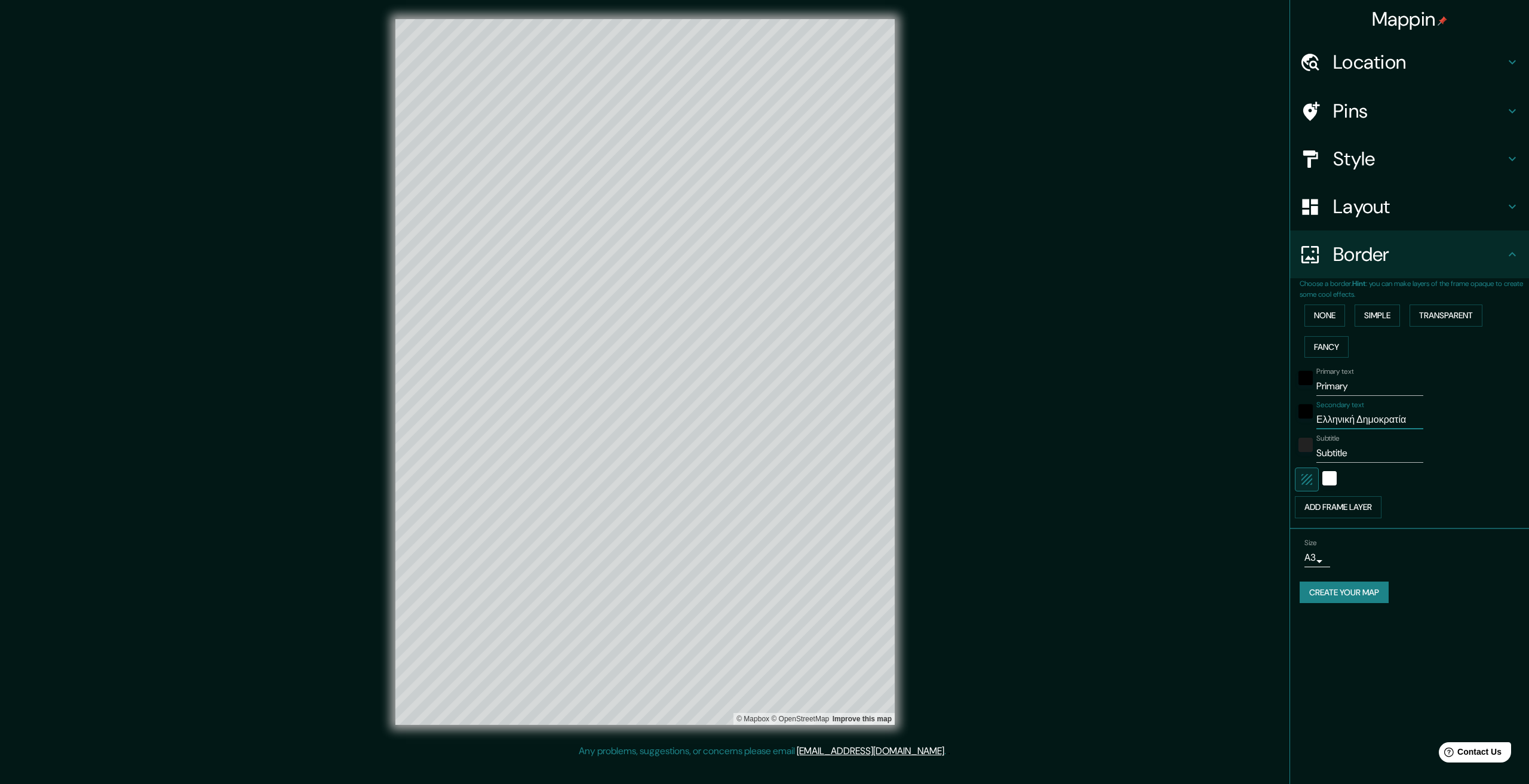
type input "Ελληνική Δημοκρατία"
click at [1351, 456] on input "Subtitle" at bounding box center [1370, 453] width 107 height 19
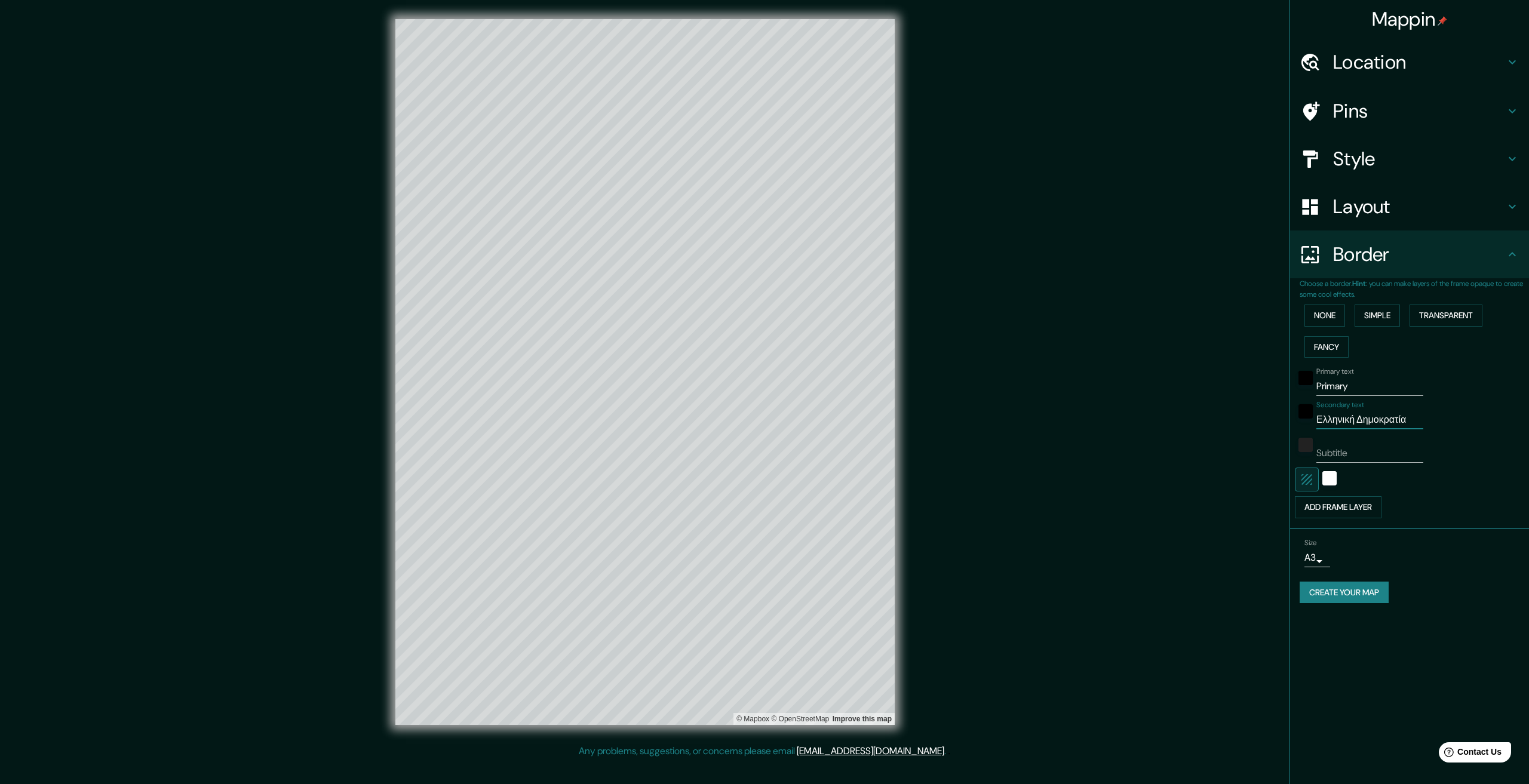
click at [1362, 422] on input "Ελληνική Δημοκρατία" at bounding box center [1370, 419] width 107 height 19
click at [1334, 388] on input "Primary" at bounding box center [1370, 386] width 107 height 19
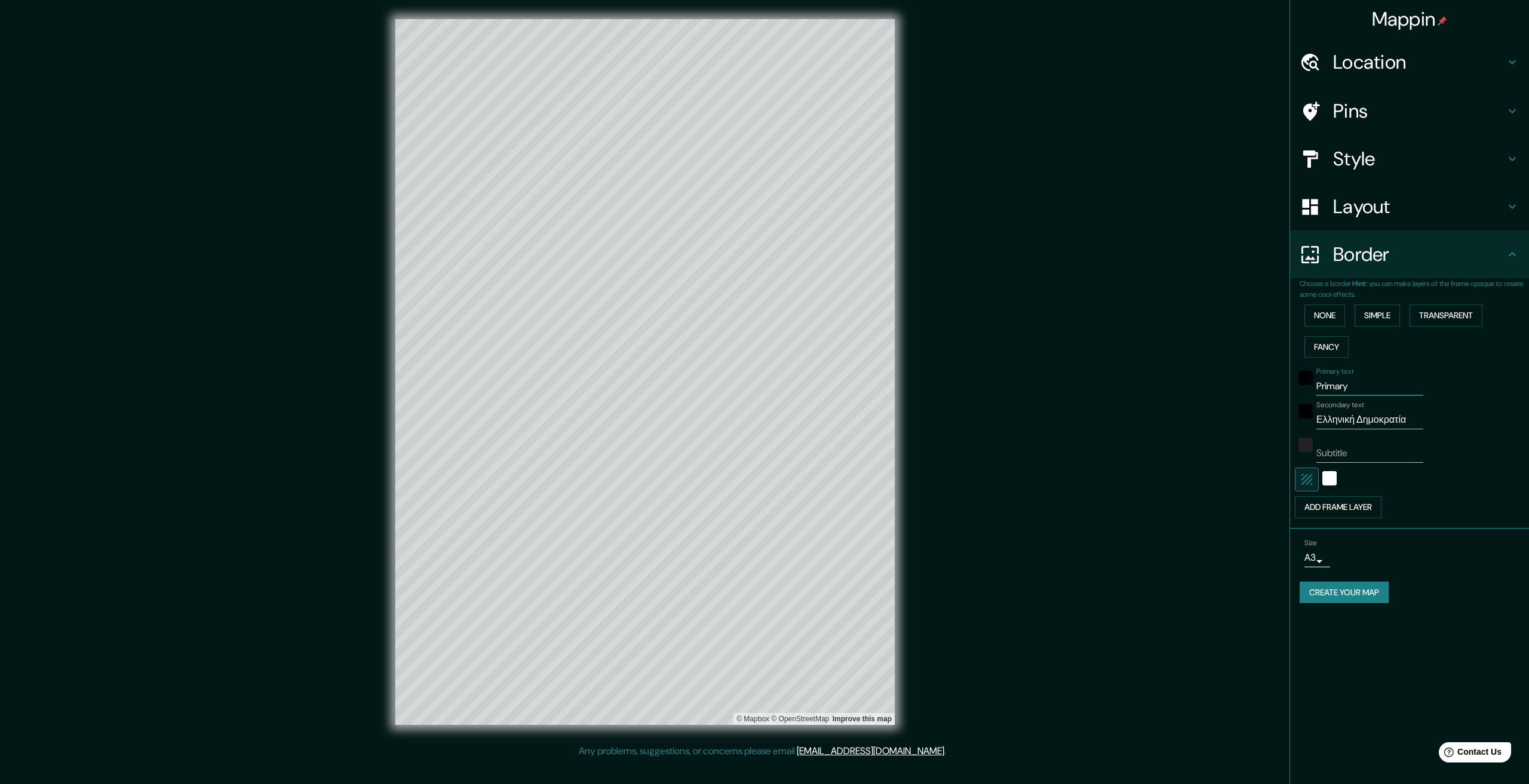
paste input "Κυκλάδες"
type input "Κυκλάδες"
click at [1441, 618] on div "Mappin Location Pins Style Layout Border Choose a border. Hint : you can make l…" at bounding box center [1409, 392] width 240 height 784
click at [1109, 122] on div "Mappin Location Pins Style Layout Border Choose a border. Hint : you can make l…" at bounding box center [764, 381] width 1529 height 763
click at [1347, 592] on button "Create your map" at bounding box center [1344, 593] width 89 height 22
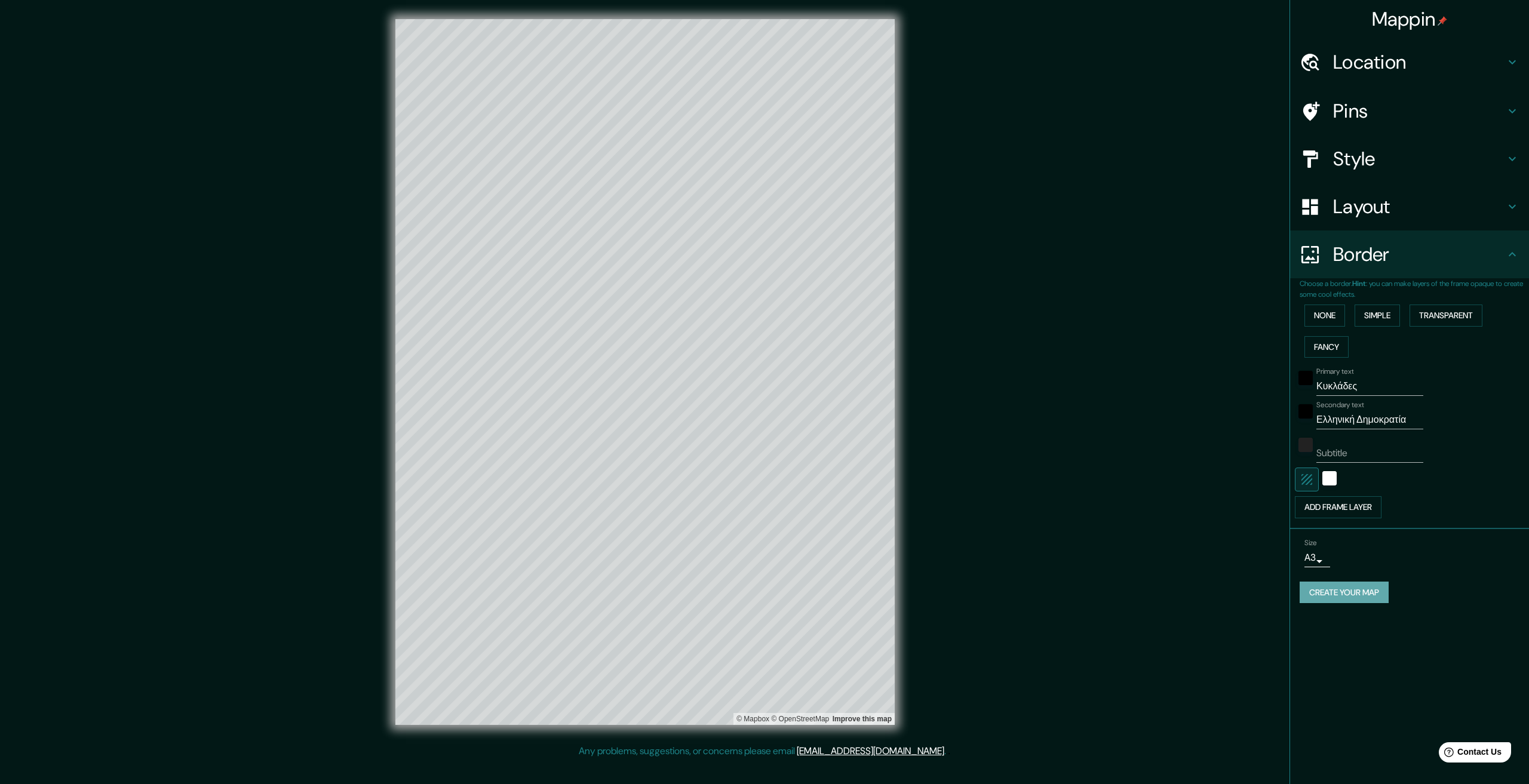
click at [1357, 582] on button "Create your map" at bounding box center [1344, 593] width 89 height 22
click at [1320, 560] on body "Mappin Location Pins Style Layout Border Choose a border. Hint : you can make l…" at bounding box center [764, 392] width 1529 height 784
click at [1309, 583] on li "A4" at bounding box center [1315, 582] width 59 height 21
type input "single"
click at [1405, 661] on div "Mappin Location Pins Style Layout Border Choose a border. Hint : you can make l…" at bounding box center [1409, 392] width 240 height 784
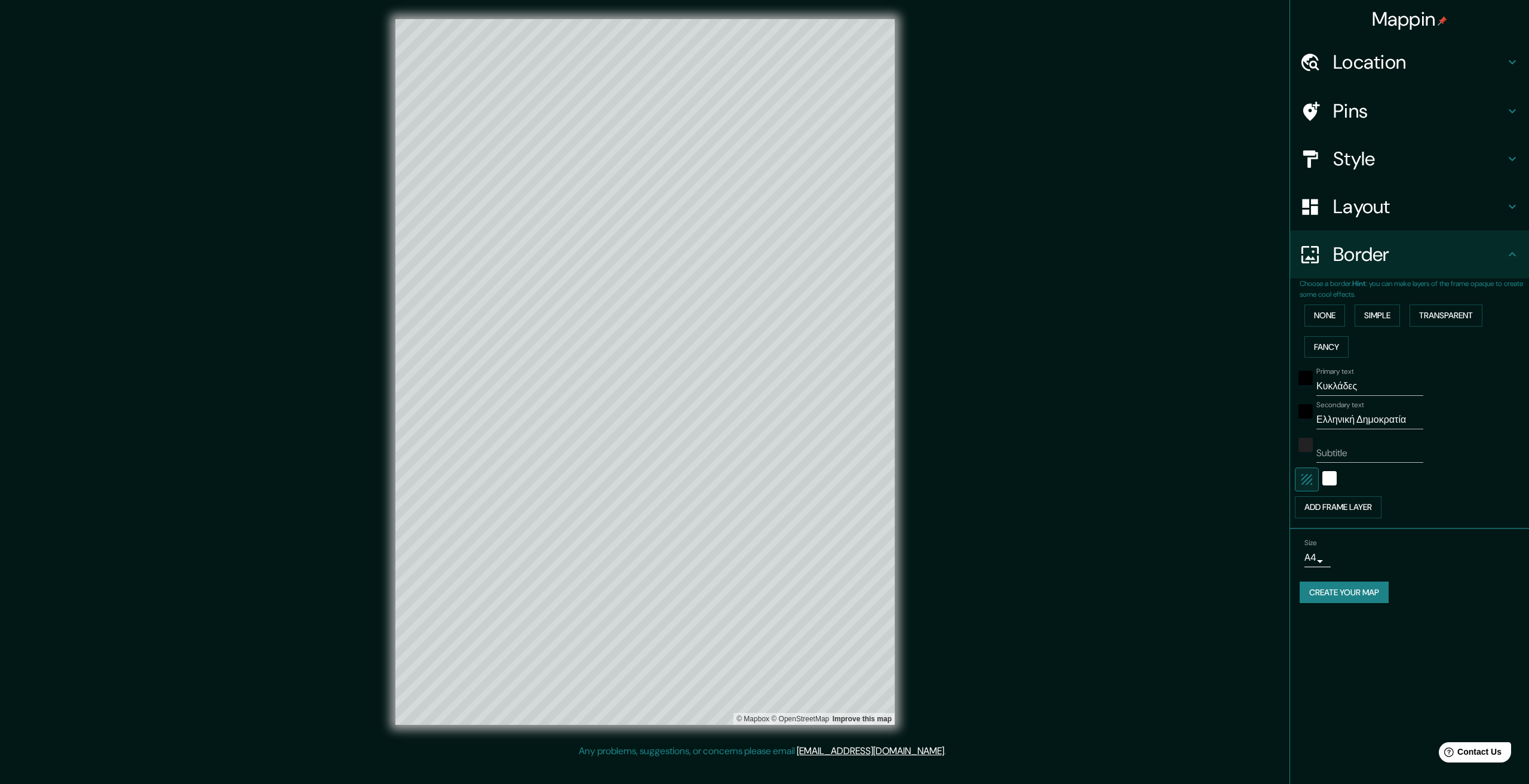
click at [1362, 601] on button "Create your map" at bounding box center [1344, 593] width 89 height 22
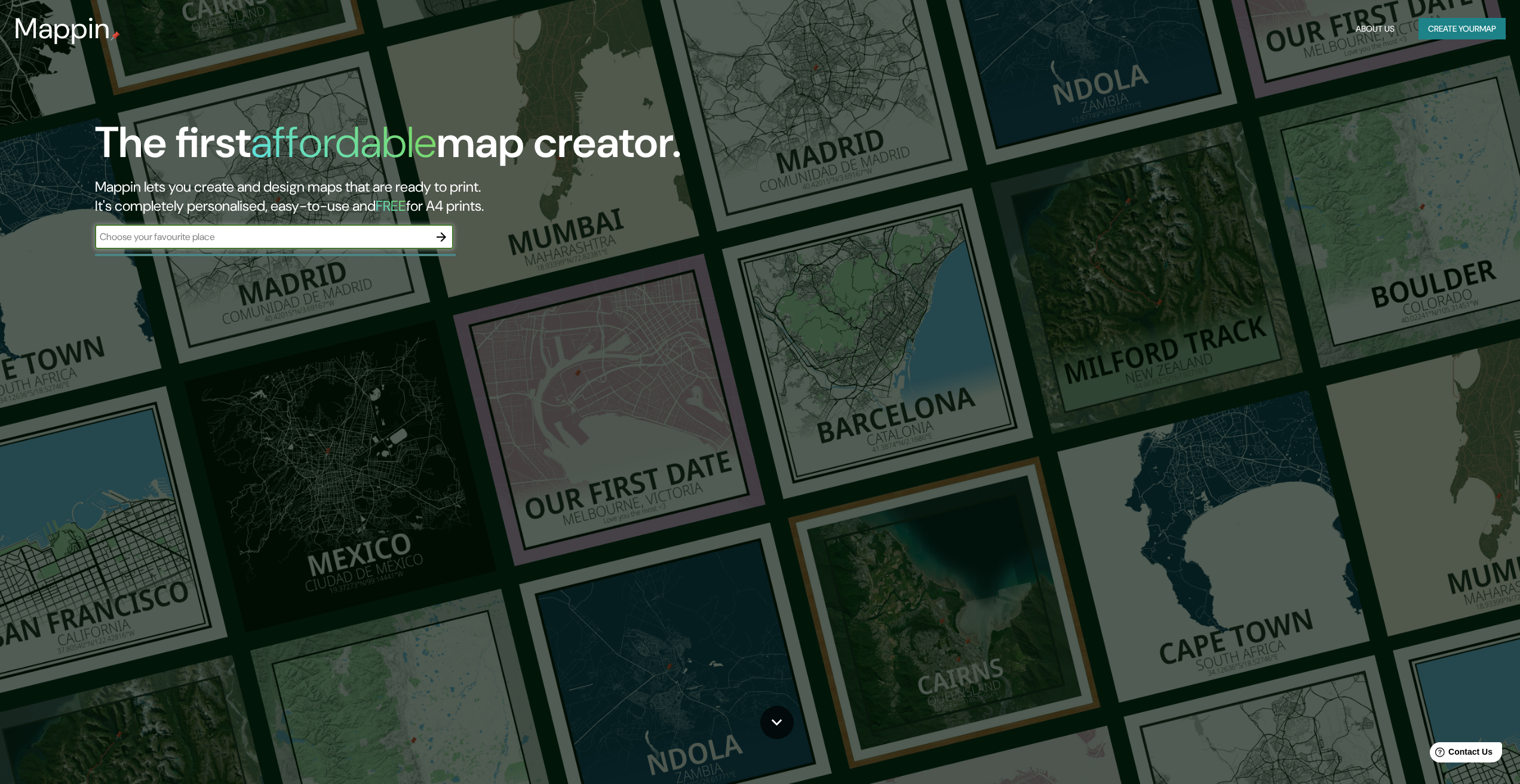
click at [437, 239] on icon "button" at bounding box center [442, 237] width 14 height 14
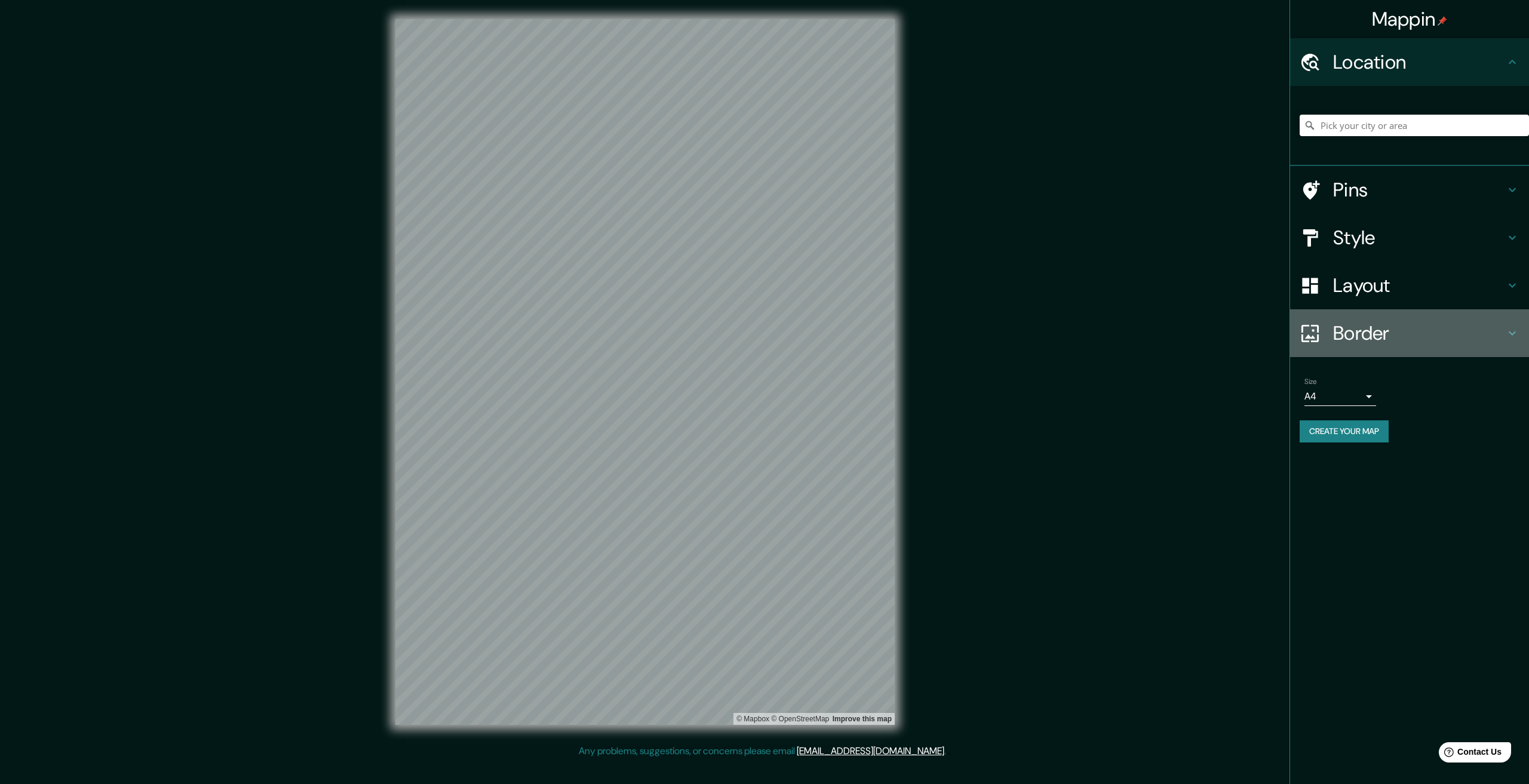
click at [1378, 312] on div "Border" at bounding box center [1409, 333] width 239 height 48
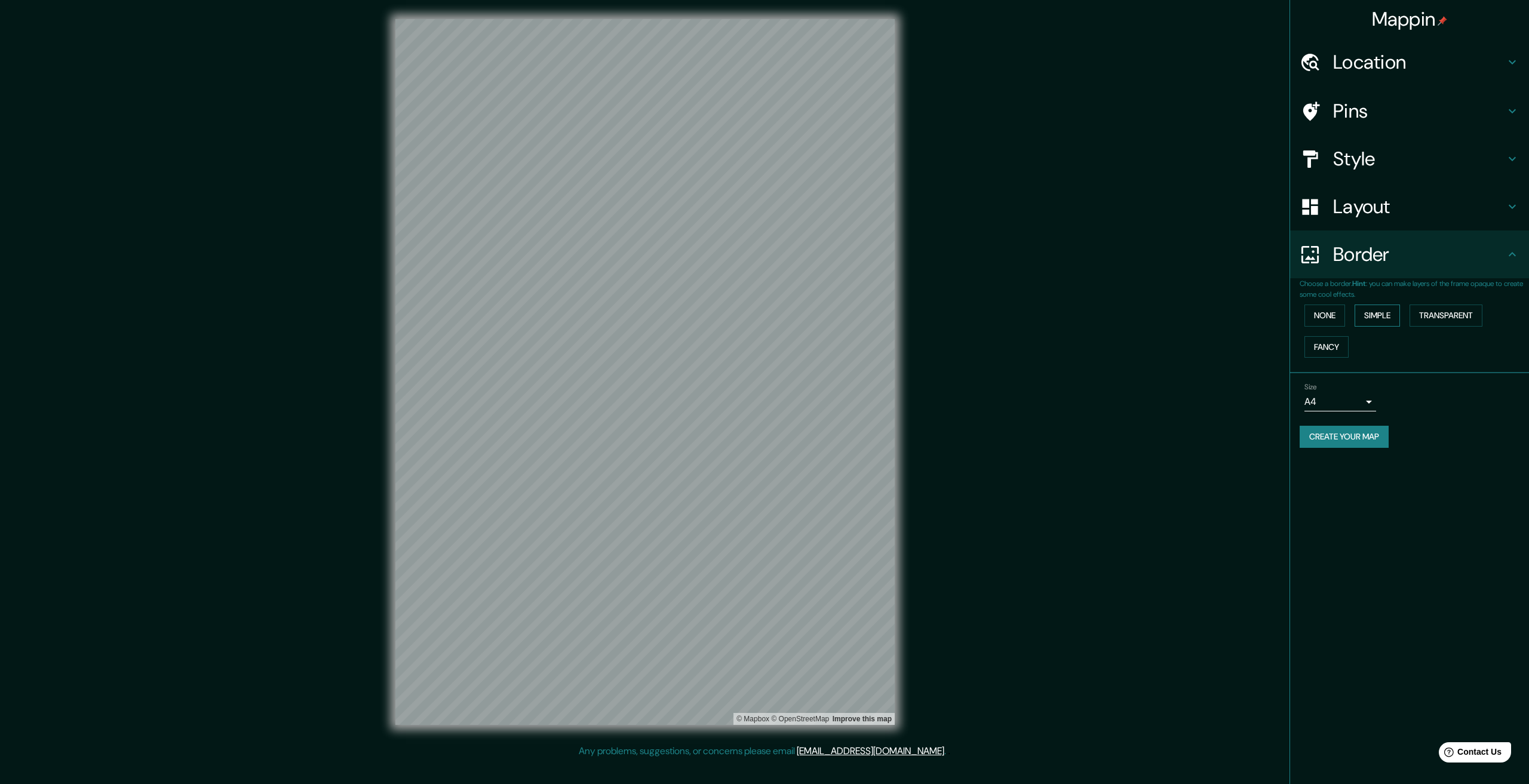
click at [1374, 312] on button "Simple" at bounding box center [1377, 316] width 45 height 22
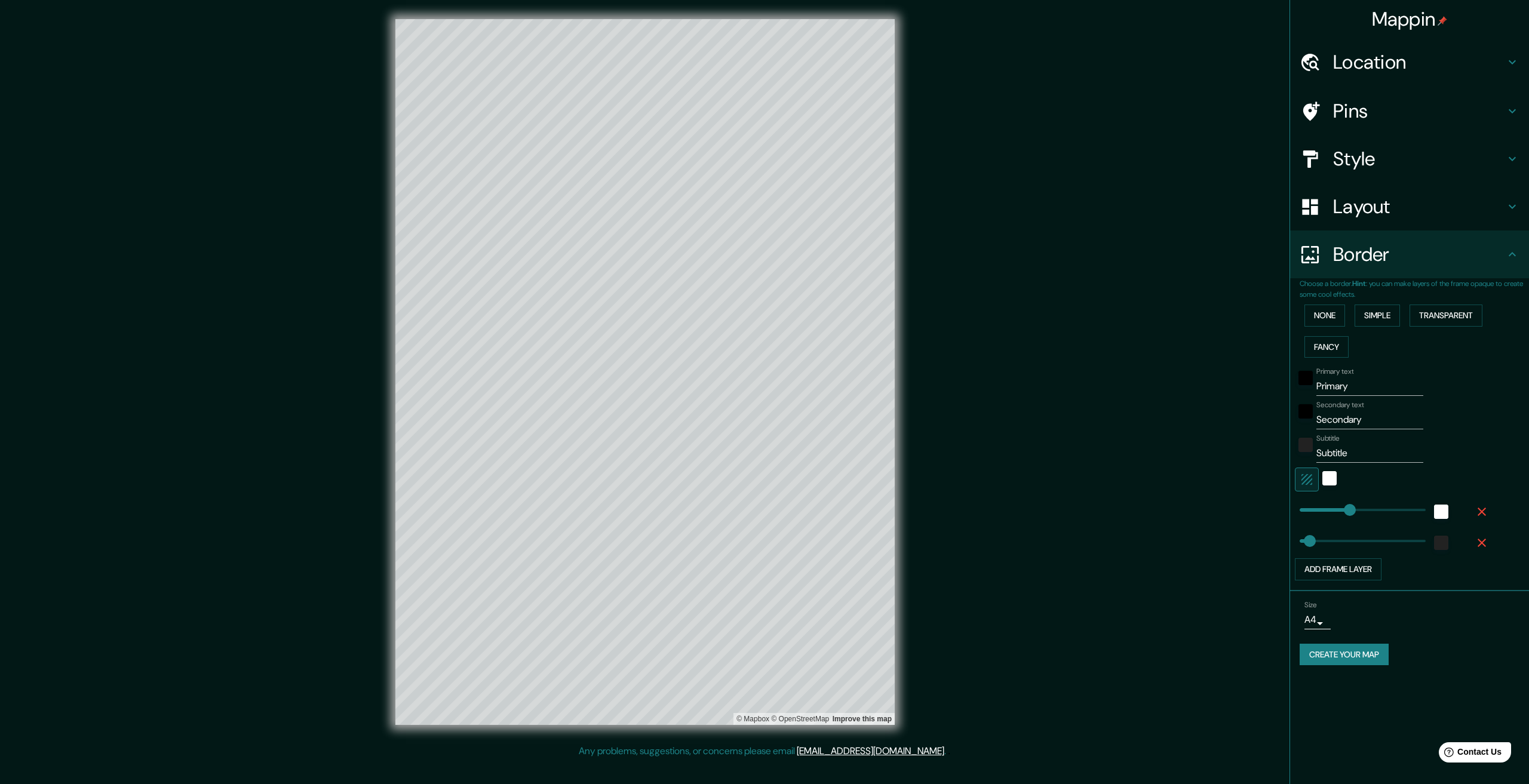
type input "334"
click at [1340, 419] on input "Secondary" at bounding box center [1370, 419] width 107 height 19
paste input "Κυκλάδες"
type input "Κυκλάδες"
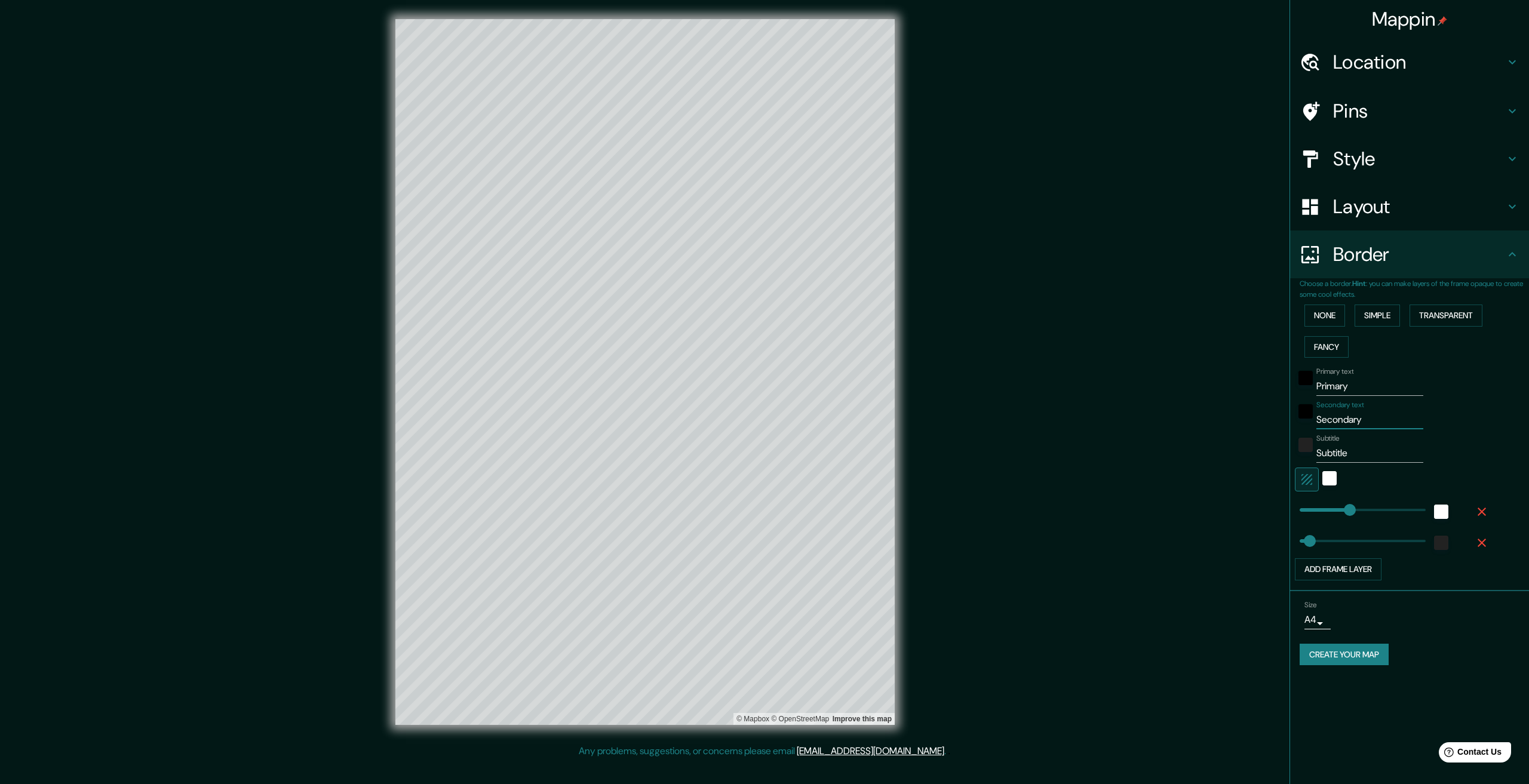
type input "334"
type input "67"
click at [1344, 427] on input "Κυκλάδες" at bounding box center [1370, 419] width 107 height 19
type input "PrimaryΚυκλάδ"
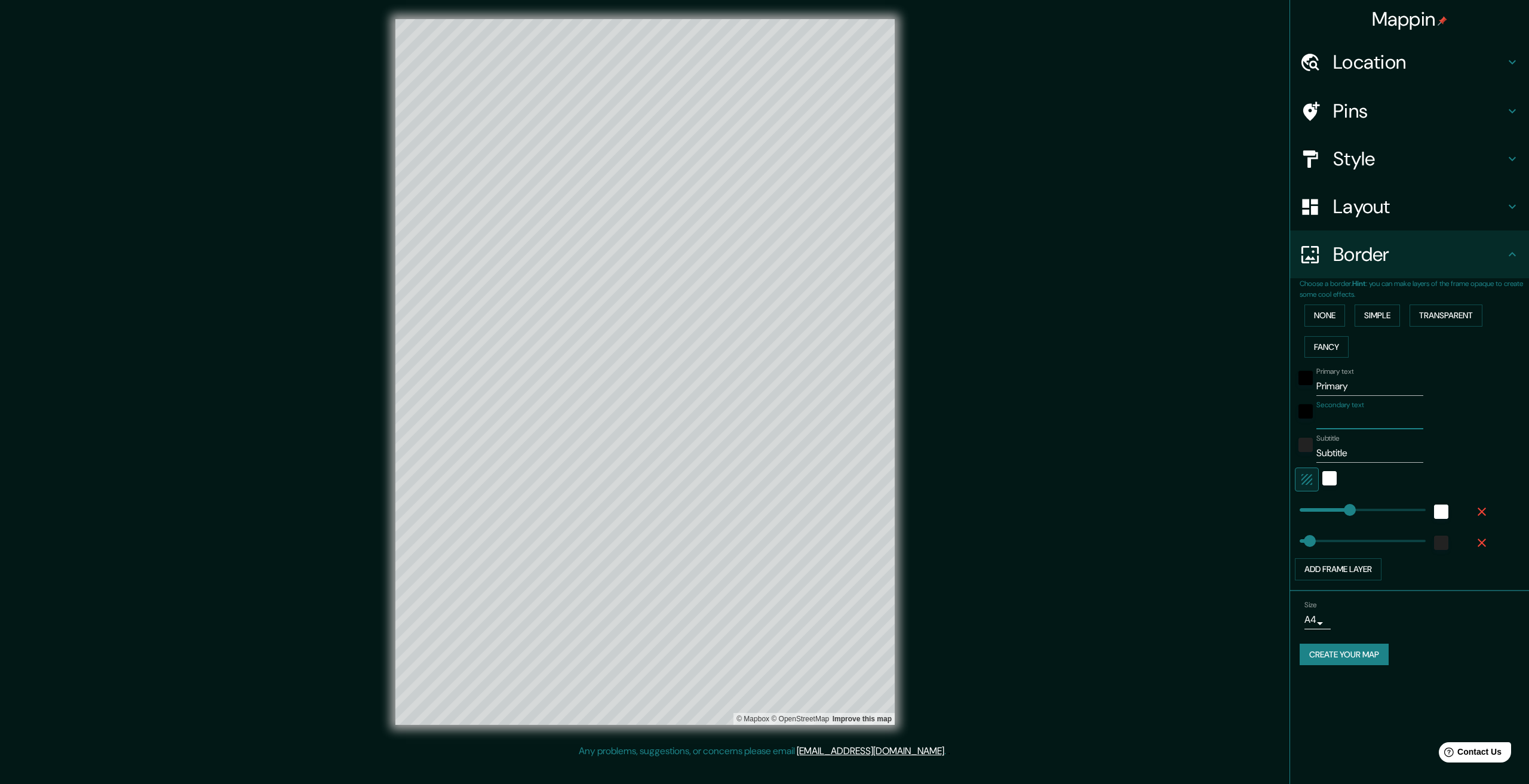
type input "334"
type input "67"
click at [1335, 384] on input "PrimaryΚυκλάδ" at bounding box center [1370, 386] width 107 height 19
paste input "Κυκλάδες"
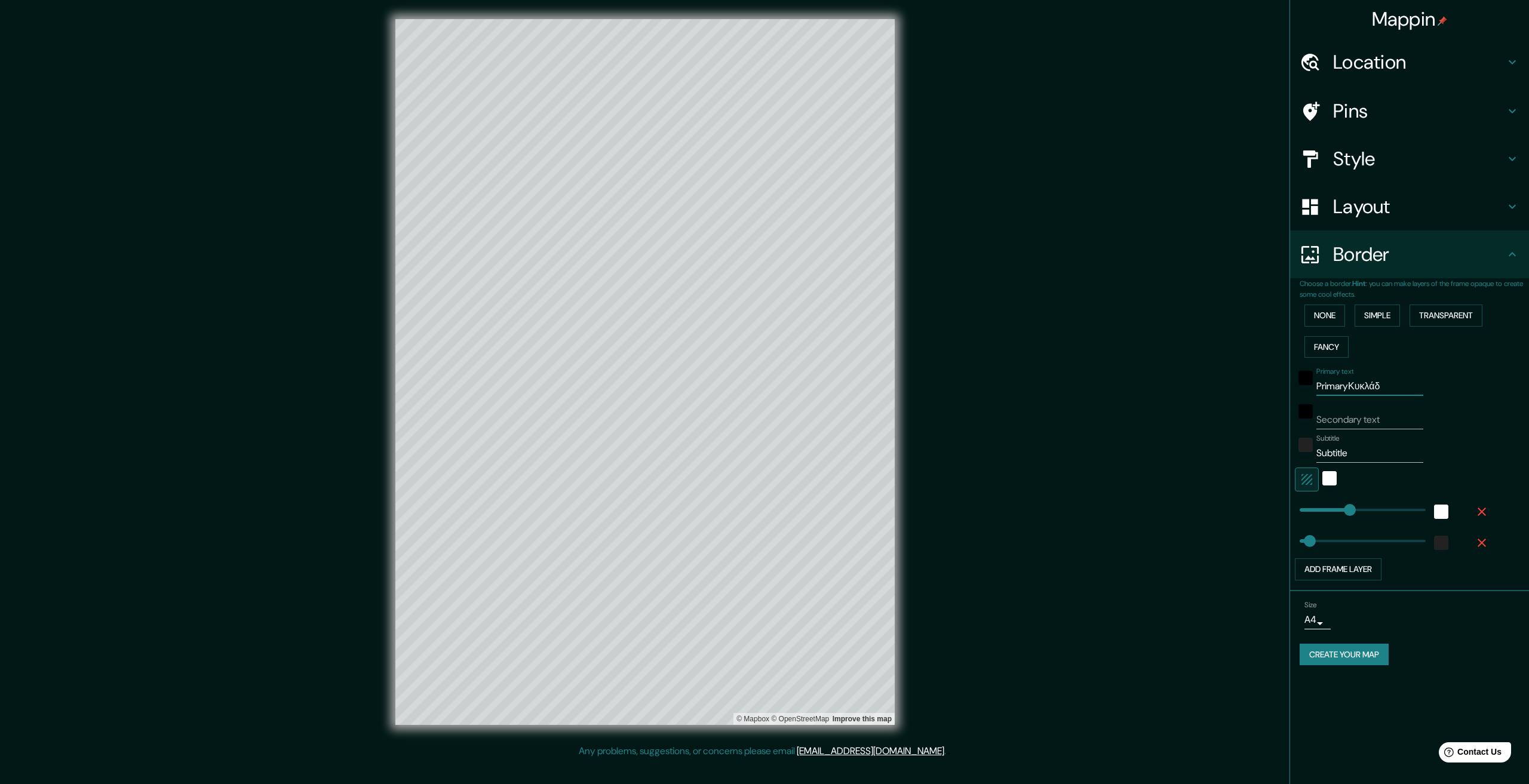
type input "Κυκλάδες"
type input "334"
type input "67"
type input "Κυκλάδες"
click at [1334, 457] on input "Subtitle" at bounding box center [1370, 453] width 107 height 19
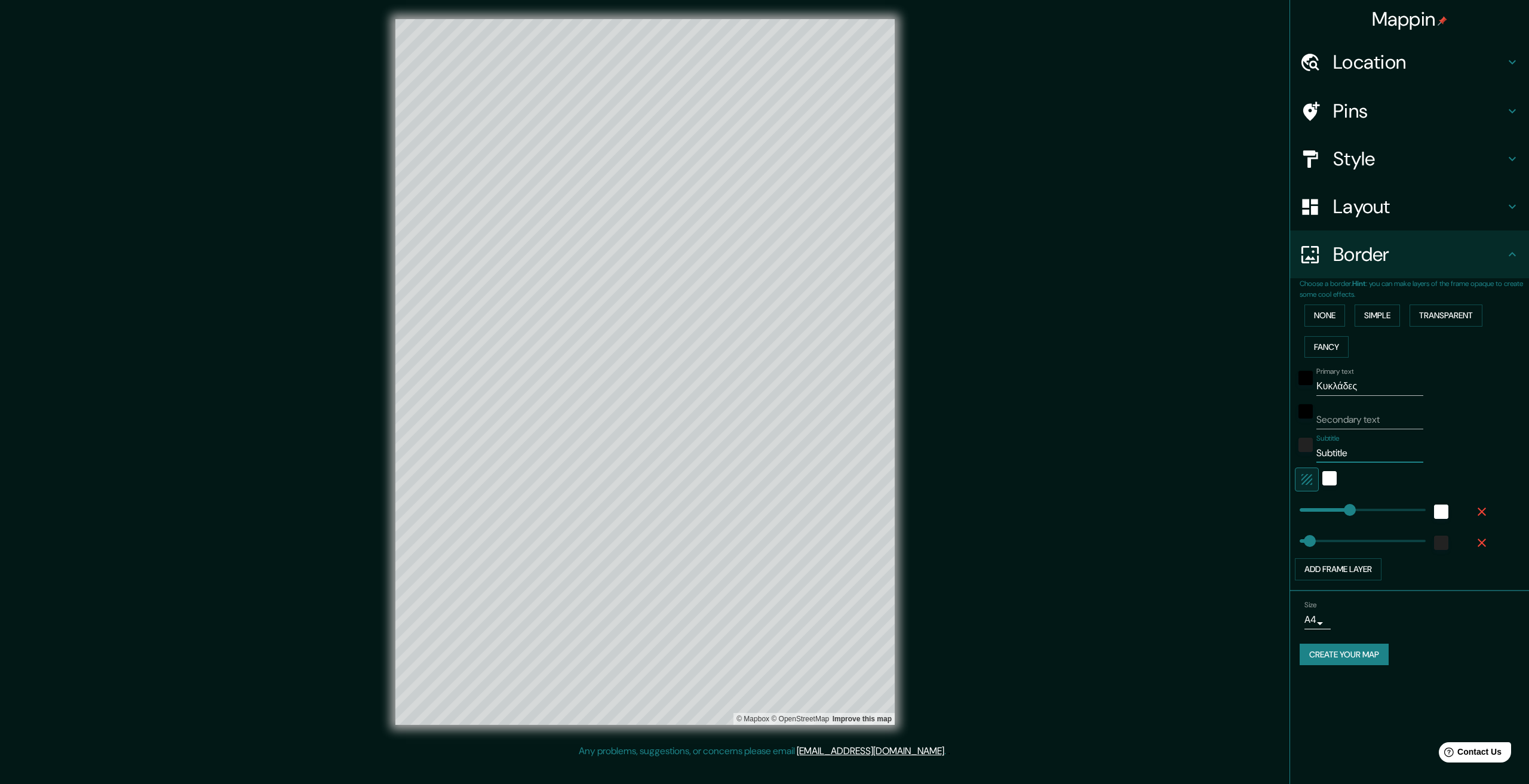
click at [1334, 457] on input "Subtitle" at bounding box center [1370, 453] width 107 height 19
type input "334"
type input "67"
click at [1351, 423] on input "Secondary text" at bounding box center [1370, 419] width 107 height 19
click at [1351, 422] on input "Secondary text" at bounding box center [1370, 419] width 107 height 19
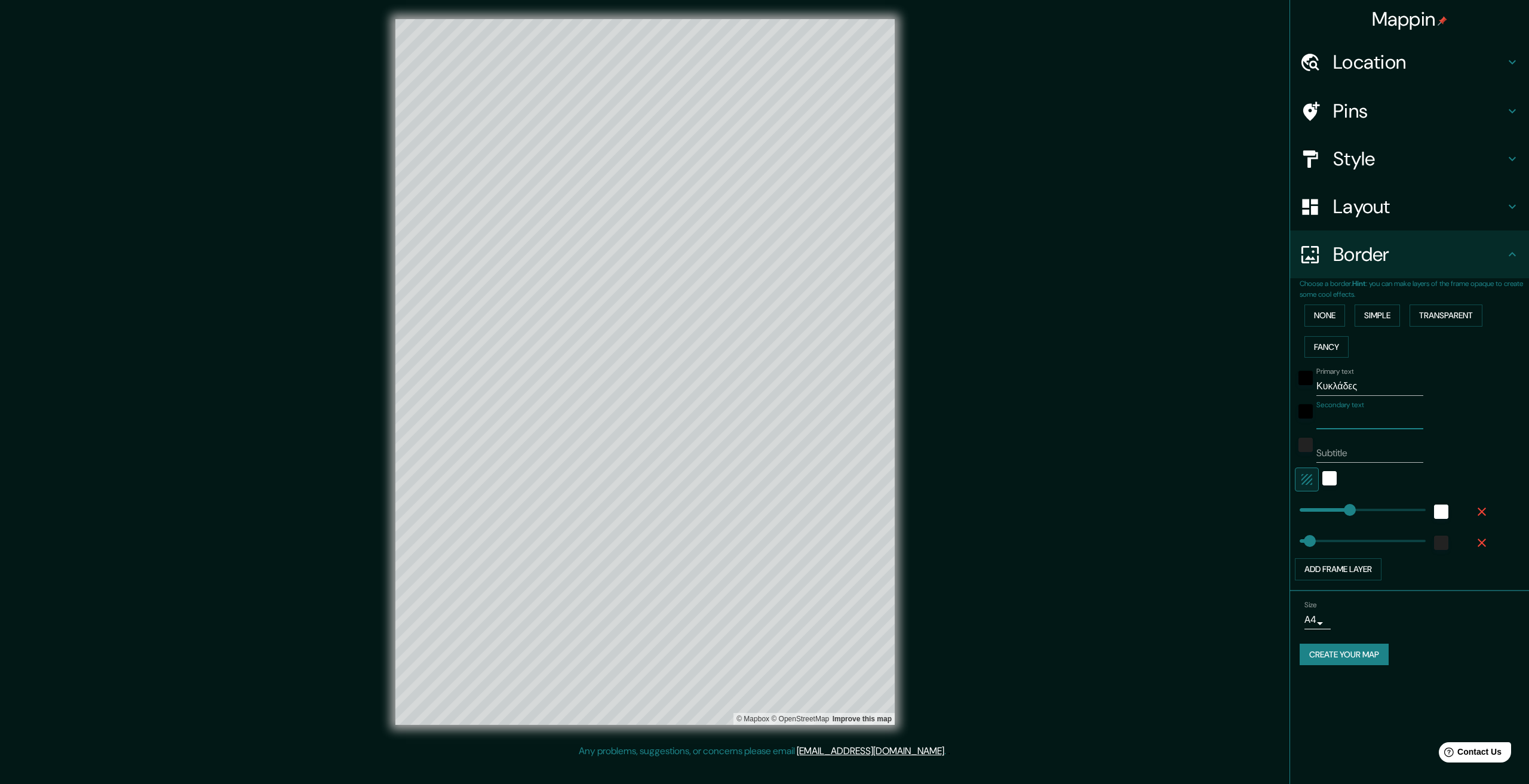
paste input "Ελληνική Δημοκρατία"
type input "Ελληνική Δημοκρατία"
type input "334"
type input "67"
type input "Ελληνική Δημοκρατία"
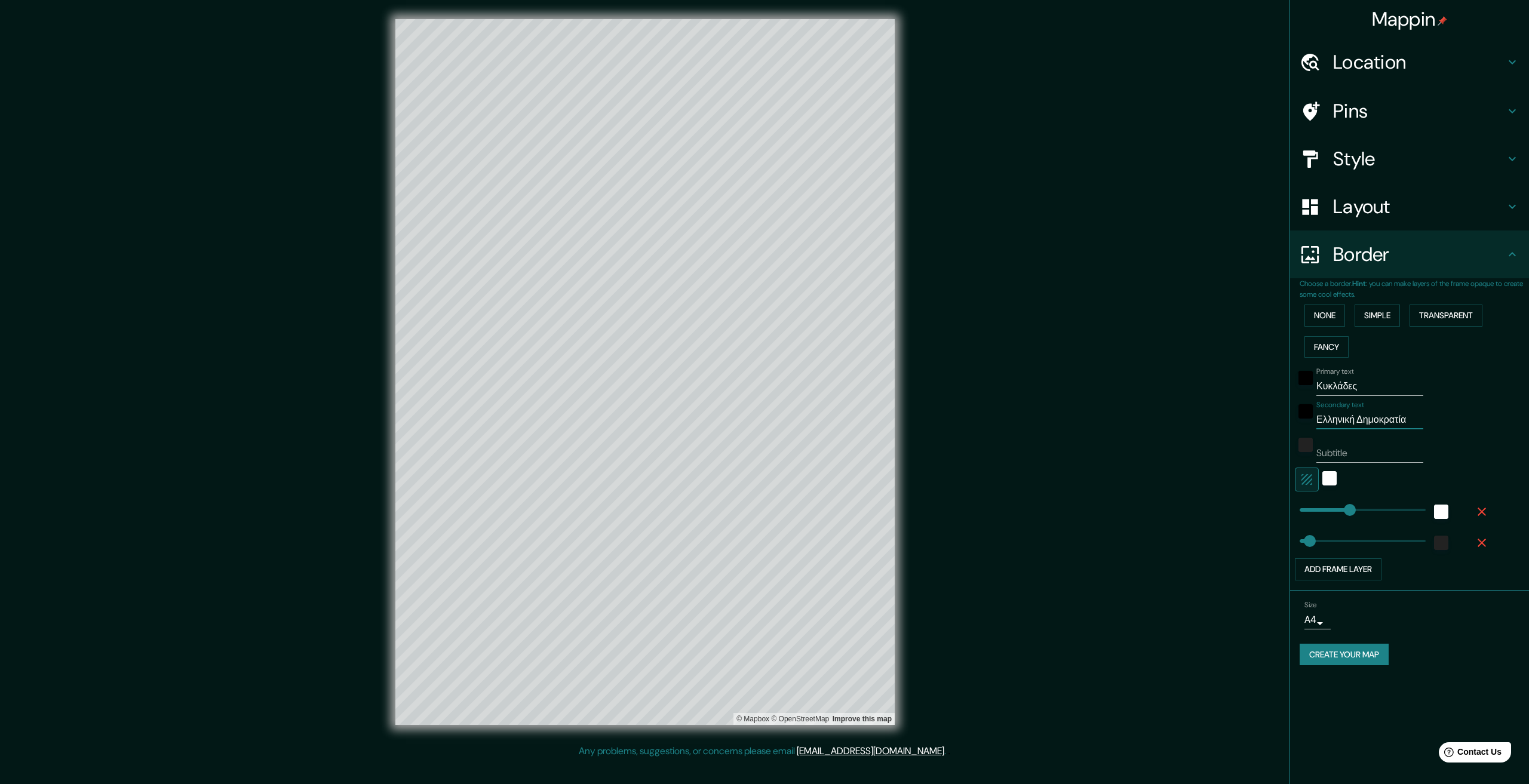
type input "334"
type input "67"
type input "Ελληνική Δημοκρατία"
click at [1479, 516] on icon "button" at bounding box center [1481, 511] width 14 height 14
click at [1484, 510] on icon "button" at bounding box center [1481, 511] width 9 height 9
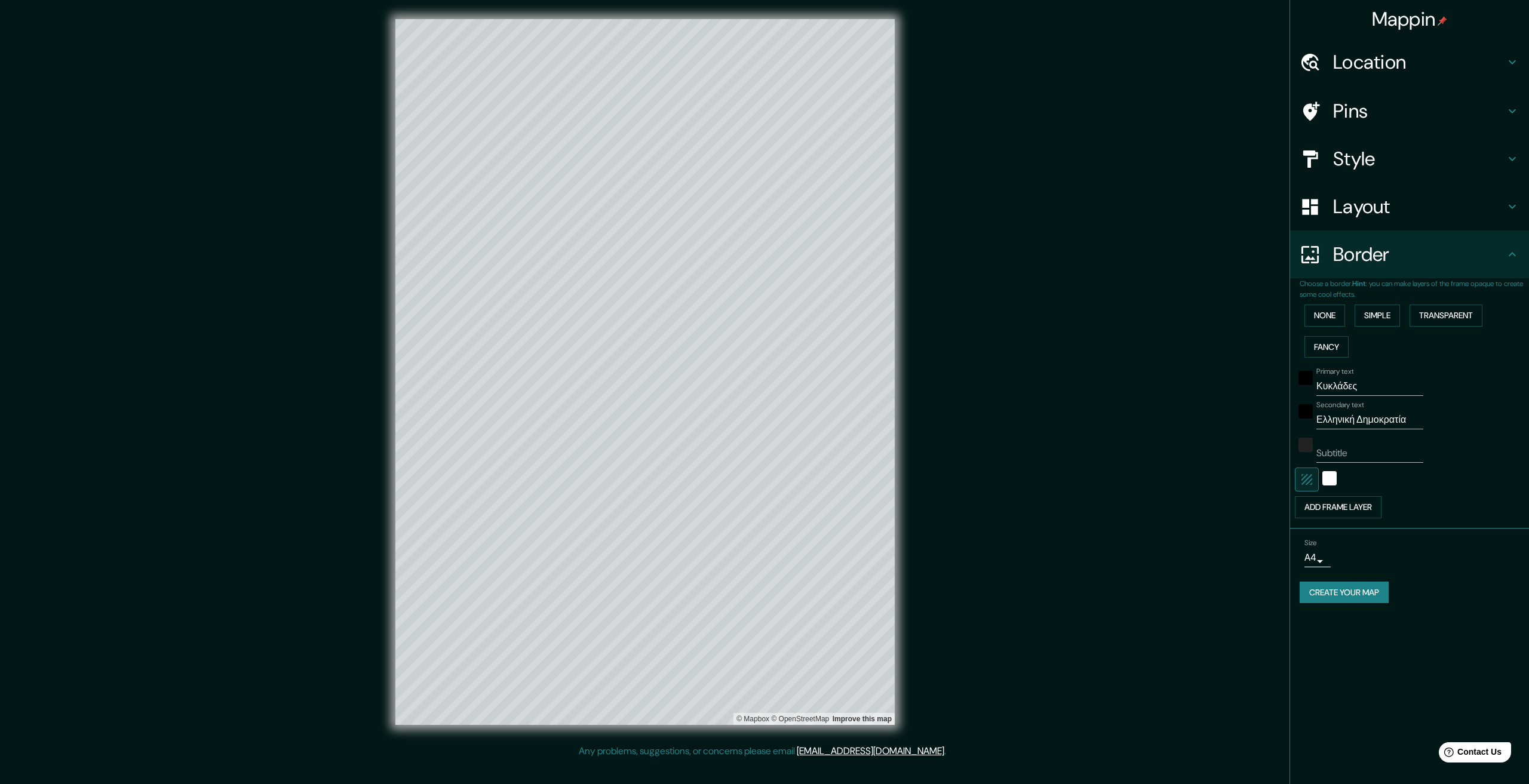
click at [1320, 563] on body "Mappin Location Pins Style Layout Border Choose a border. Hint : you can make l…" at bounding box center [764, 392] width 1529 height 784
click at [1319, 603] on li "A3" at bounding box center [1316, 604] width 59 height 21
type input "a4"
click at [1336, 591] on button "Create your map" at bounding box center [1344, 593] width 89 height 22
click at [1329, 312] on button "None" at bounding box center [1324, 316] width 40 height 22
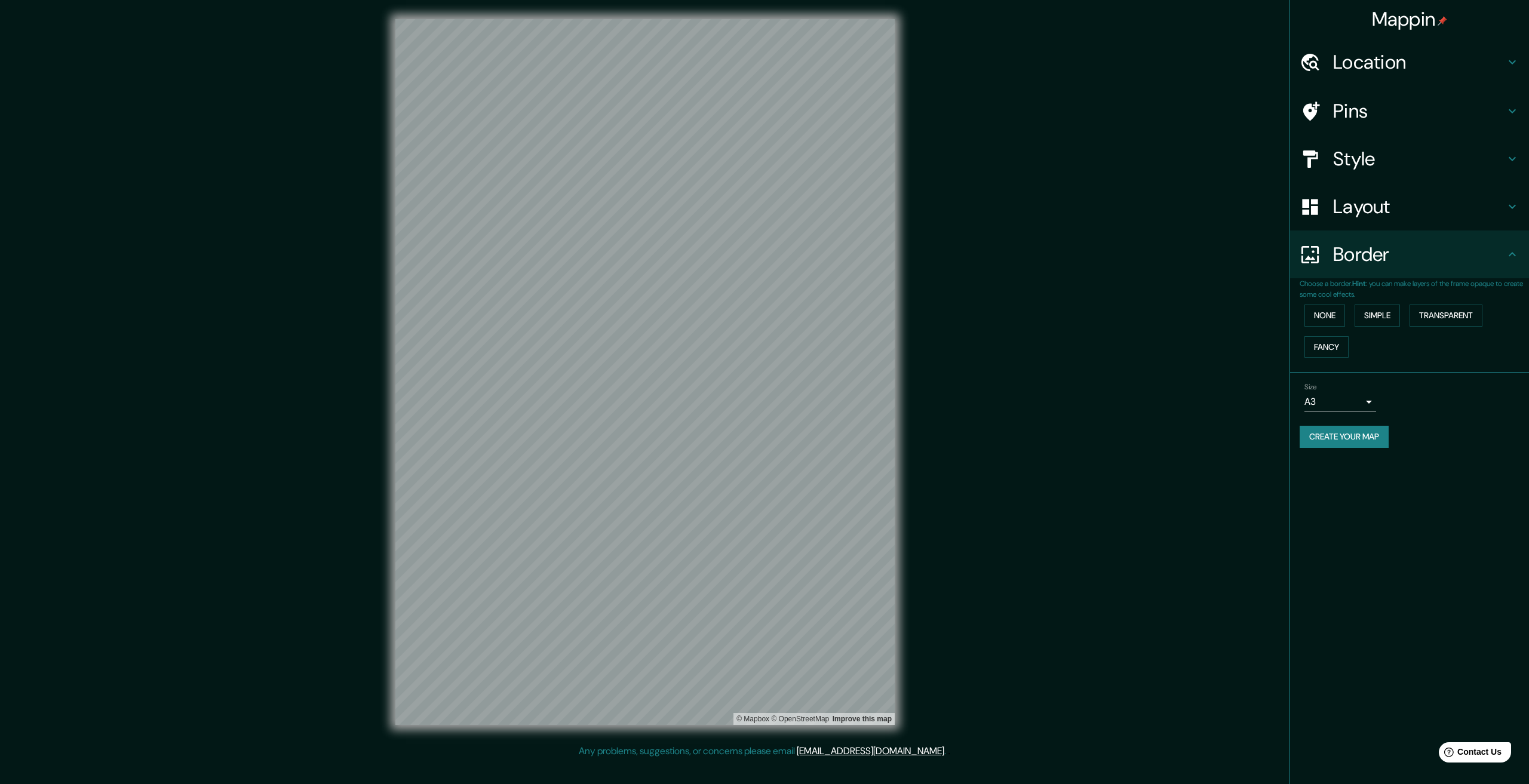
click at [1350, 434] on button "Create your map" at bounding box center [1344, 437] width 89 height 22
click at [1376, 326] on button "Simple" at bounding box center [1377, 316] width 45 height 22
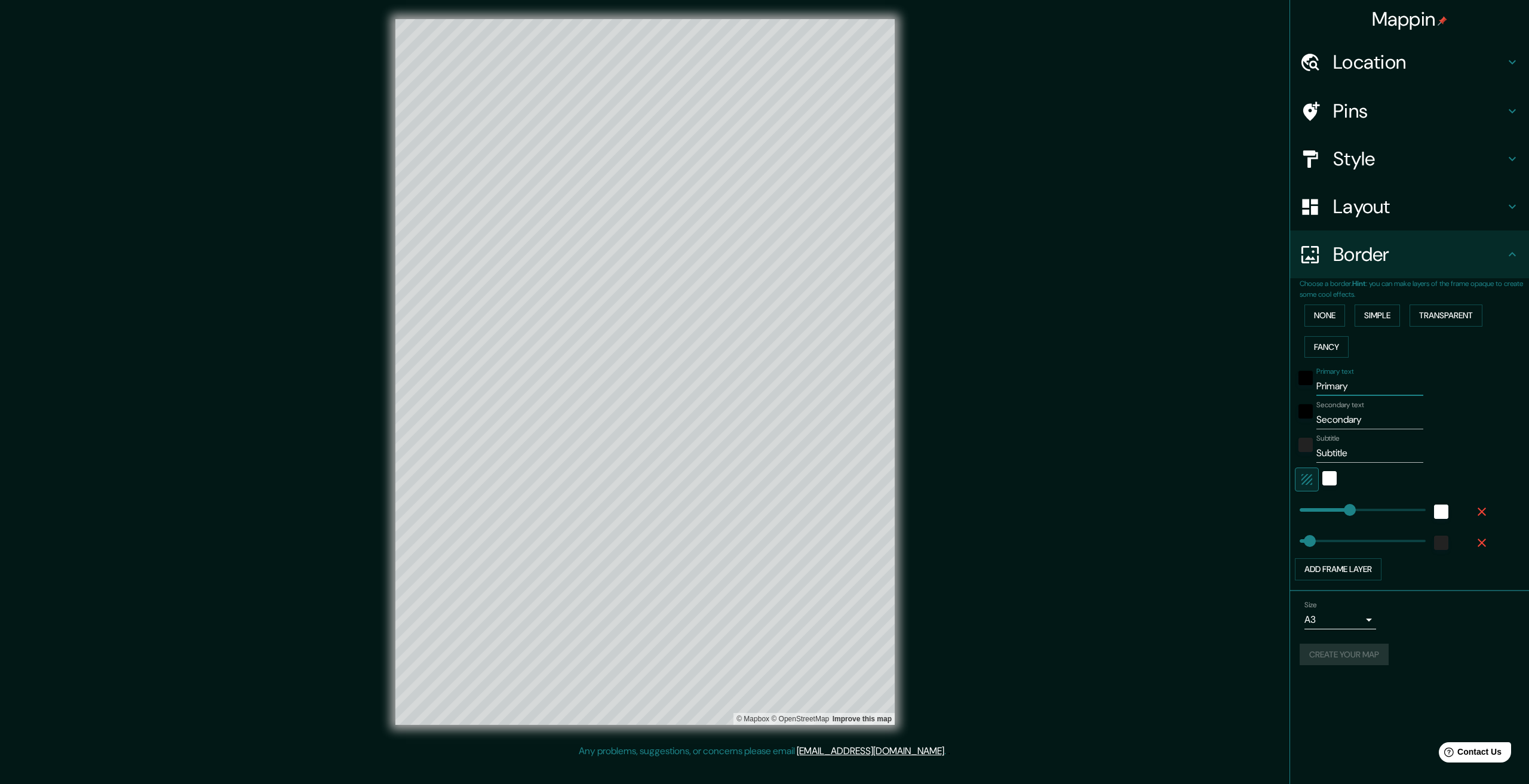
click at [1351, 387] on input "Primary" at bounding box center [1370, 386] width 107 height 19
click at [1350, 423] on input "Secondary" at bounding box center [1370, 419] width 107 height 19
paste input "Ελληνική Δημοκρατία"
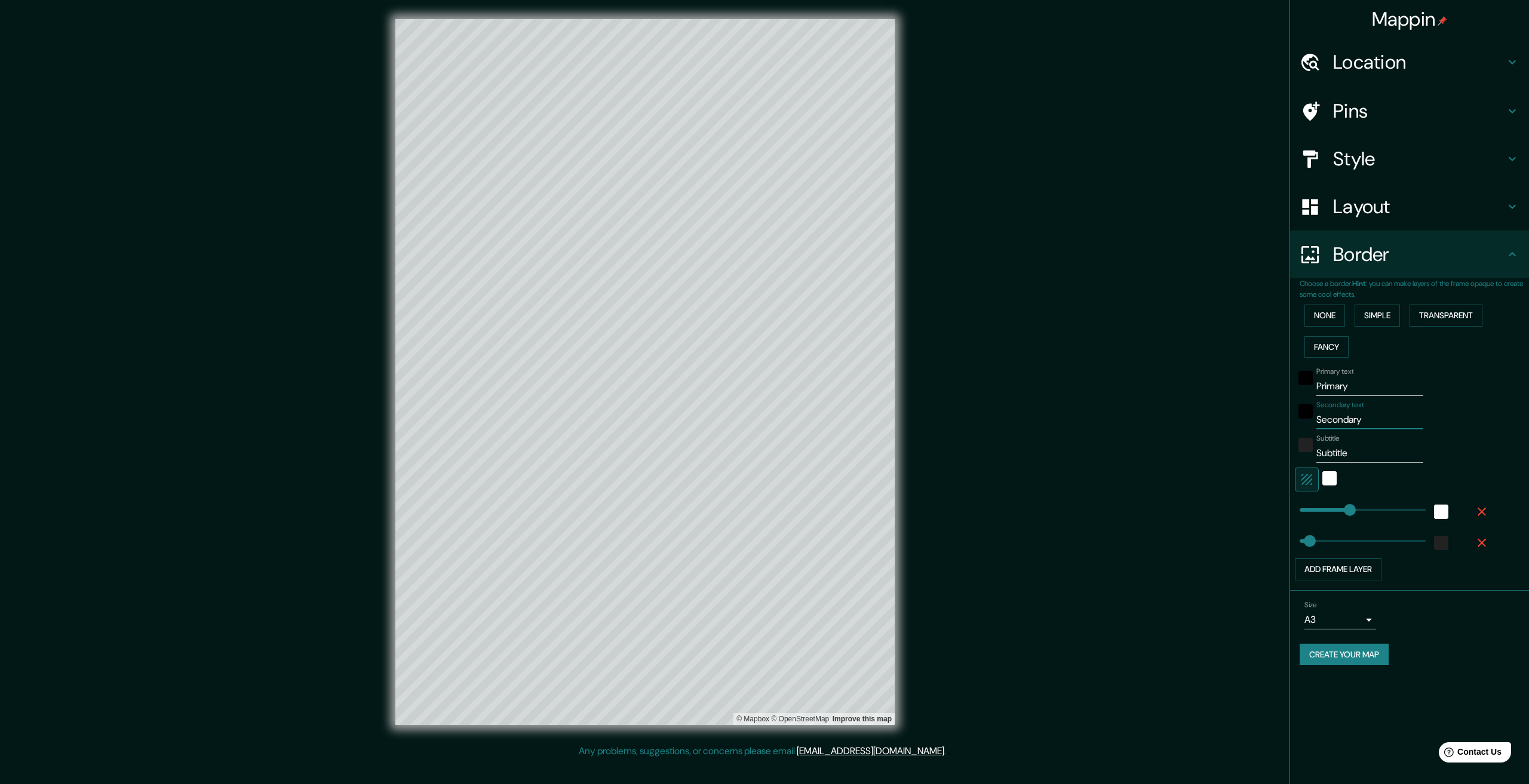
type input "Ελληνική Δημοκρατία"
type input "334"
type input "67"
type input "Ελληνική Δημοκρατία"
click at [1346, 444] on input "Subtitle" at bounding box center [1370, 453] width 107 height 19
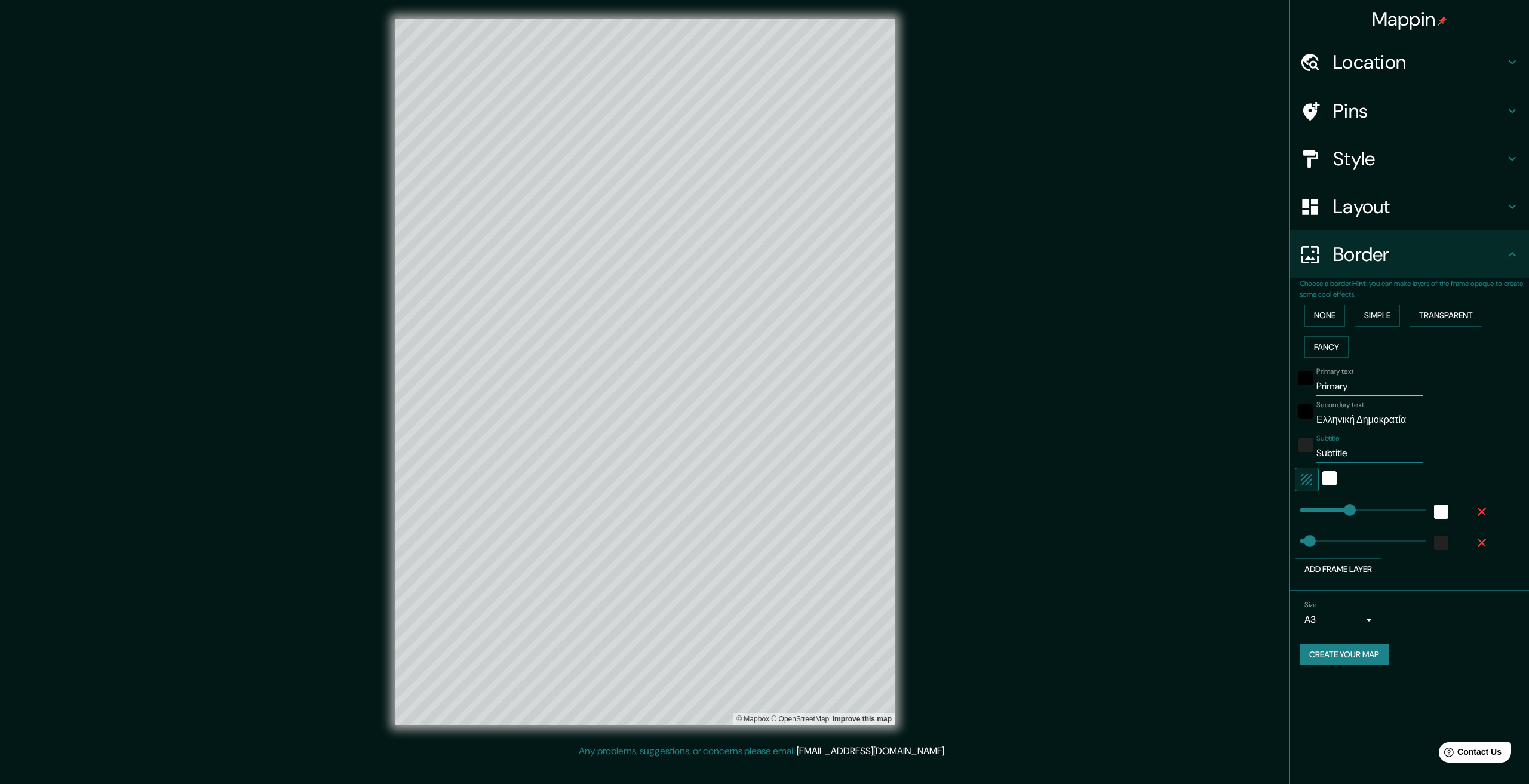
click at [1346, 444] on input "Subtitle" at bounding box center [1370, 453] width 107 height 19
type input "334"
type input "67"
click at [1366, 382] on input "Primary" at bounding box center [1370, 386] width 107 height 19
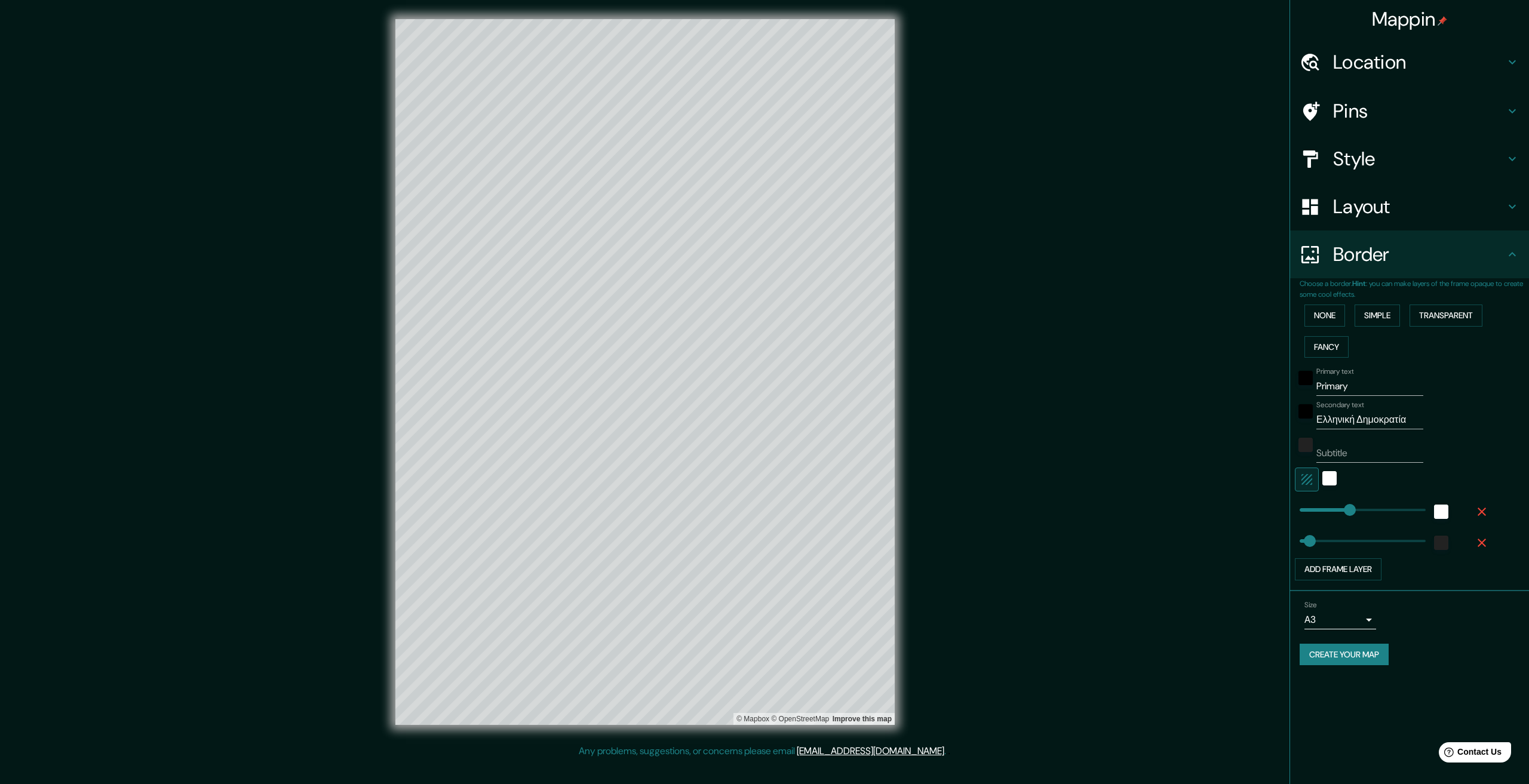
click at [1259, 481] on div "Mappin Location Pins Style Layout Border Choose a border. Hint : you can make l…" at bounding box center [764, 381] width 1529 height 763
click at [1324, 388] on input "Primary" at bounding box center [1370, 386] width 107 height 19
click at [1329, 380] on input "Primary" at bounding box center [1370, 386] width 107 height 19
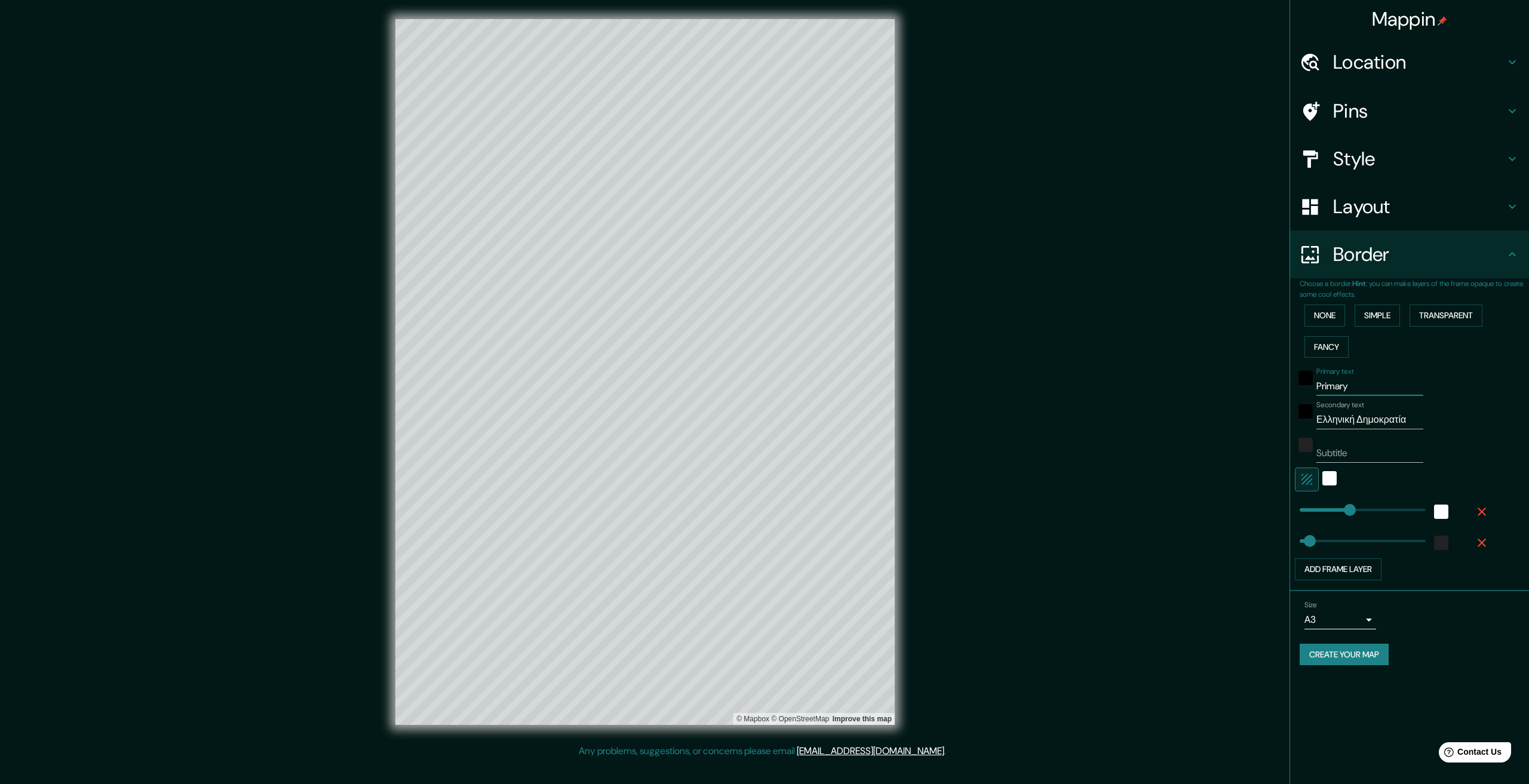
paste input "Κυκλάδες"
type input "Κυκλάδες"
type input "334"
type input "67"
type input "334"
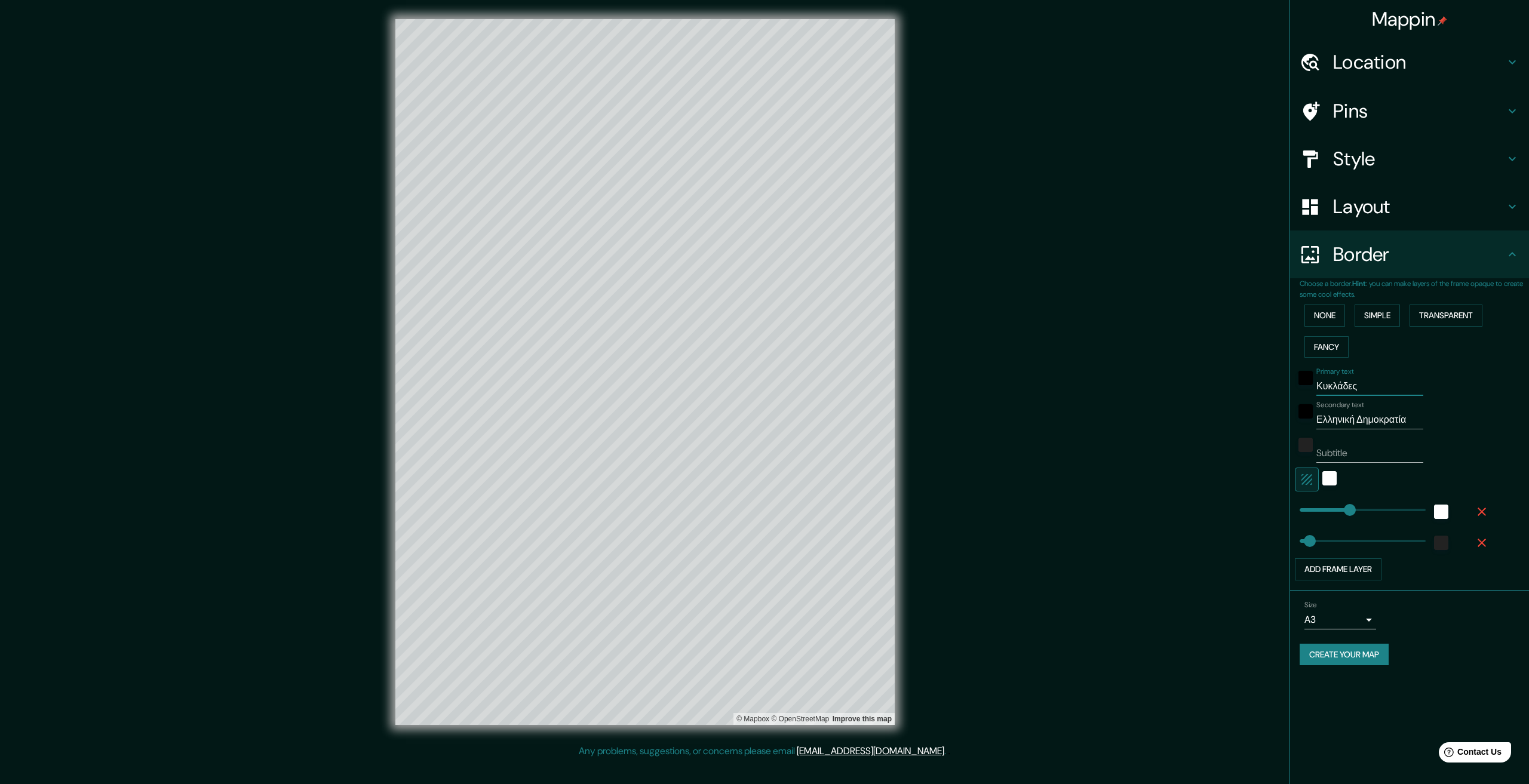
type input "Κυκλάδες"
click at [1409, 421] on input "Ελληνική Δημοκρατία" at bounding box center [1370, 419] width 107 height 19
type input "Ελληνική Δημοκρατία"
type input "334"
type input "67"
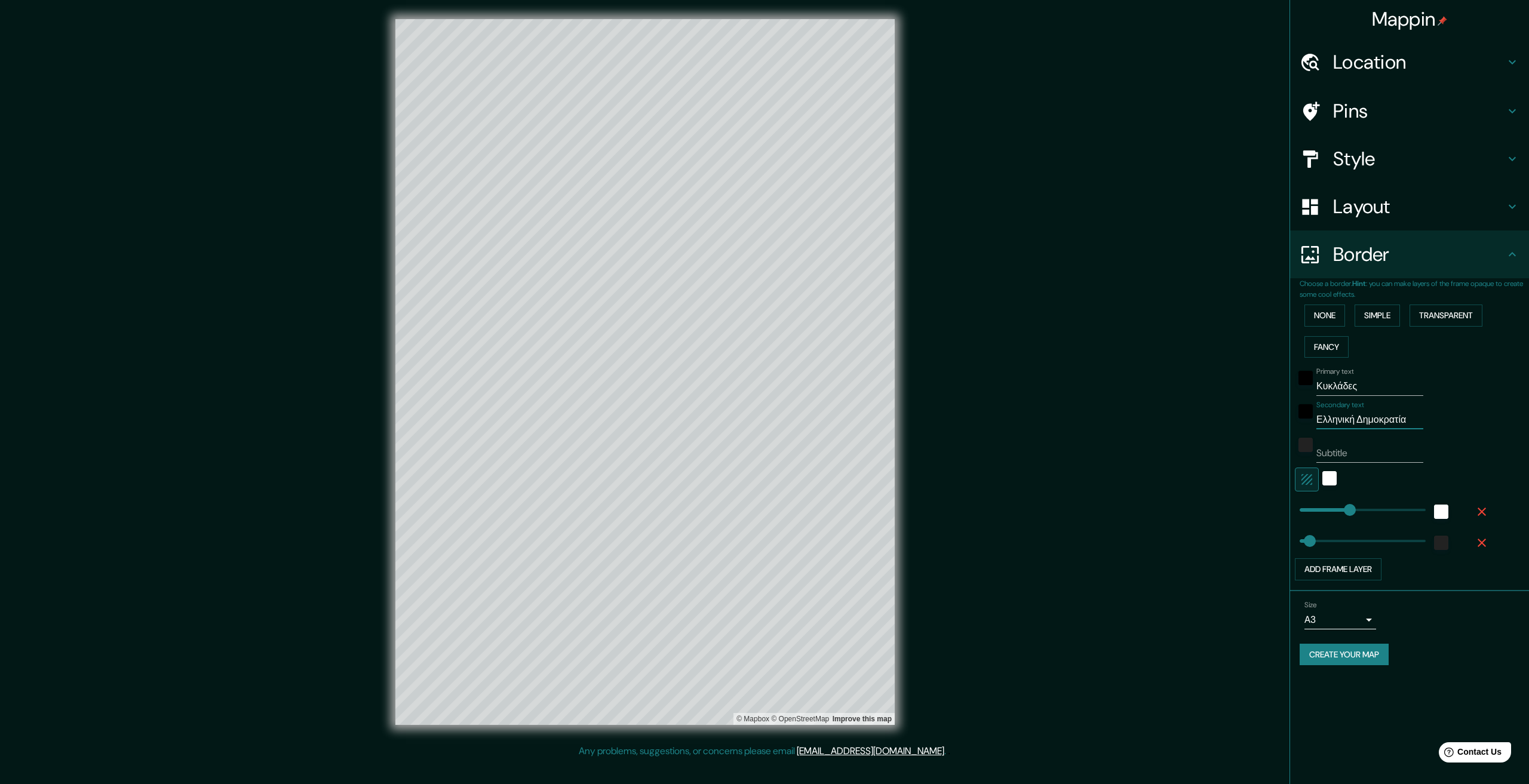
type input "Ελληνική Δημοκρατία"
click at [1487, 536] on icon "button" at bounding box center [1481, 543] width 14 height 14
click at [1334, 619] on button "Create your map" at bounding box center [1344, 624] width 89 height 22
type input "334"
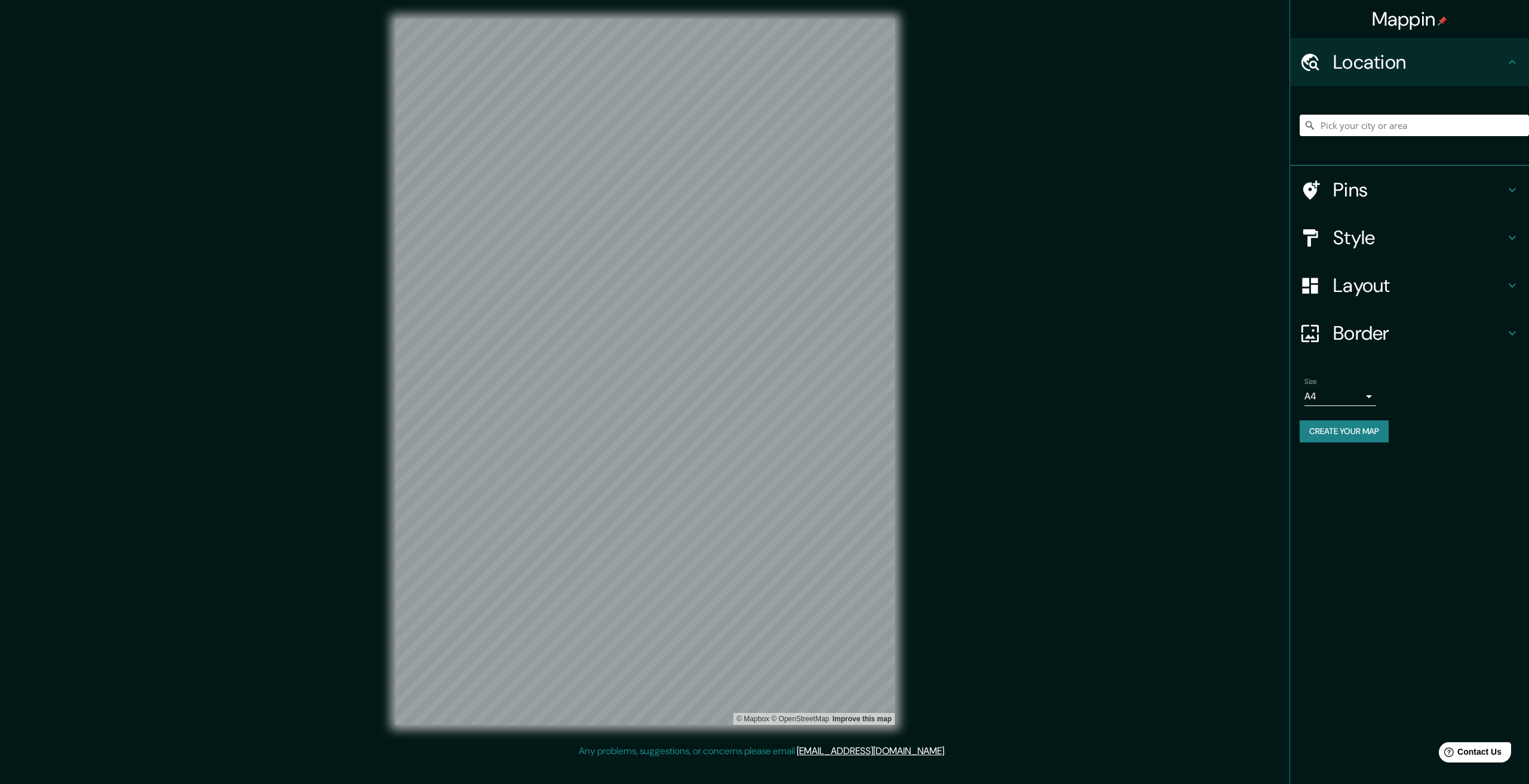
click at [1353, 325] on h4 "Border" at bounding box center [1419, 333] width 172 height 24
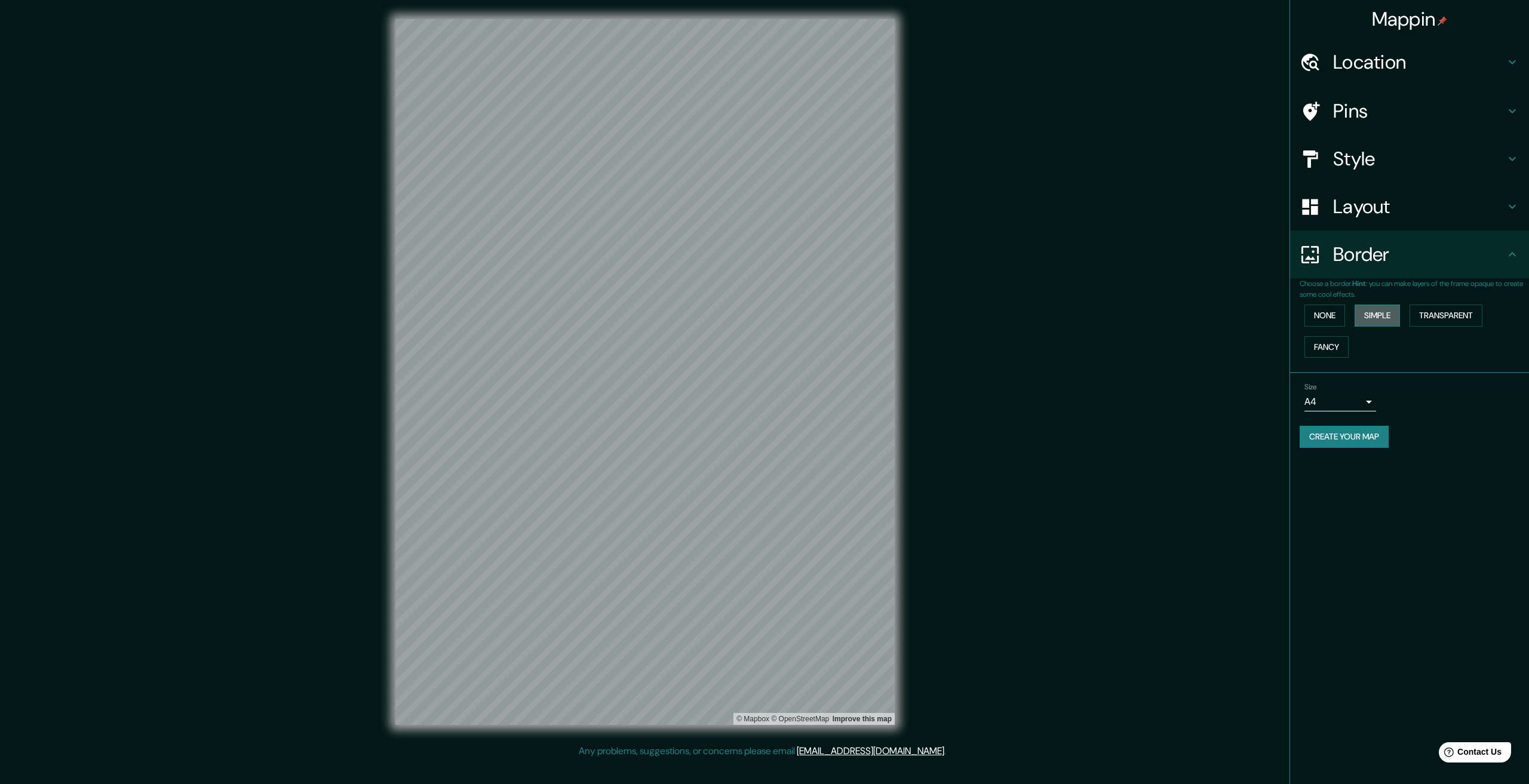
click at [1371, 314] on button "Simple" at bounding box center [1377, 316] width 45 height 22
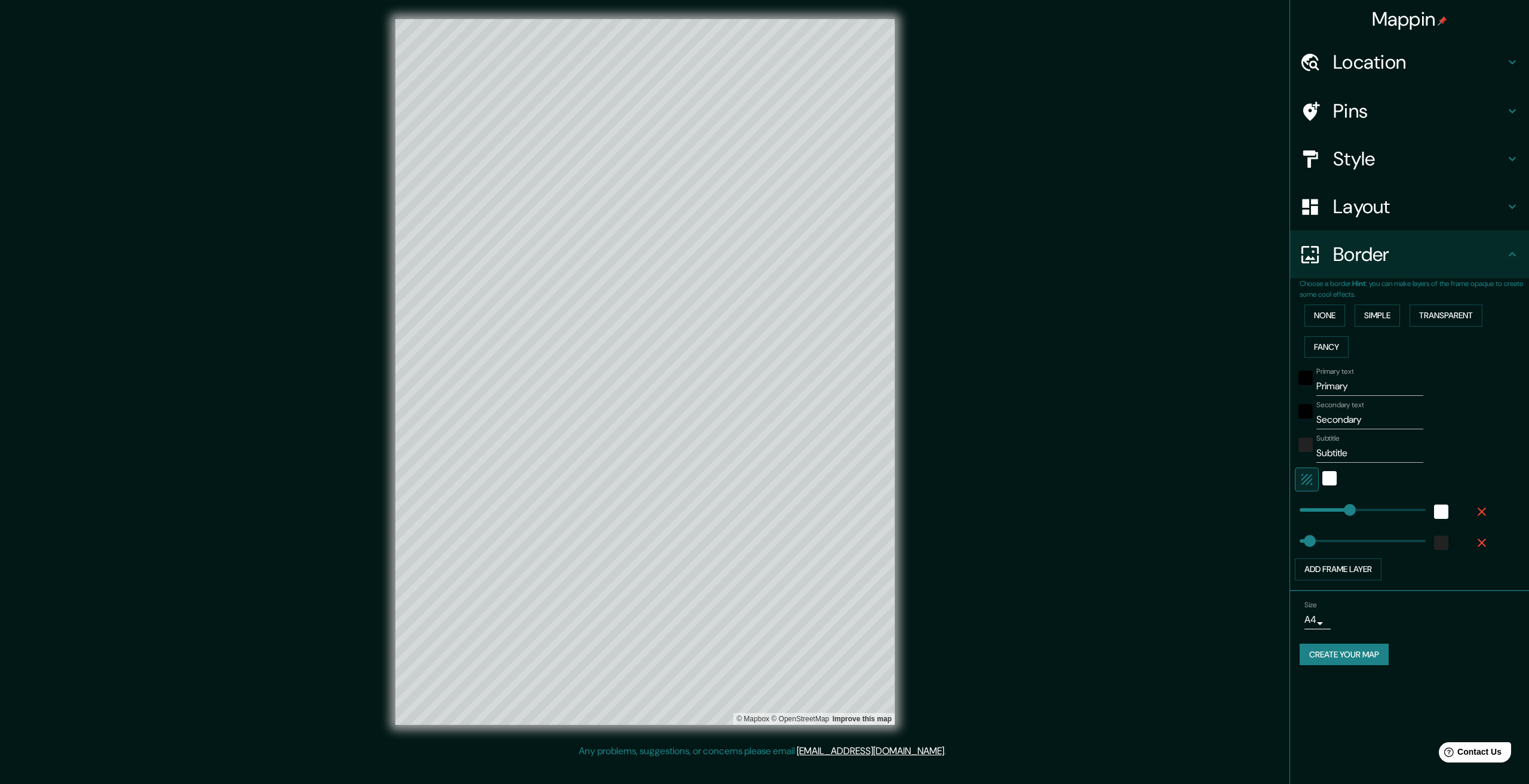
click at [1356, 422] on input "Secondary" at bounding box center [1370, 419] width 107 height 19
drag, startPoint x: 1356, startPoint y: 422, endPoint x: 1352, endPoint y: 389, distance: 33.2
click at [1352, 389] on input "Primary" at bounding box center [1370, 386] width 107 height 19
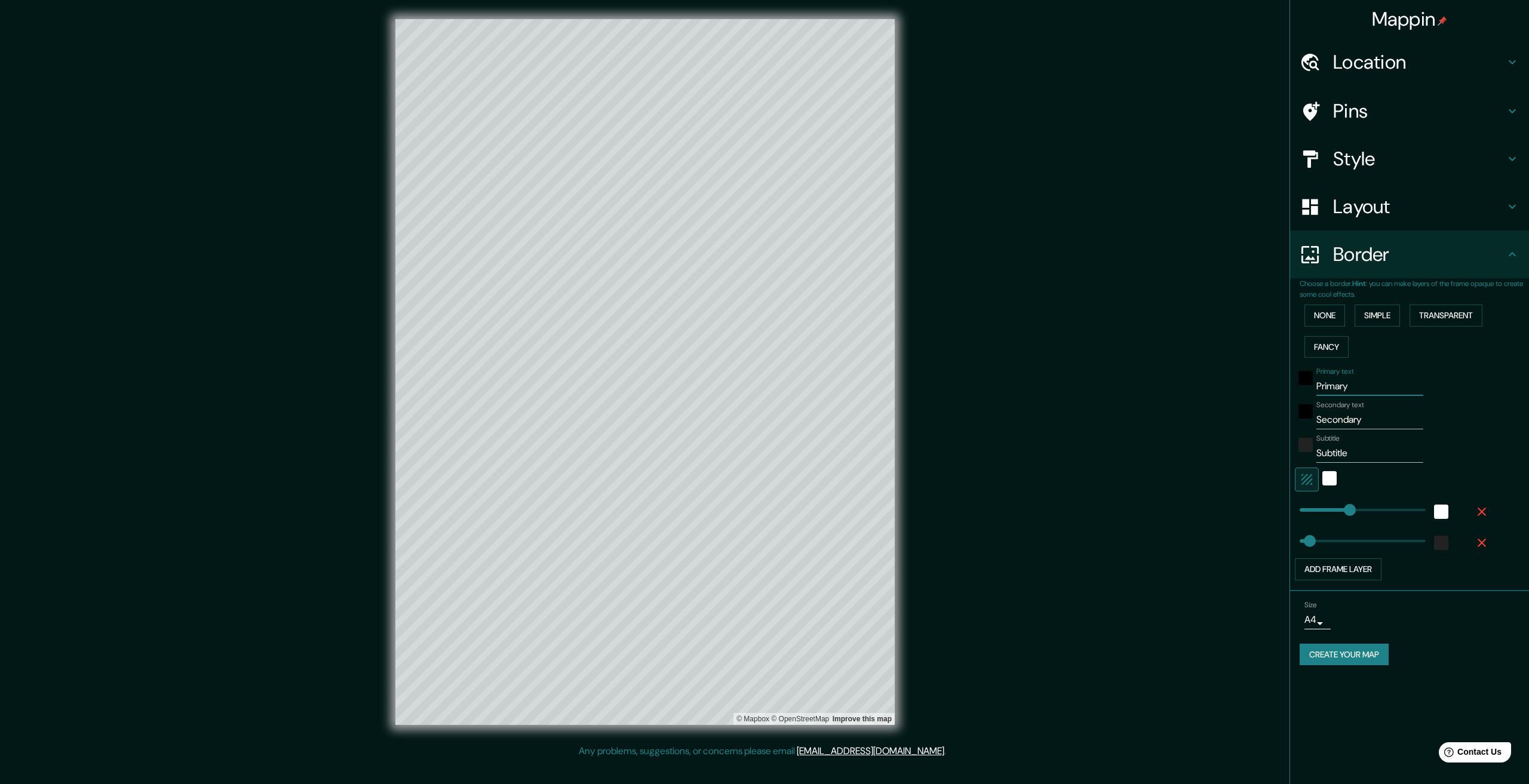
paste input "Κυκλάδες"
type input "Κυκλάδες"
type input "334"
type input "67"
type input "Κυκλάδες"
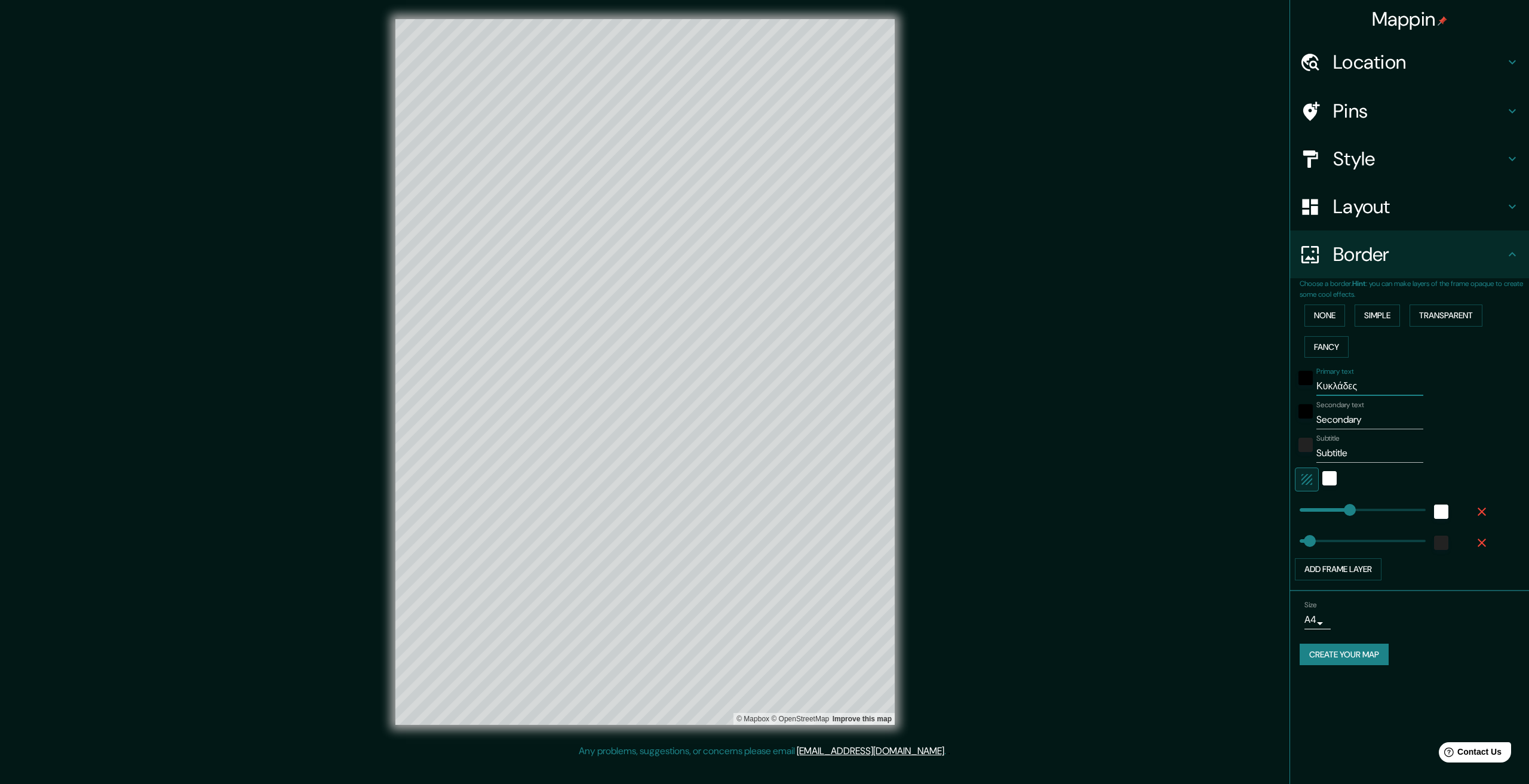
click at [1343, 424] on input "Secondary" at bounding box center [1370, 419] width 107 height 19
paste input "Ελληνική Δημοκρατία"
type input "Ελληνική Δημοκρατία"
type input "334"
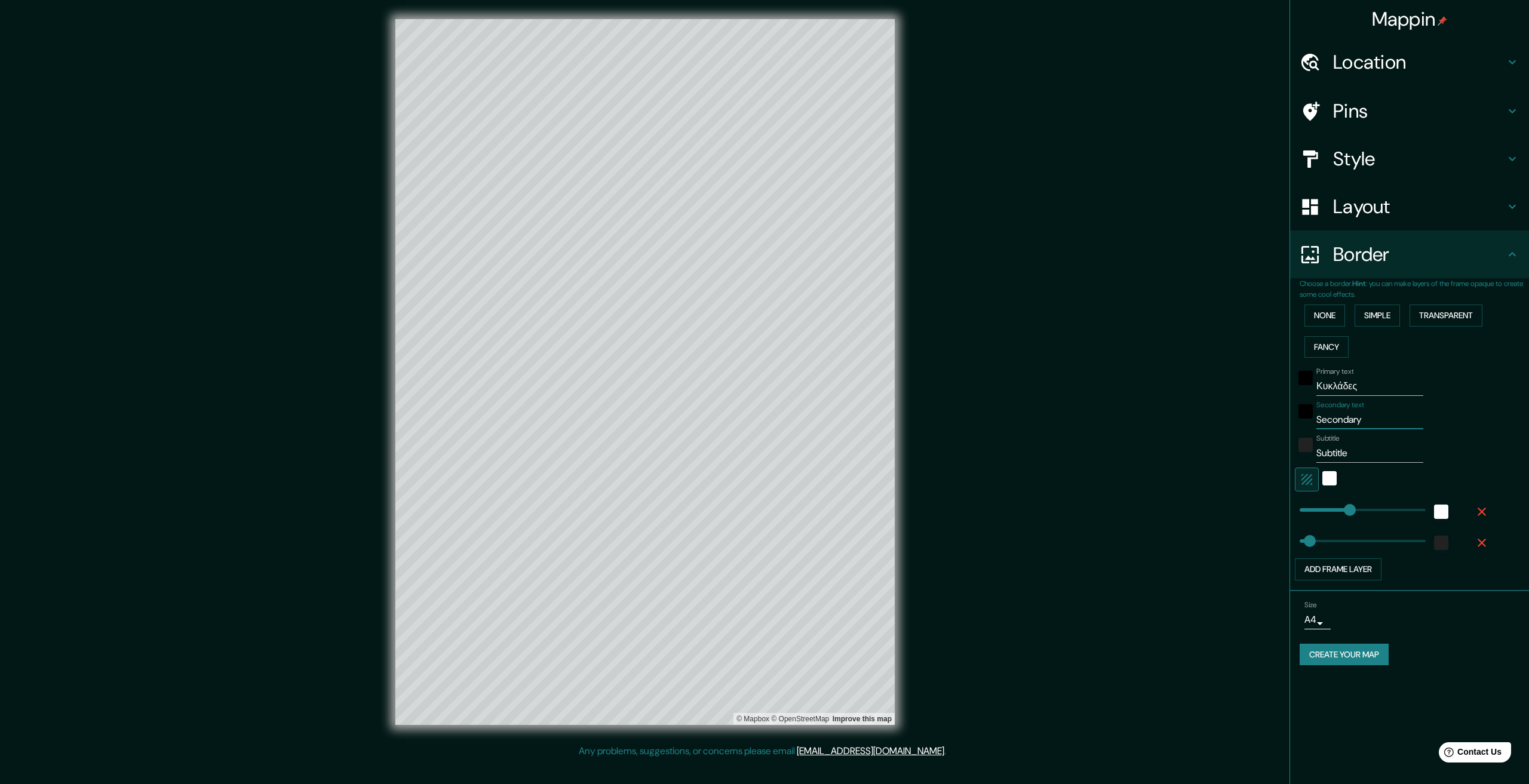
type input "67"
type input "Ελληνική Δημοκρατία"
type input "334"
type input "67"
type input "Ελληνική Δημοκρατία"
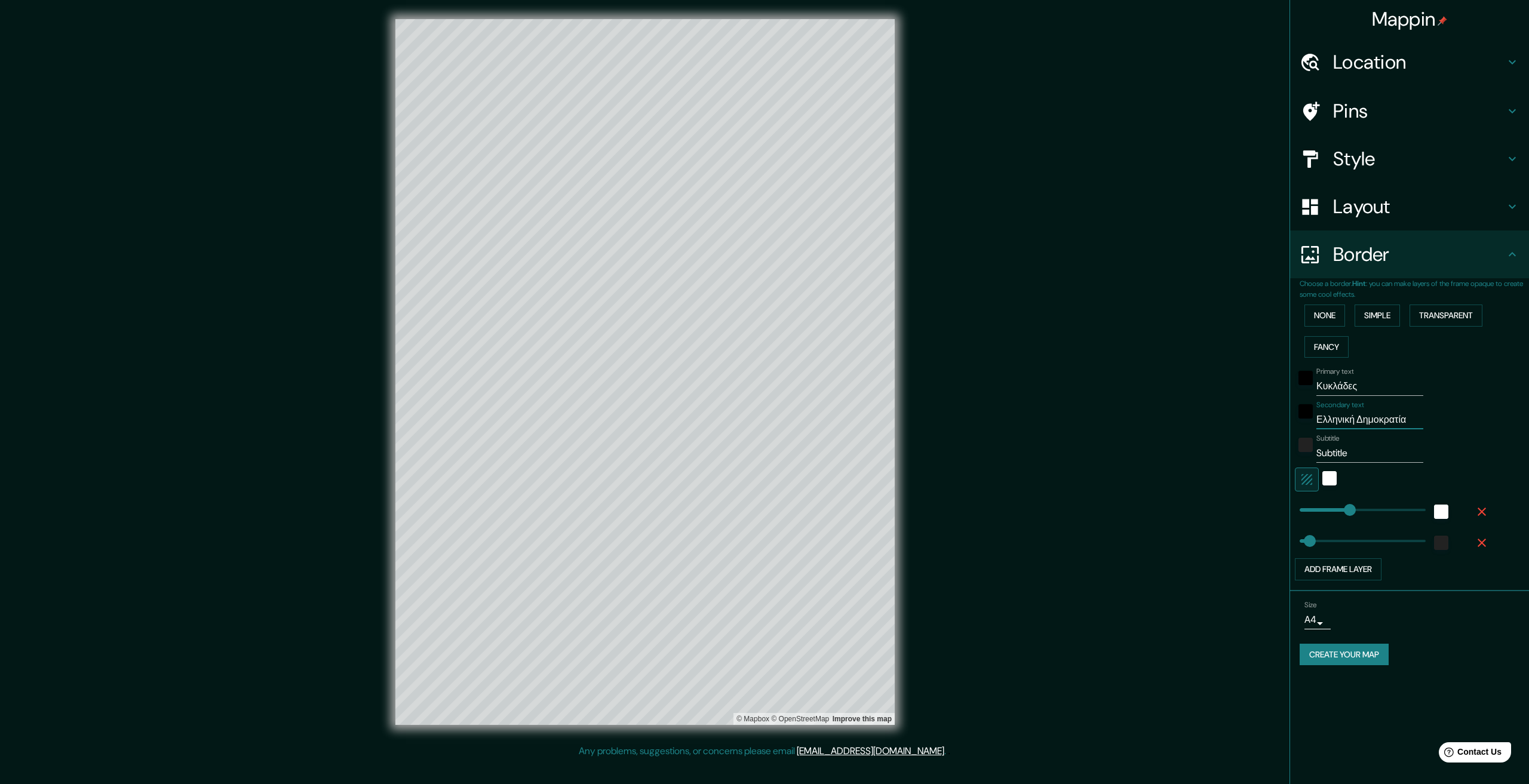
click at [1330, 458] on input "Subtitle" at bounding box center [1370, 453] width 107 height 19
type input "334"
type input "67"
click at [1474, 507] on icon "button" at bounding box center [1481, 511] width 14 height 14
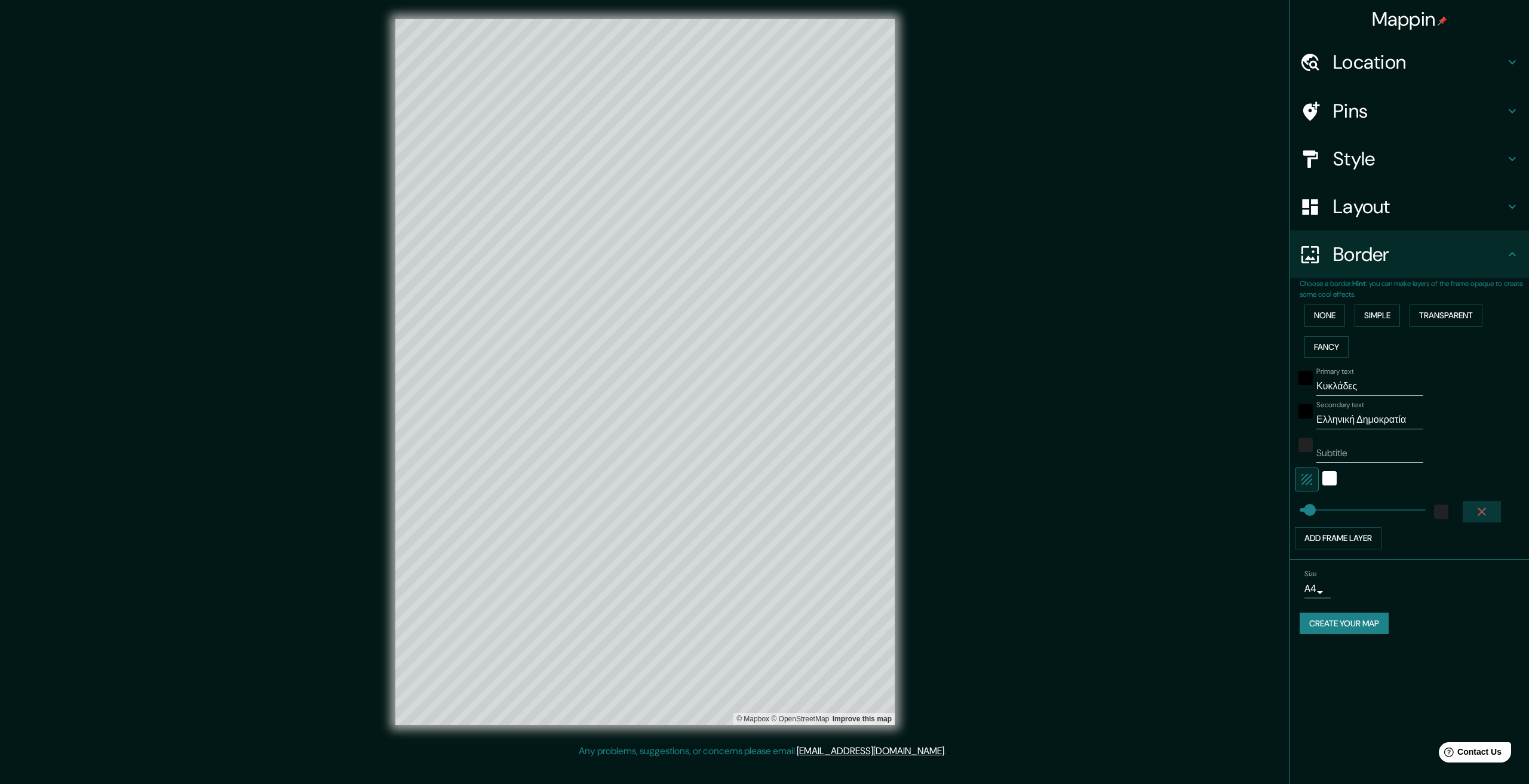
click at [1479, 517] on icon "button" at bounding box center [1481, 511] width 14 height 14
click at [1336, 591] on button "Create your map" at bounding box center [1344, 593] width 89 height 22
click at [1344, 368] on label "Primary text" at bounding box center [1335, 371] width 37 height 10
click at [1344, 377] on input "Κυκλάδες" at bounding box center [1370, 386] width 107 height 19
click at [1343, 372] on label "Primary text" at bounding box center [1335, 371] width 37 height 10
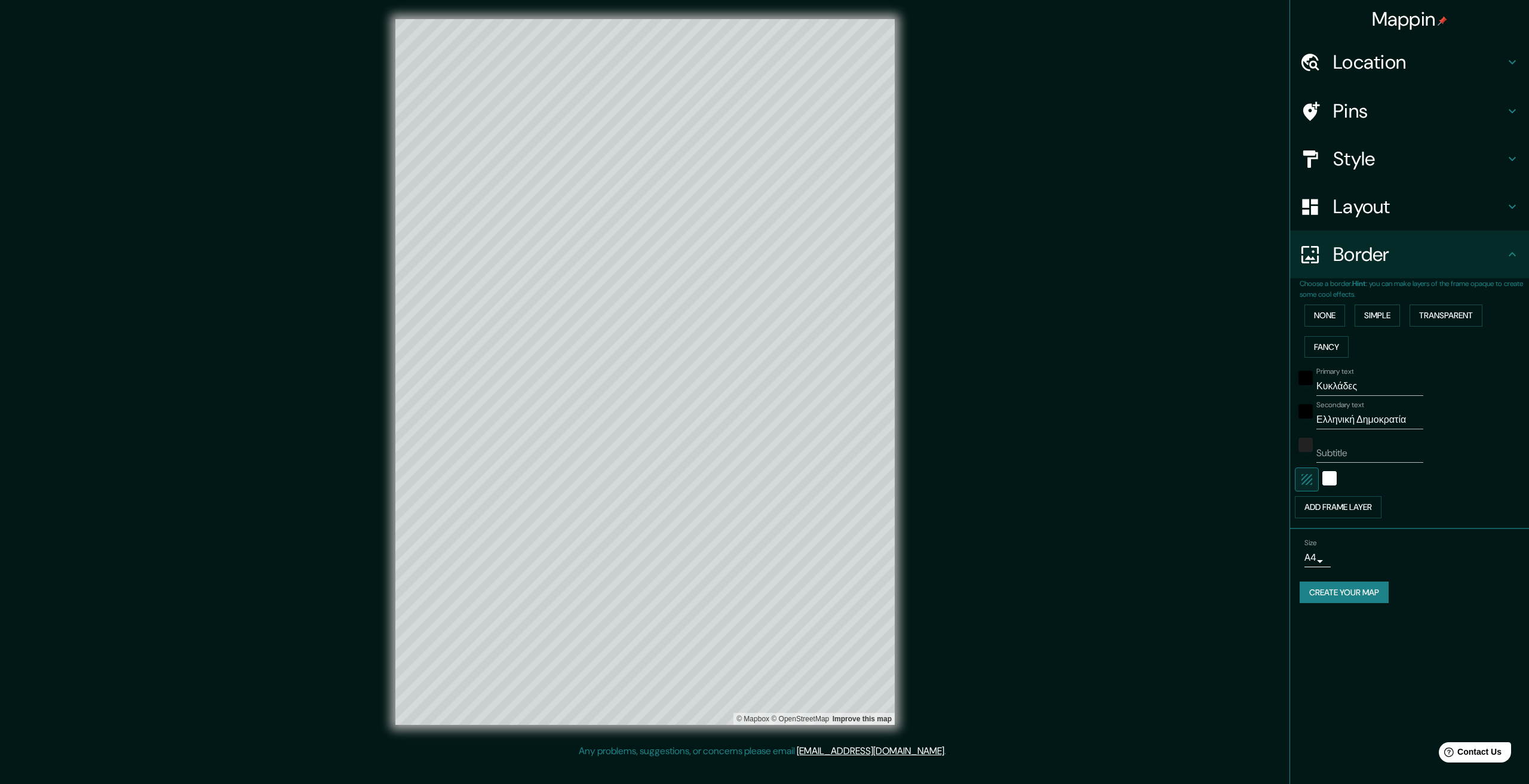
click at [1343, 377] on input "Κυκλάδες" at bounding box center [1370, 386] width 107 height 19
click at [1343, 384] on input "Κυκλάδες" at bounding box center [1370, 386] width 107 height 19
click at [1362, 415] on input "Ελληνική Δημοκρατία" at bounding box center [1370, 419] width 107 height 19
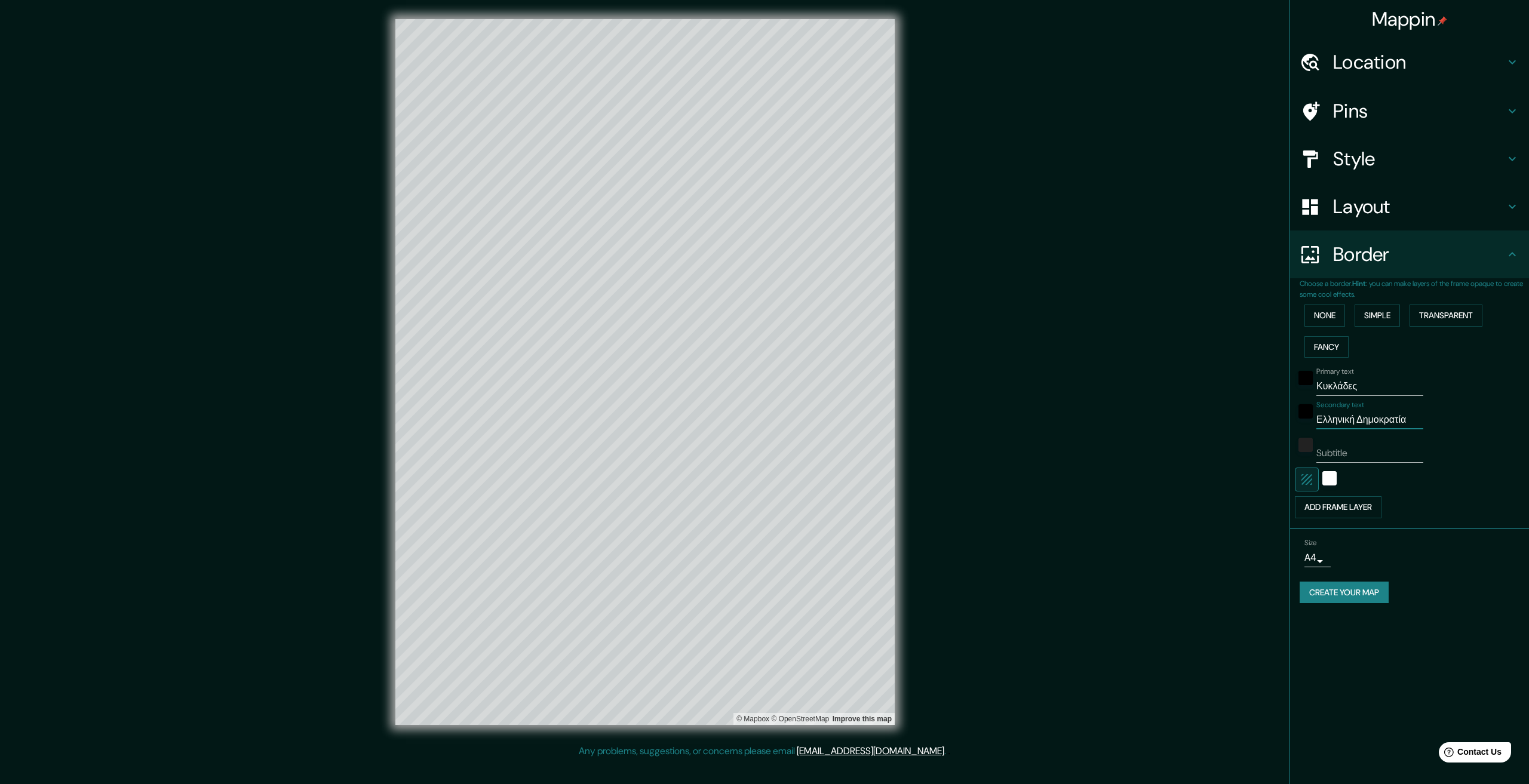
click at [1362, 415] on input "Ελληνική Δημοκρατία" at bounding box center [1370, 419] width 107 height 19
click at [721, 436] on div at bounding box center [718, 435] width 10 height 10
click at [1322, 555] on body "Mappin Location Pins Style Layout Border Choose a border. Hint : you can make l…" at bounding box center [764, 392] width 1529 height 784
click at [1323, 607] on li "A3" at bounding box center [1316, 604] width 59 height 21
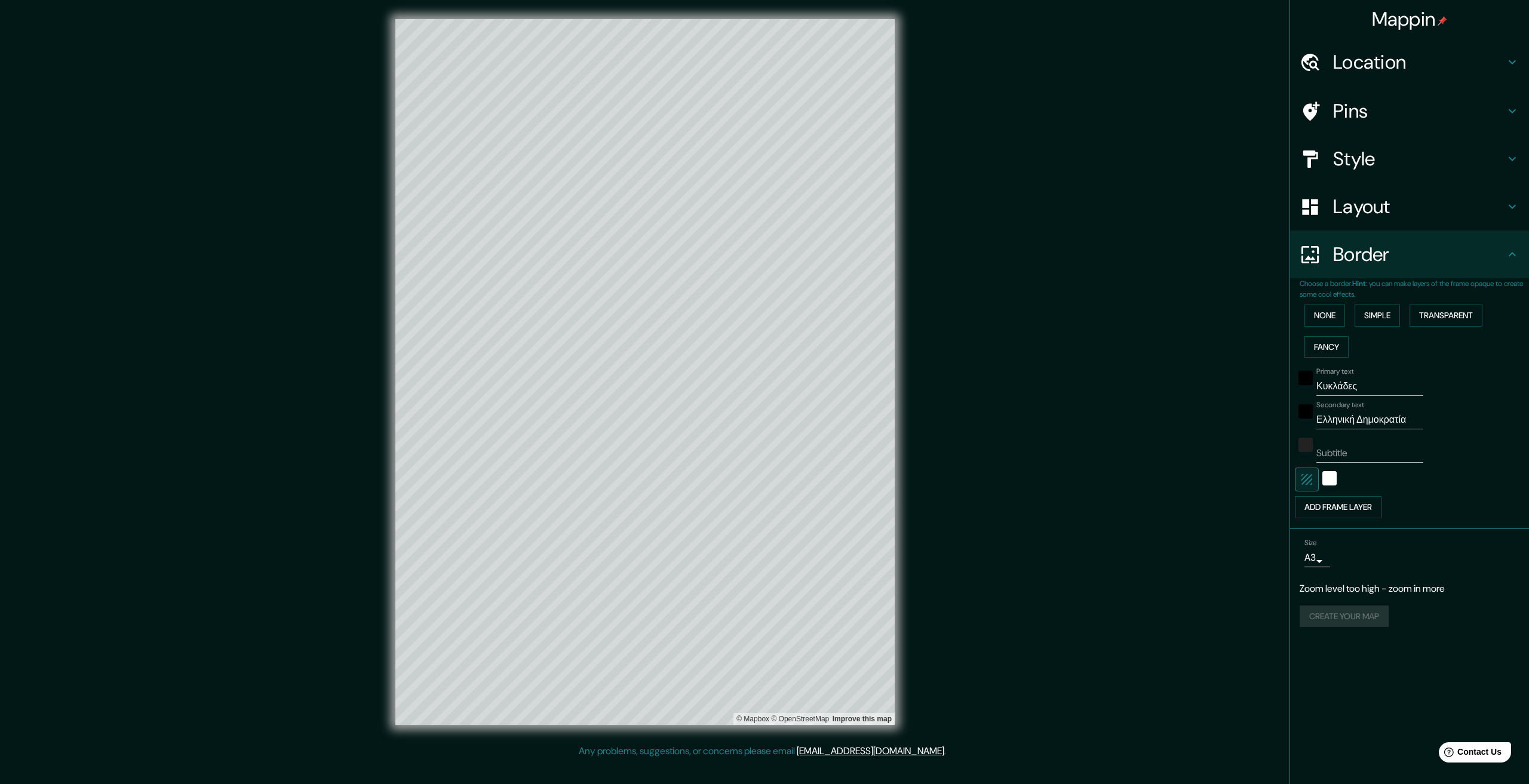
click at [1362, 590] on p "Zoom level too high - zoom in more" at bounding box center [1409, 589] width 220 height 14
click at [1381, 590] on p "Zoom level too high - zoom in more" at bounding box center [1409, 589] width 220 height 14
click at [1354, 453] on input "Subtitle" at bounding box center [1370, 453] width 107 height 19
click at [1325, 583] on button "Create your map" at bounding box center [1344, 593] width 89 height 22
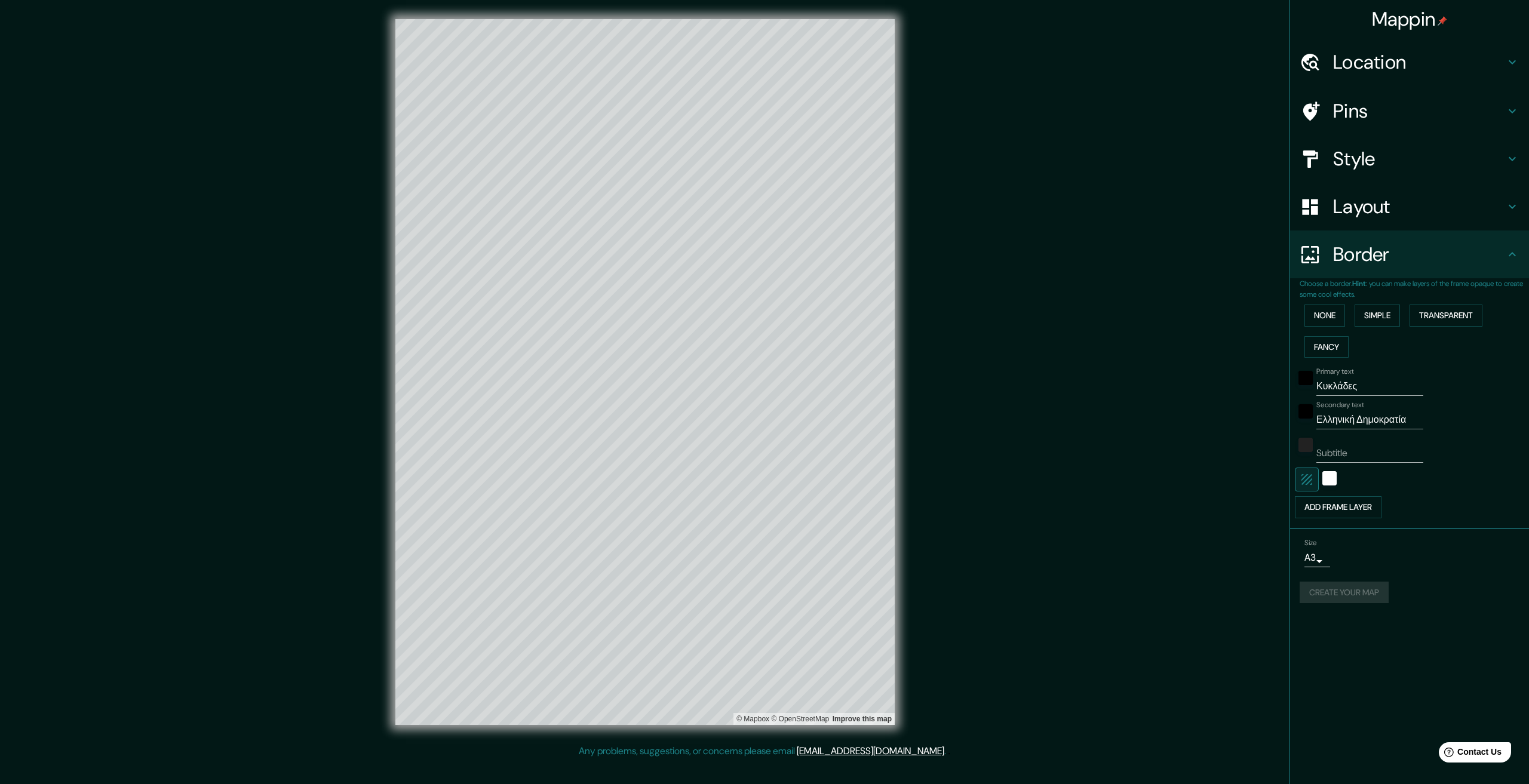
click at [1332, 443] on div "Subtitle" at bounding box center [1370, 449] width 107 height 29
click at [1330, 445] on input "Subtitle" at bounding box center [1370, 453] width 107 height 19
click at [1355, 664] on div "Mappin Location Pins Style Layout Border Choose a border. Hint : you can make l…" at bounding box center [1409, 392] width 240 height 784
click at [1426, 667] on div "Mappin Location Pins Style Layout Border Choose a border. Hint : you can make l…" at bounding box center [1409, 392] width 240 height 784
click at [1351, 599] on button "Create your map" at bounding box center [1344, 593] width 89 height 22
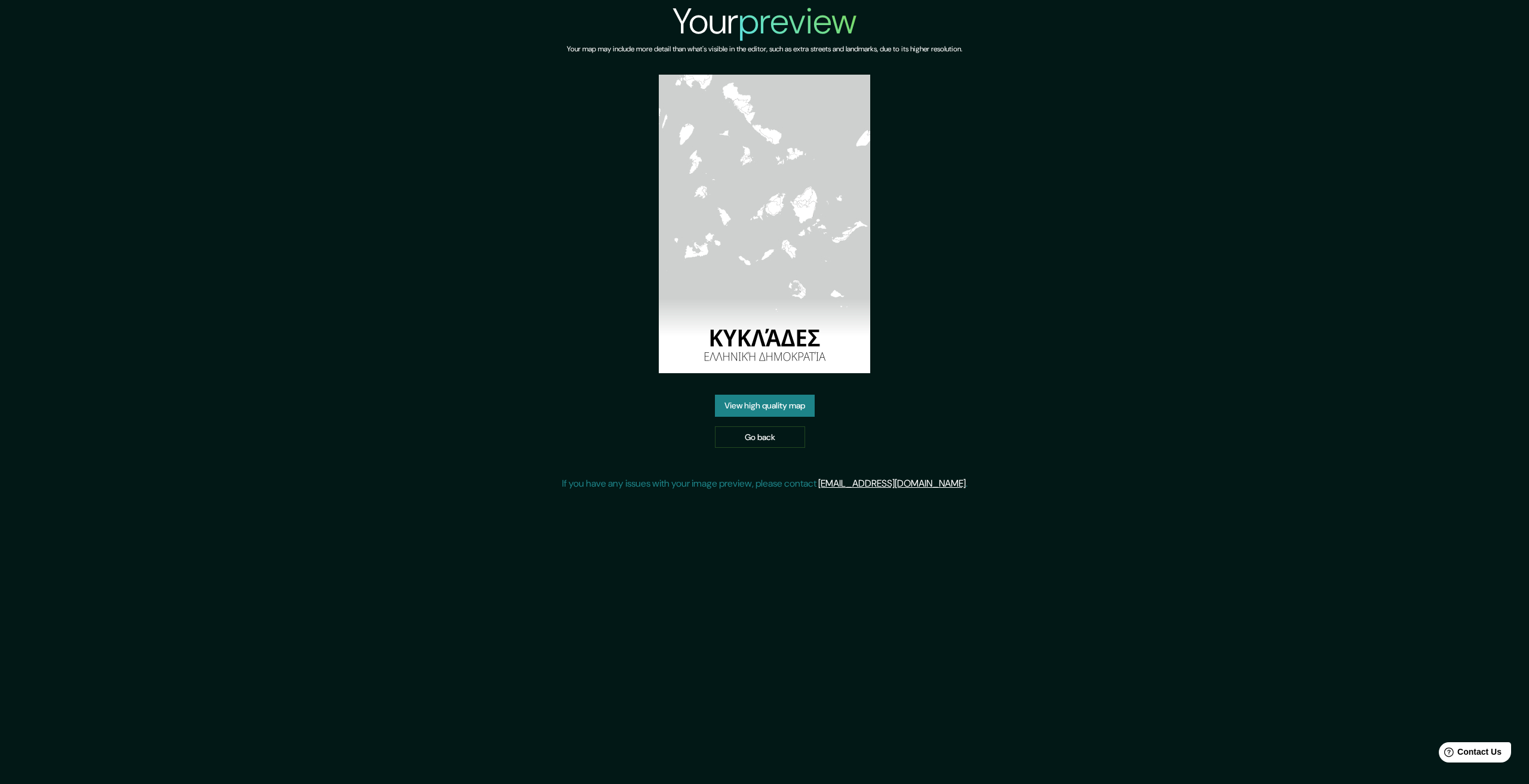
click at [784, 403] on link "View high quality map" at bounding box center [764, 406] width 100 height 22
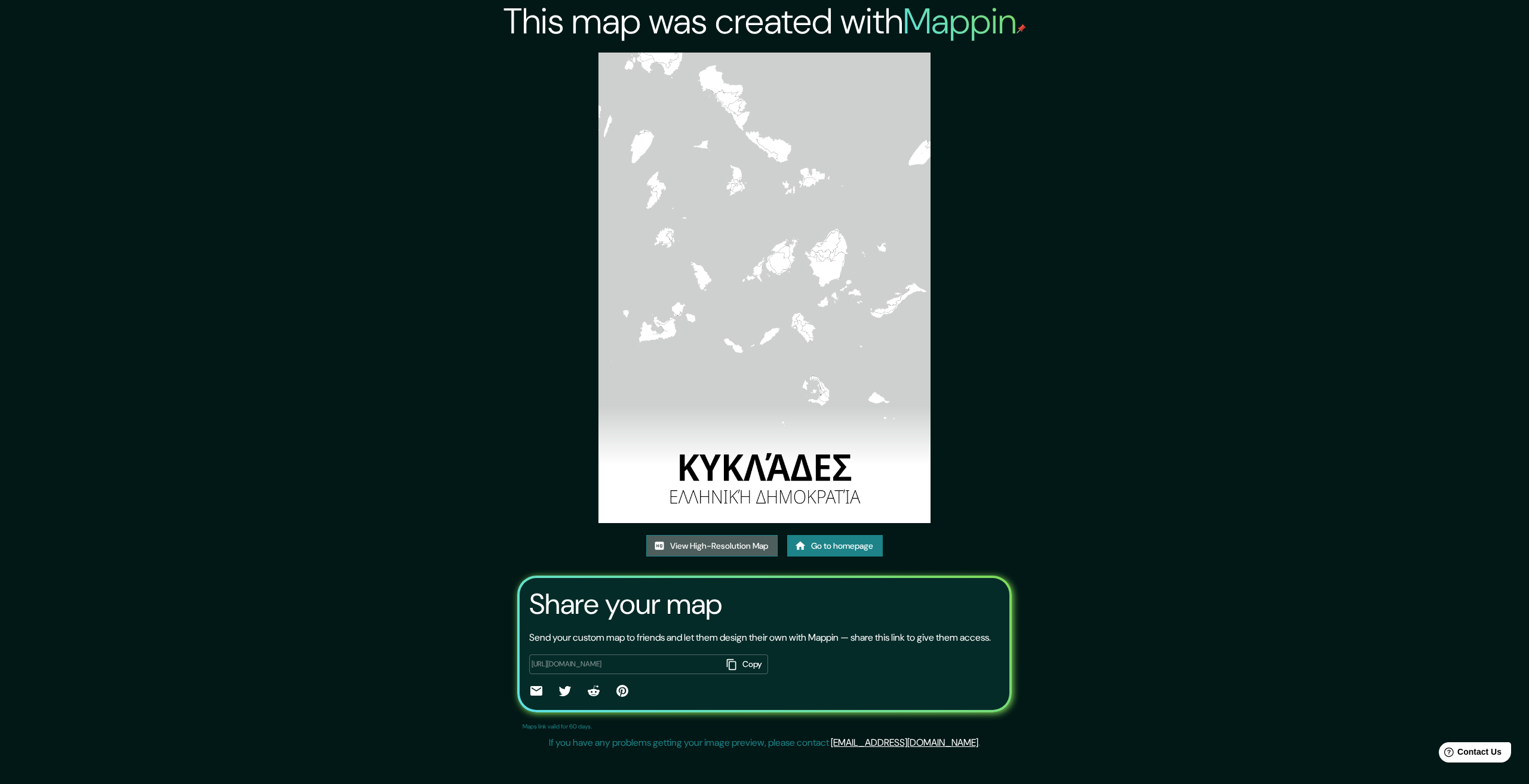
drag, startPoint x: 778, startPoint y: 229, endPoint x: 718, endPoint y: 537, distance: 313.8
click at [718, 537] on link "View High-Resolution Map" at bounding box center [712, 546] width 132 height 22
